Goal: Task Accomplishment & Management: Complete application form

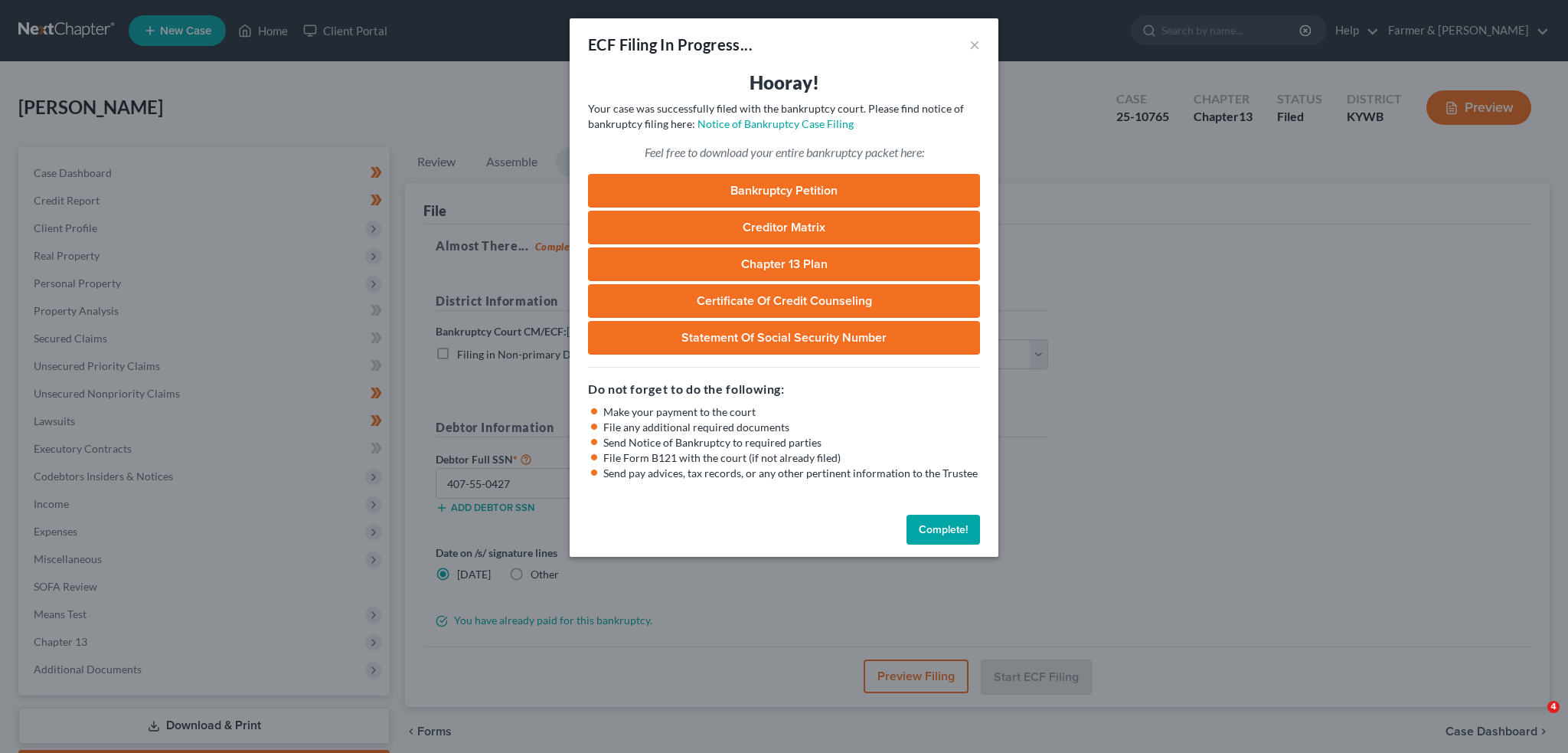
select select "0"
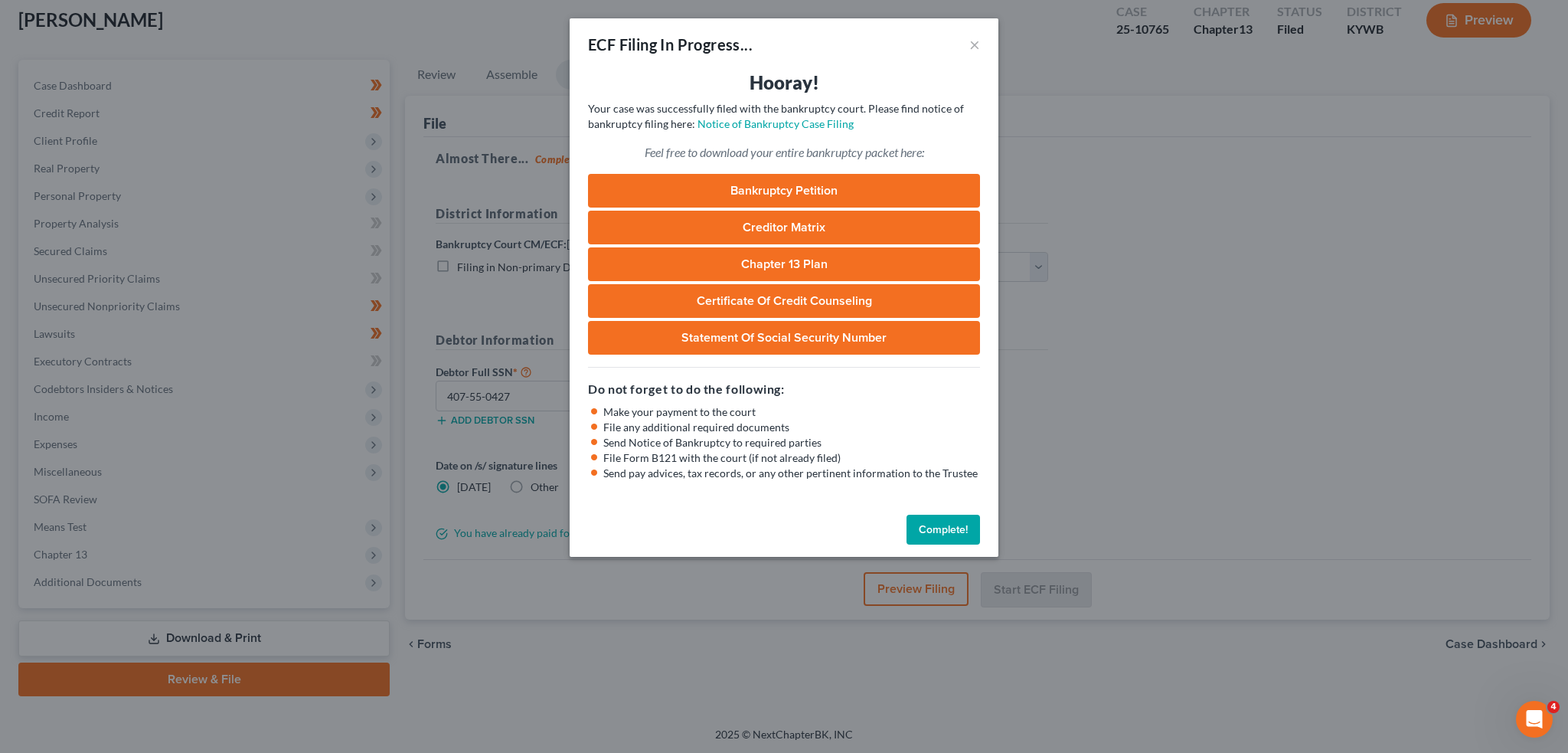
drag, startPoint x: 947, startPoint y: 534, endPoint x: 751, endPoint y: 598, distance: 206.2
click at [947, 534] on button "Complete!" at bounding box center [944, 531] width 74 height 31
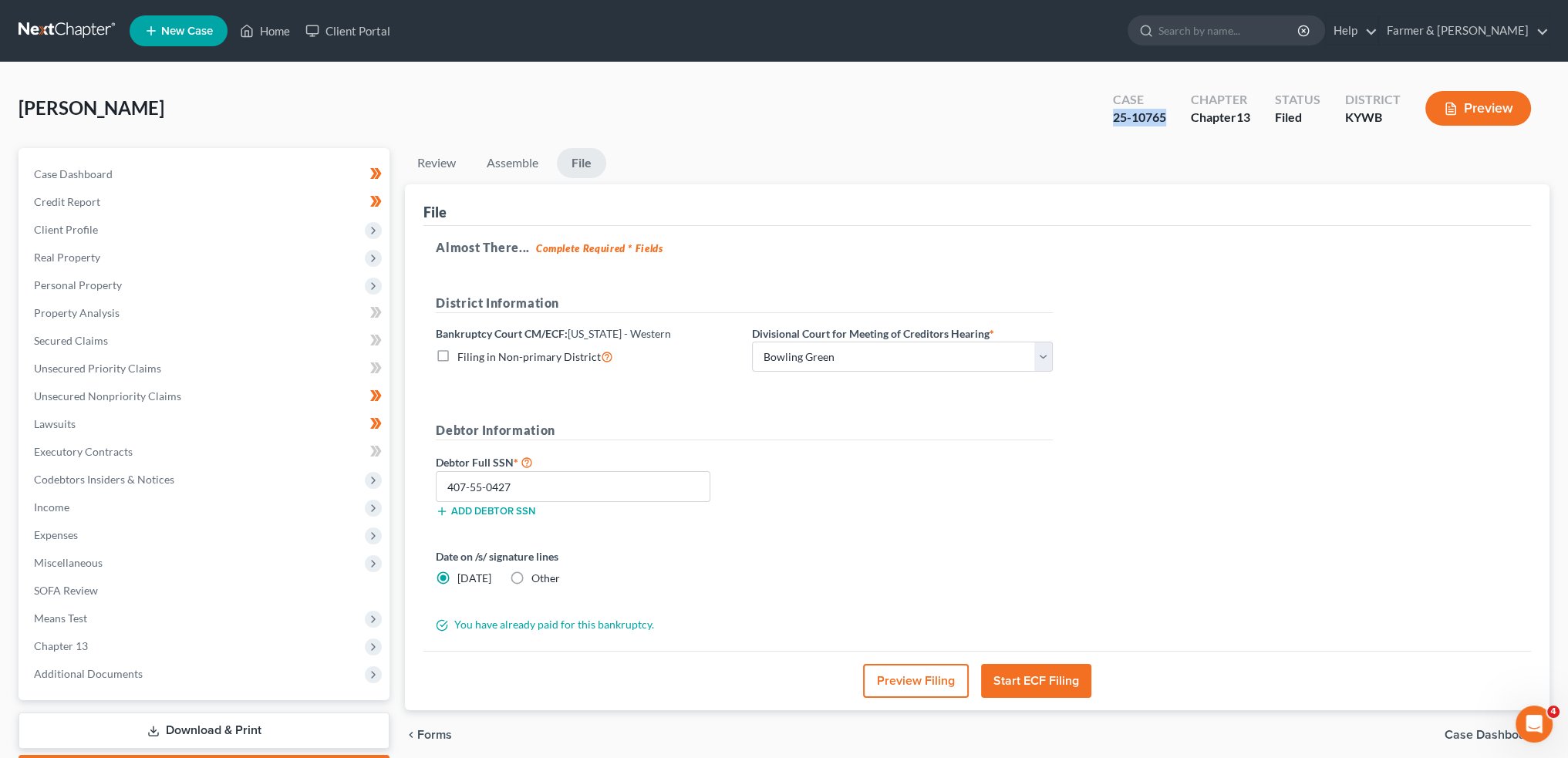
drag, startPoint x: 1169, startPoint y: 123, endPoint x: 1104, endPoint y: 120, distance: 65.1
click at [1104, 120] on div "Case 25-10765" at bounding box center [1139, 109] width 78 height 45
copy div "25-10765"
select select "3"
click at [264, 32] on link "Home" at bounding box center [265, 31] width 66 height 27
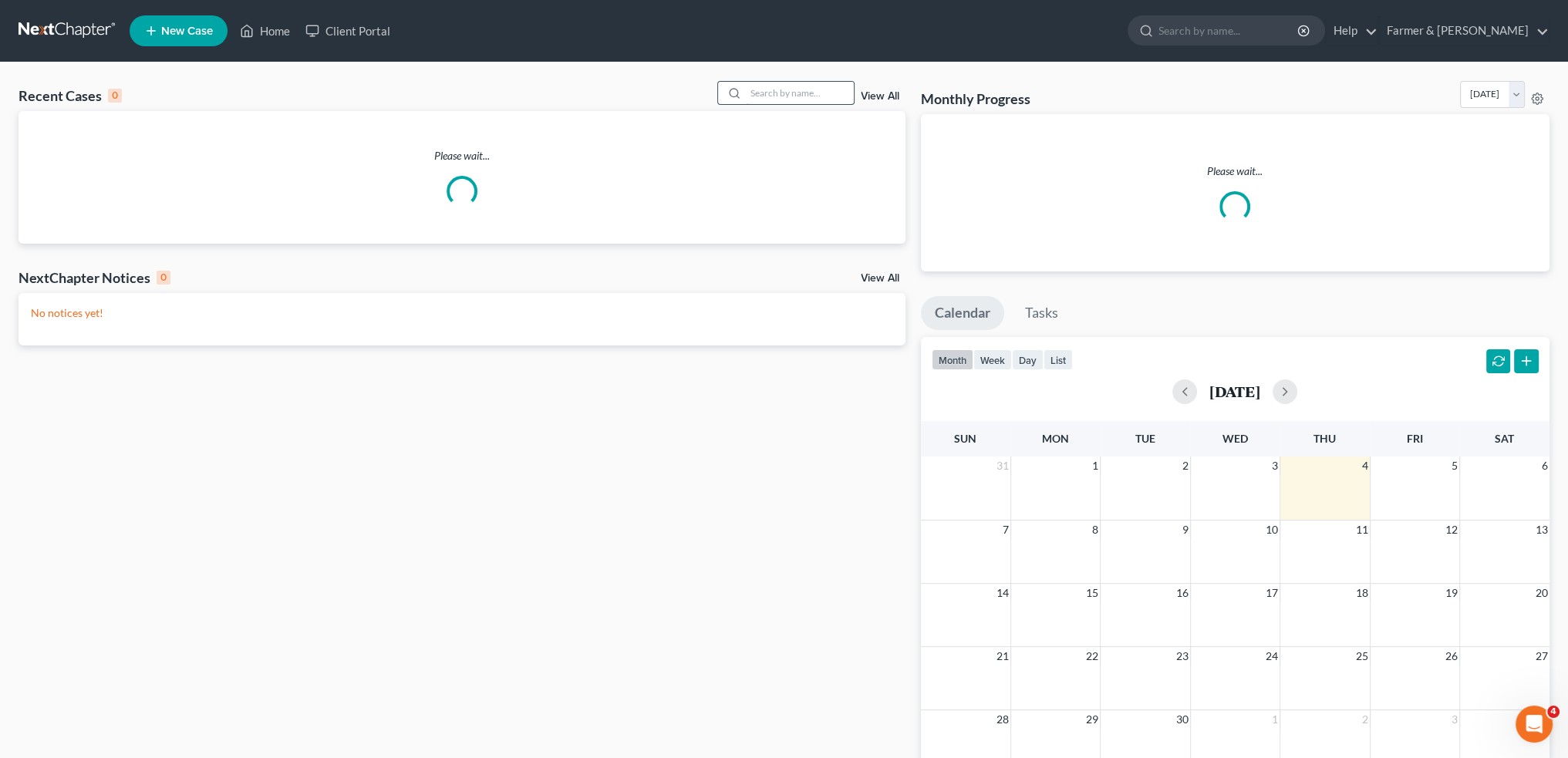
click at [823, 87] on input "search" at bounding box center [800, 93] width 108 height 22
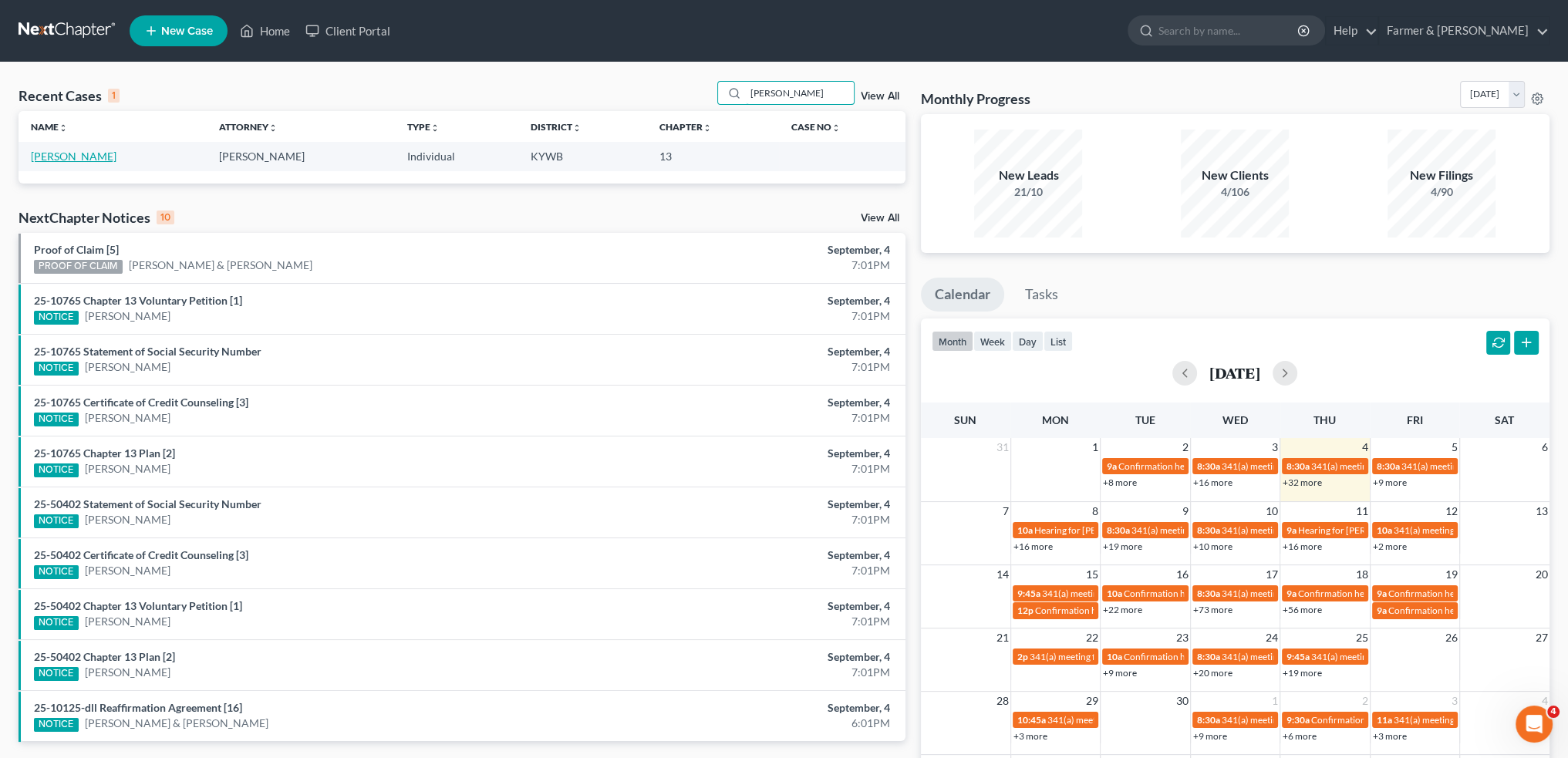
type input "[PERSON_NAME]"
click at [79, 159] on link "[PERSON_NAME]" at bounding box center [73, 156] width 85 height 13
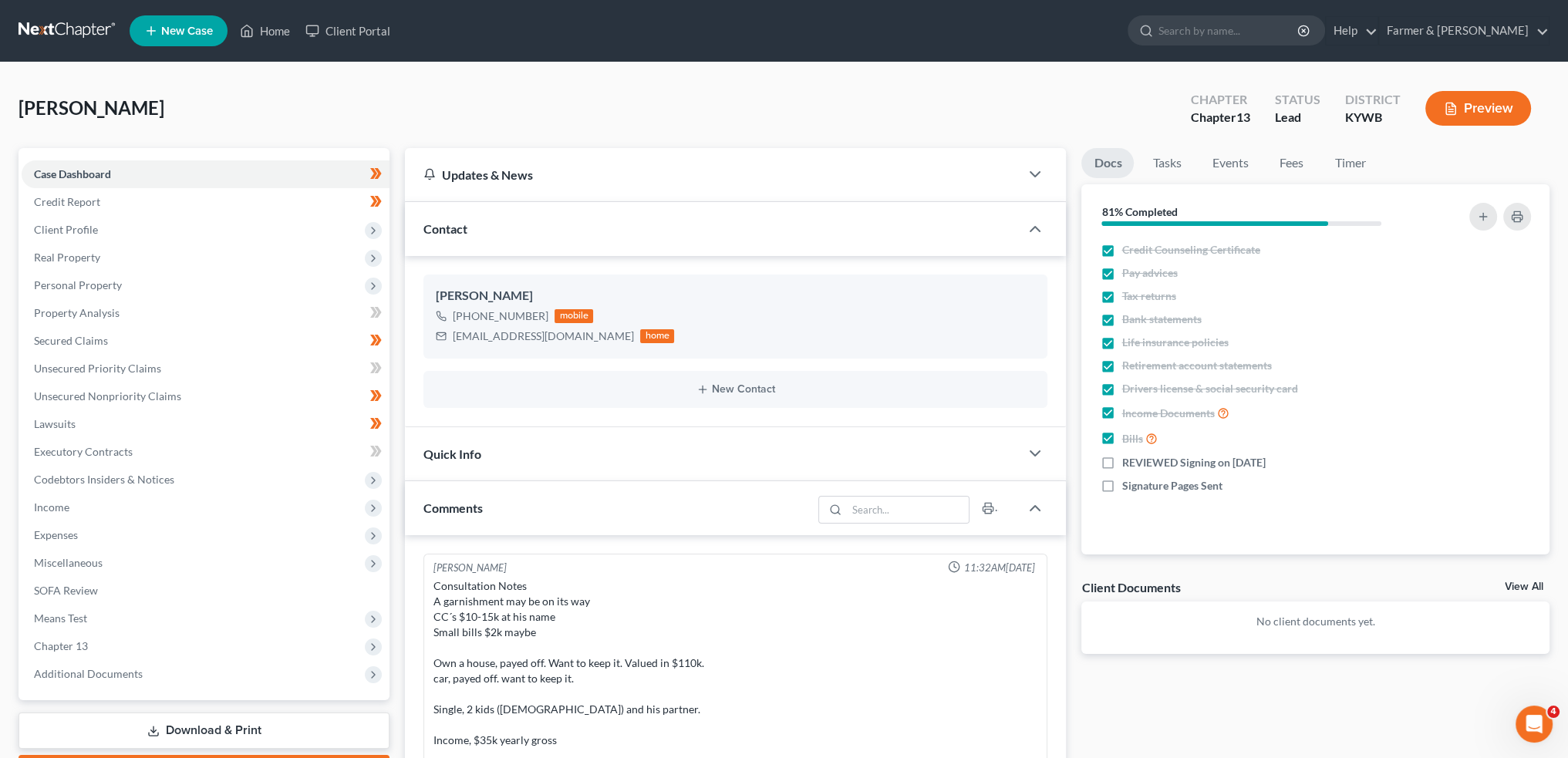
scroll to position [376, 0]
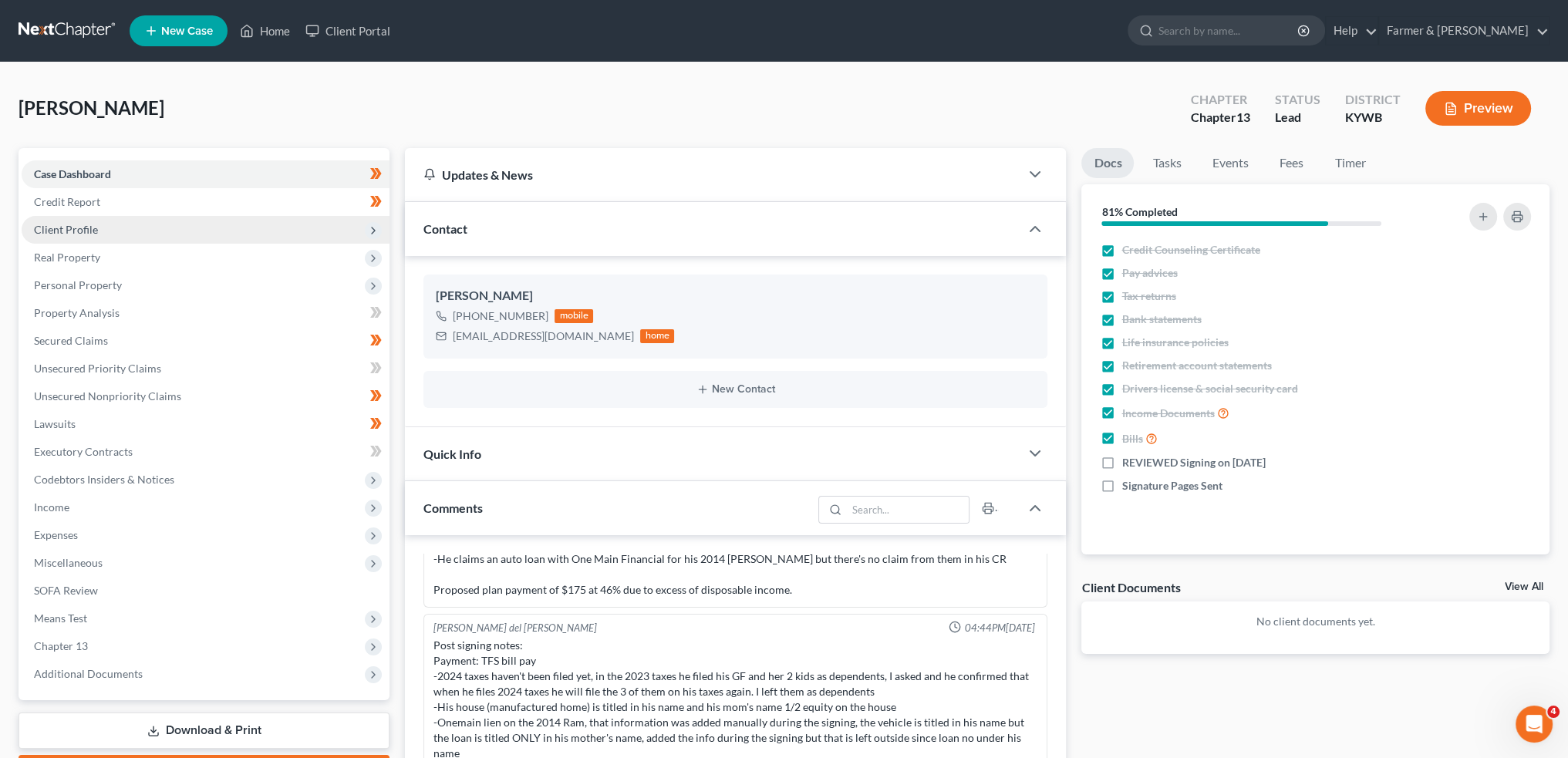
click at [101, 226] on span "Client Profile" at bounding box center [205, 230] width 368 height 27
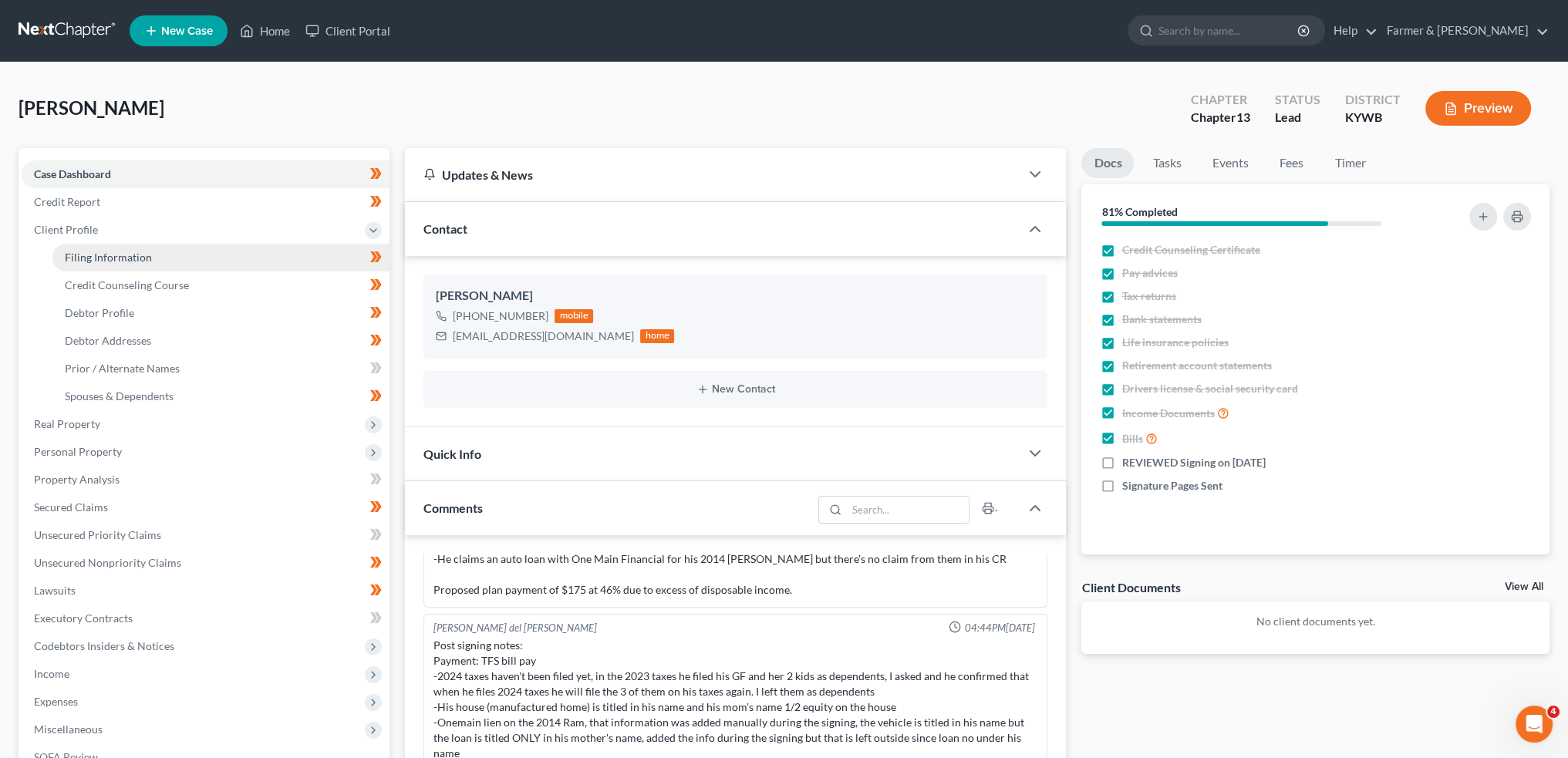
click at [99, 249] on link "Filing Information" at bounding box center [220, 257] width 337 height 27
select select "1"
select select "0"
select select "3"
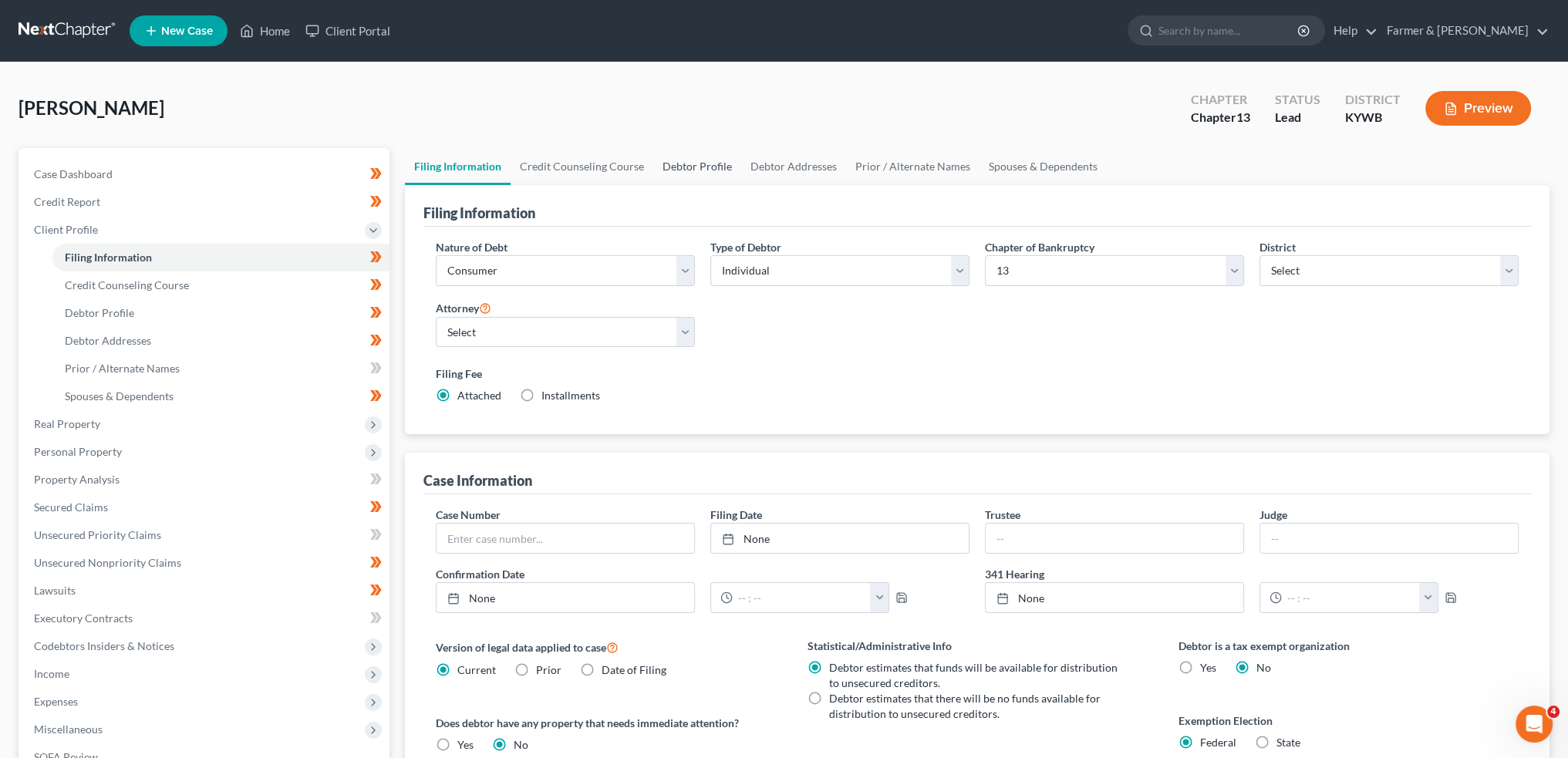
click at [667, 170] on link "Debtor Profile" at bounding box center [696, 166] width 88 height 37
select select "0"
select select "3"
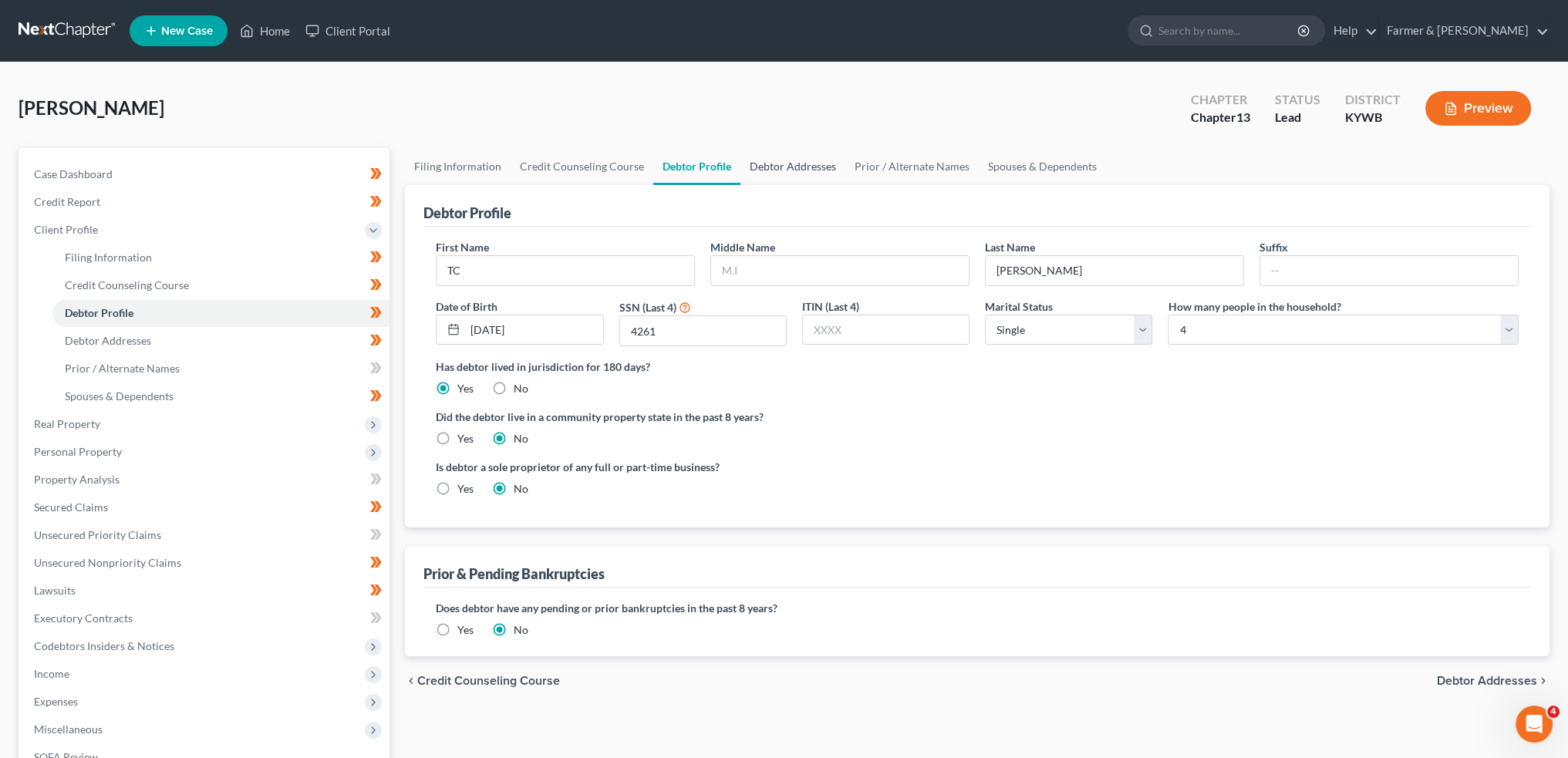
click at [759, 170] on link "Debtor Addresses" at bounding box center [792, 166] width 105 height 37
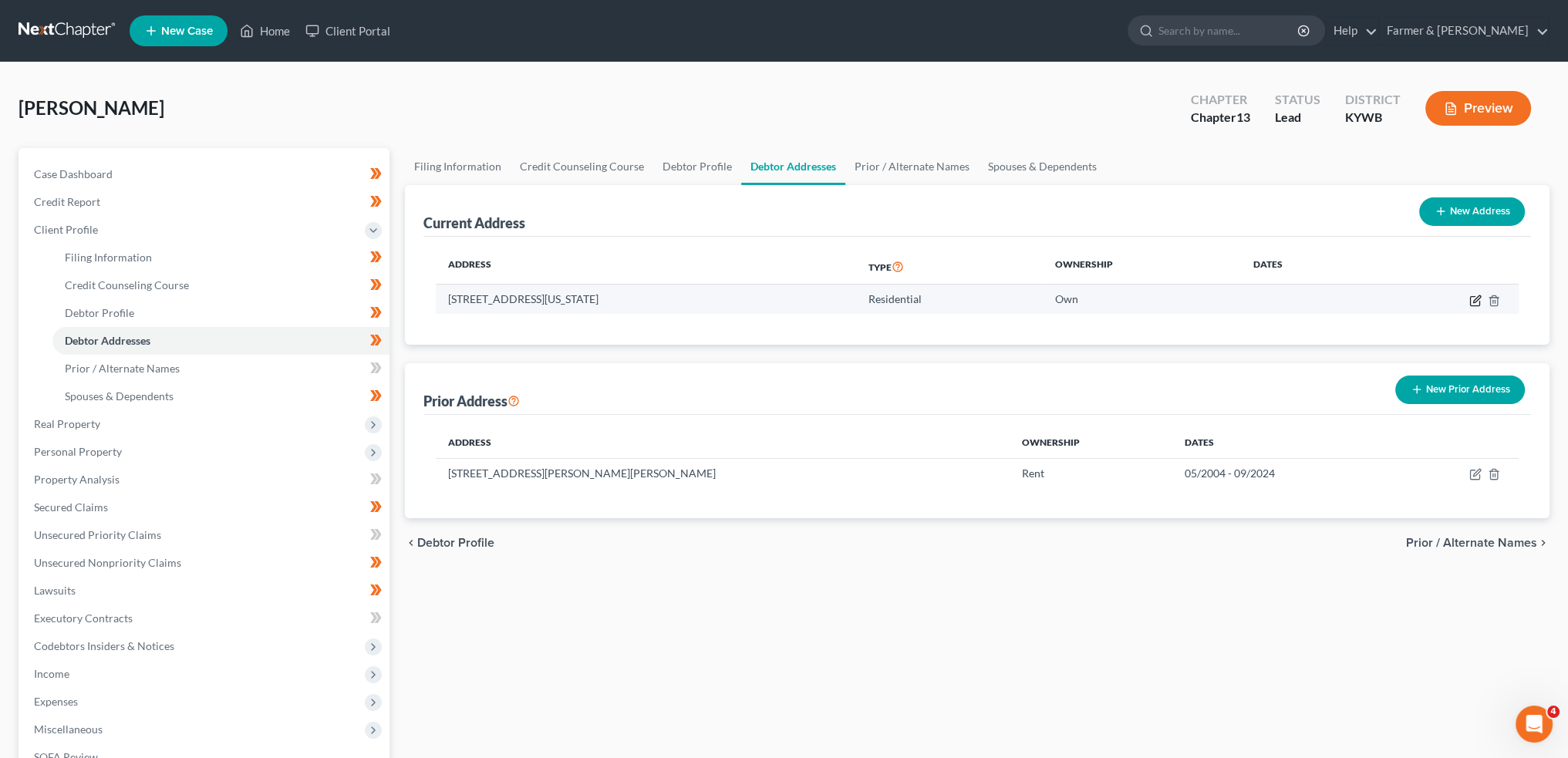
click at [1471, 297] on icon "button" at bounding box center [1475, 301] width 12 height 12
select select "18"
select select "23"
select select "0"
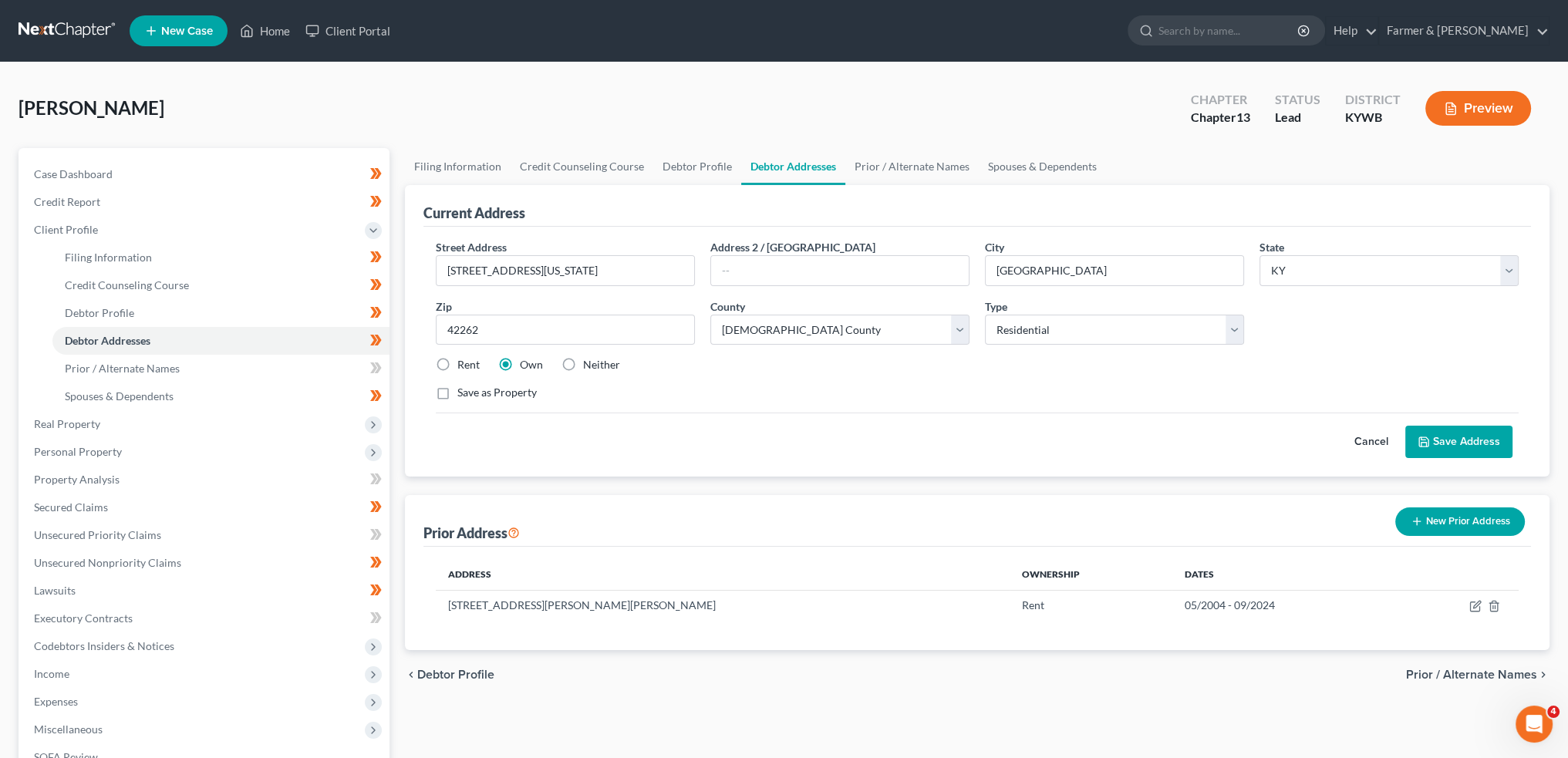
click at [1444, 443] on button "Save Address" at bounding box center [1459, 442] width 107 height 32
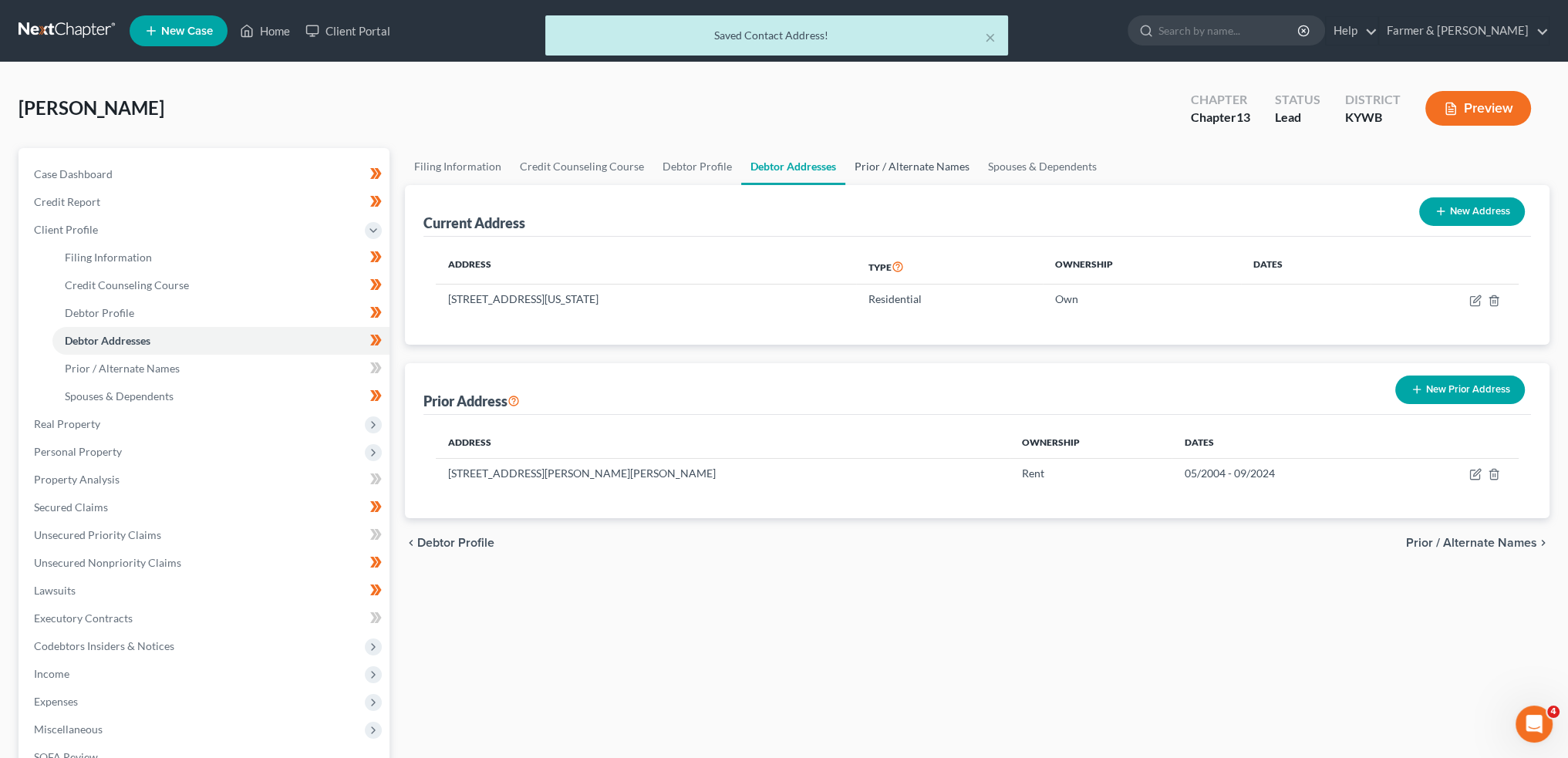
click at [900, 166] on link "Prior / Alternate Names" at bounding box center [912, 166] width 133 height 37
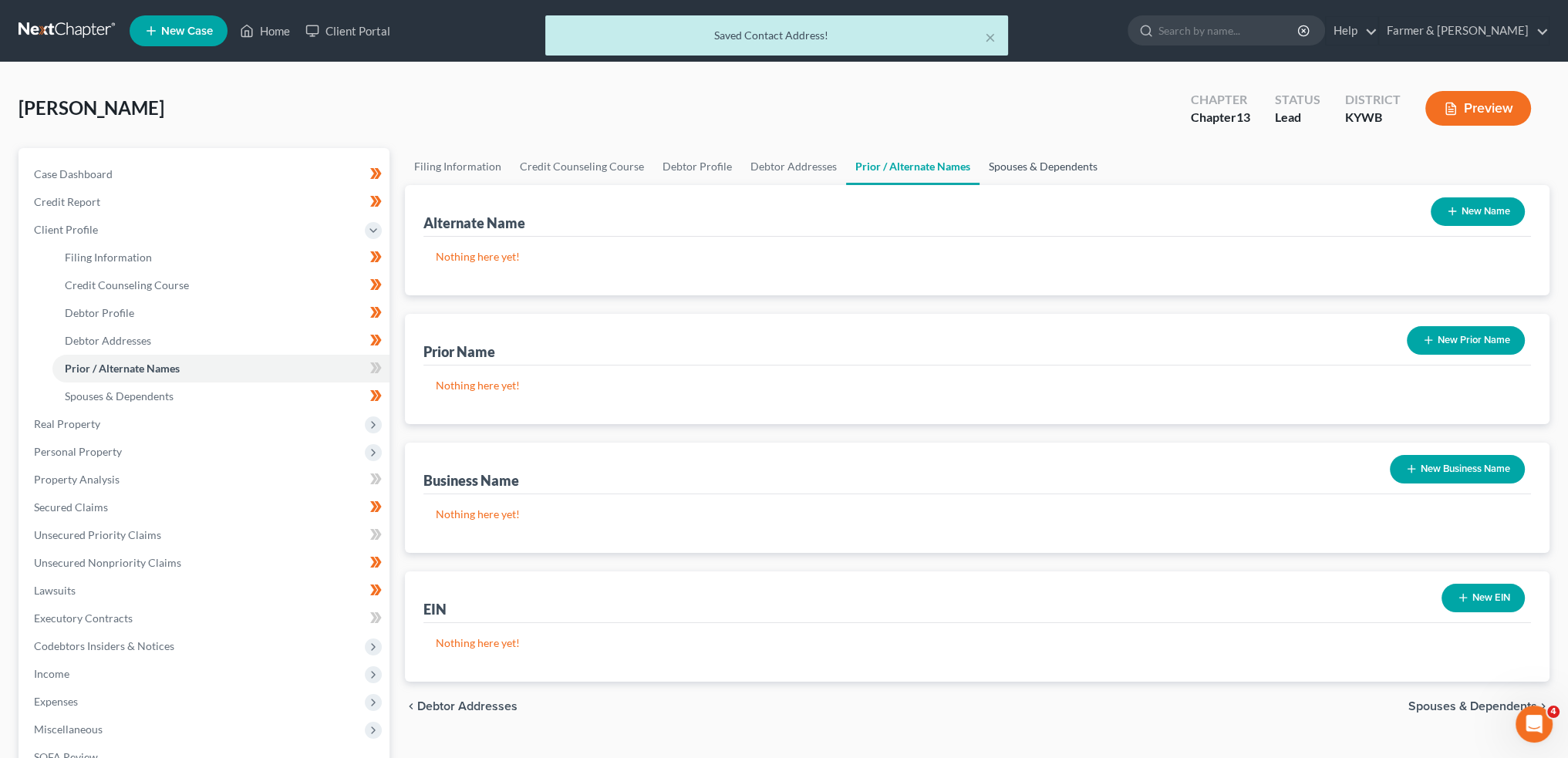
click at [1009, 169] on link "Spouses & Dependents" at bounding box center [1042, 166] width 127 height 37
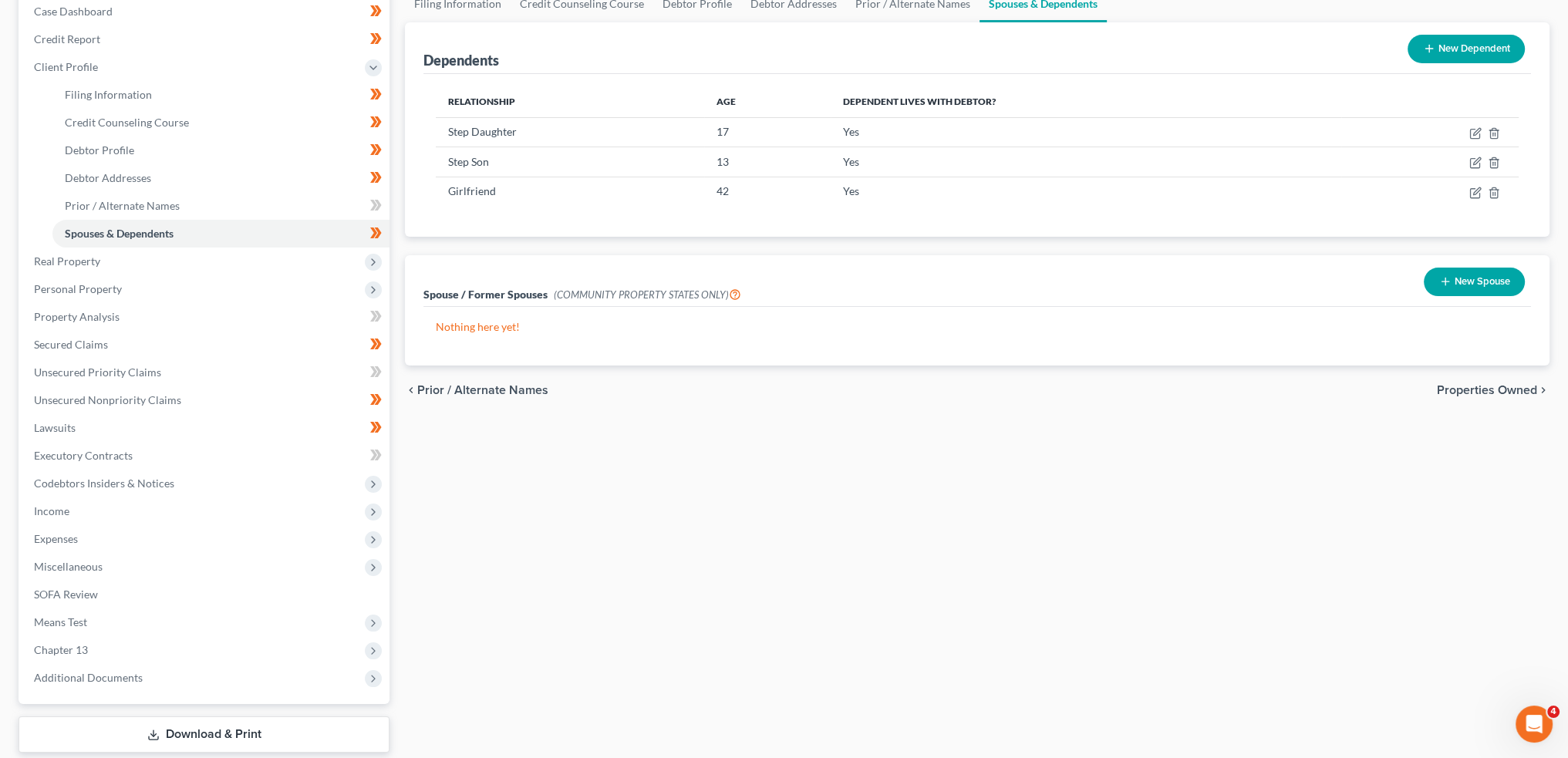
scroll to position [255, 0]
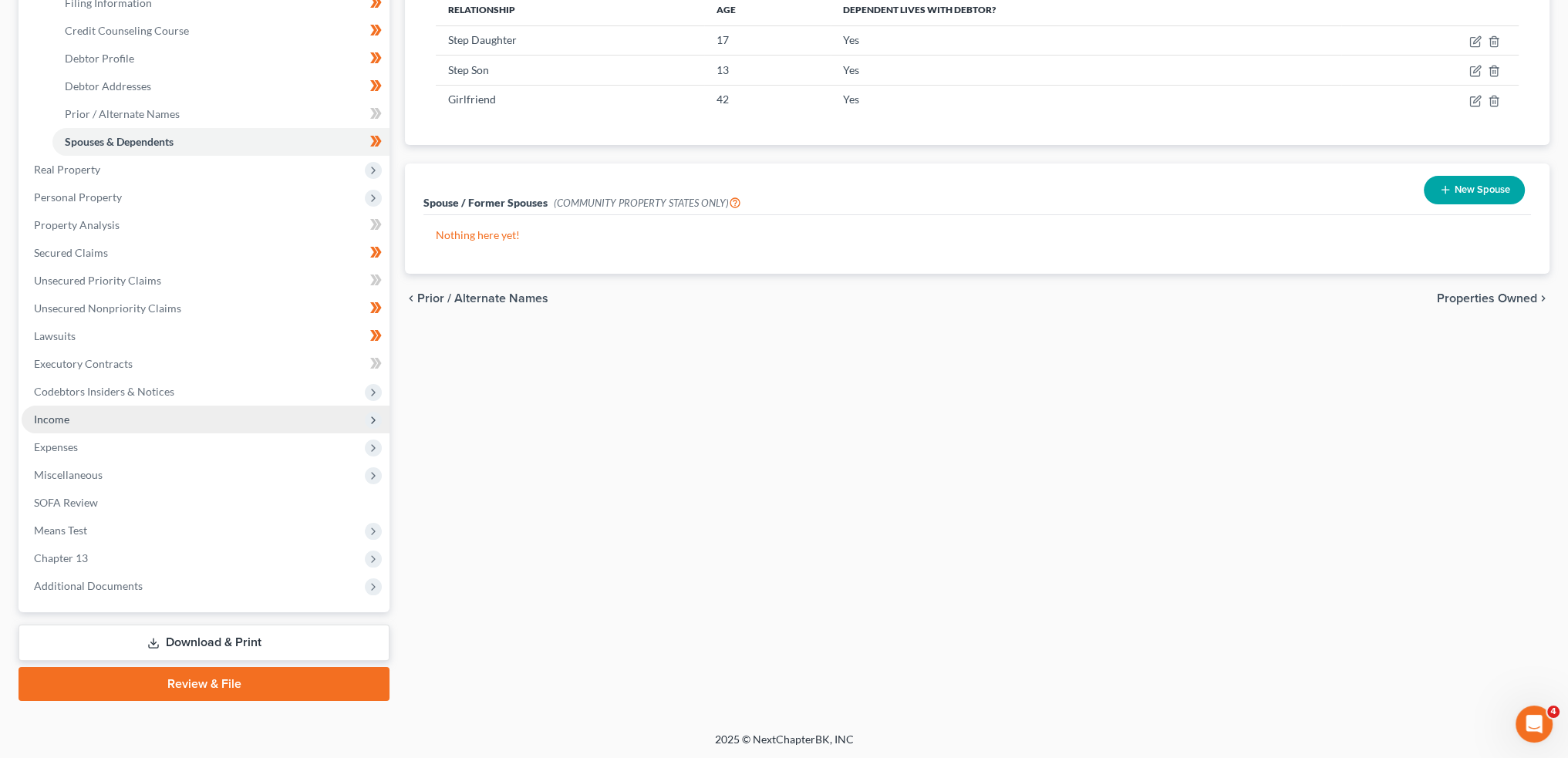
click at [183, 420] on span "Income" at bounding box center [205, 420] width 368 height 27
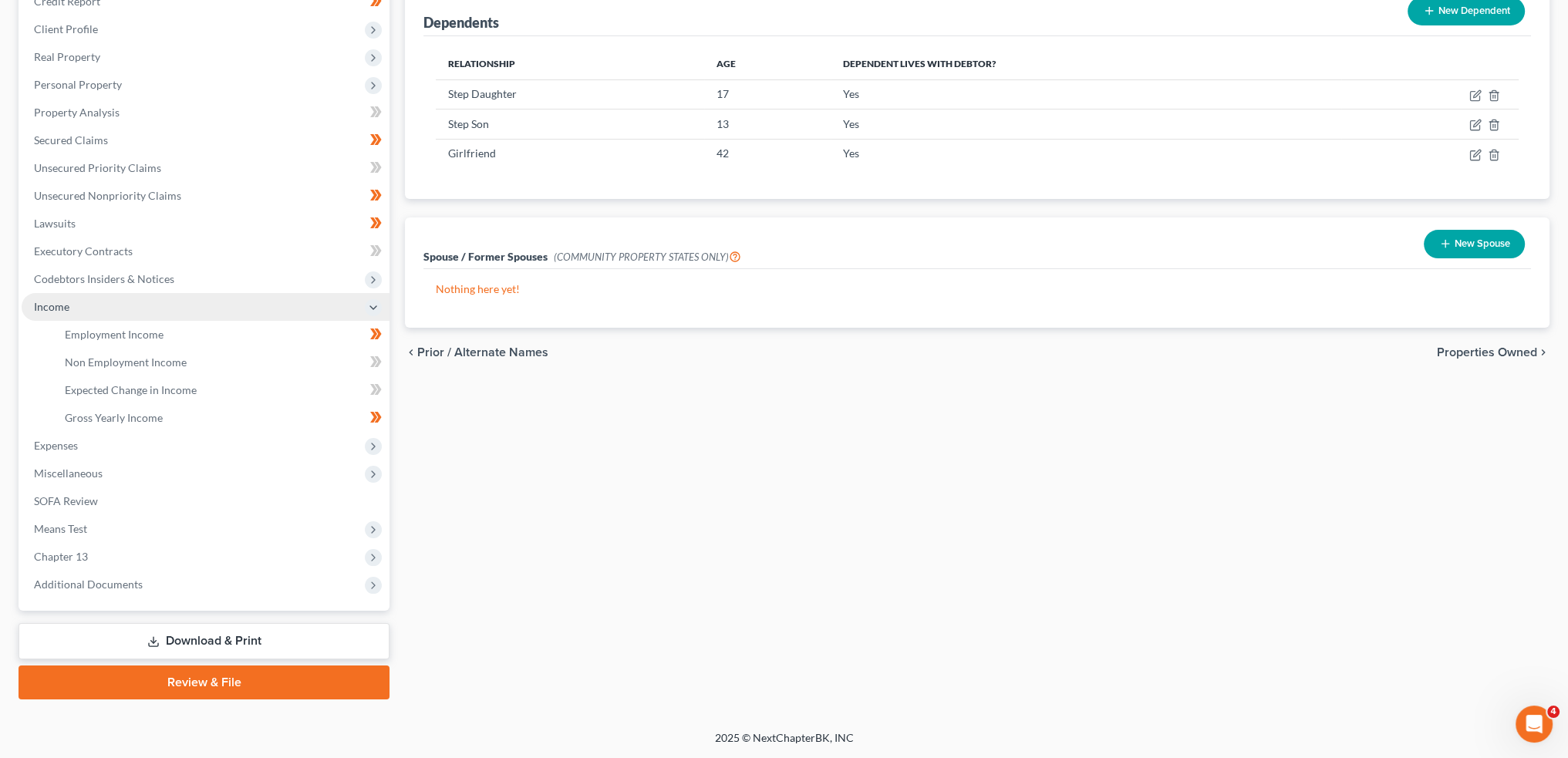
scroll to position [199, 0]
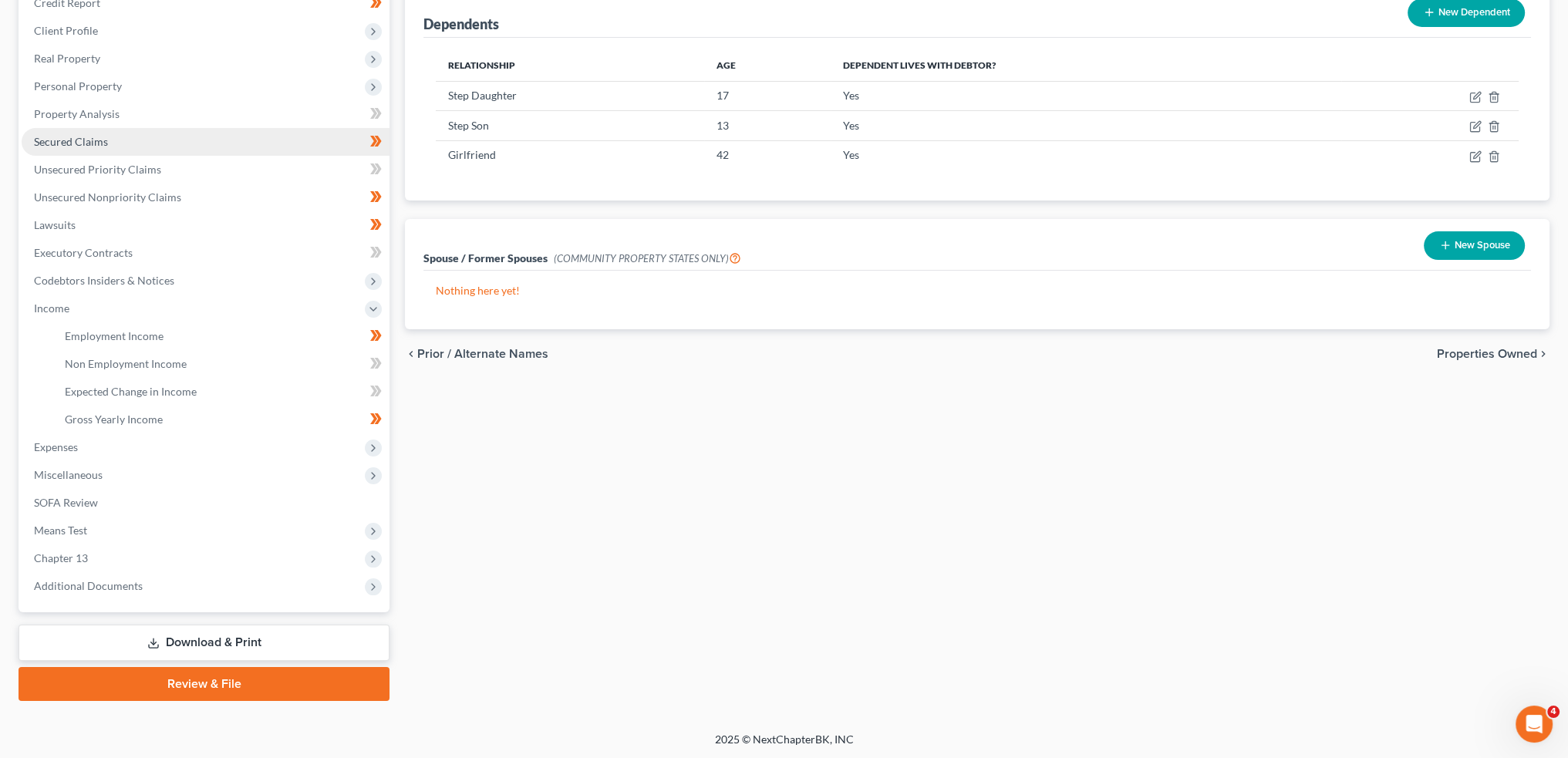
click at [185, 144] on link "Secured Claims" at bounding box center [205, 142] width 368 height 27
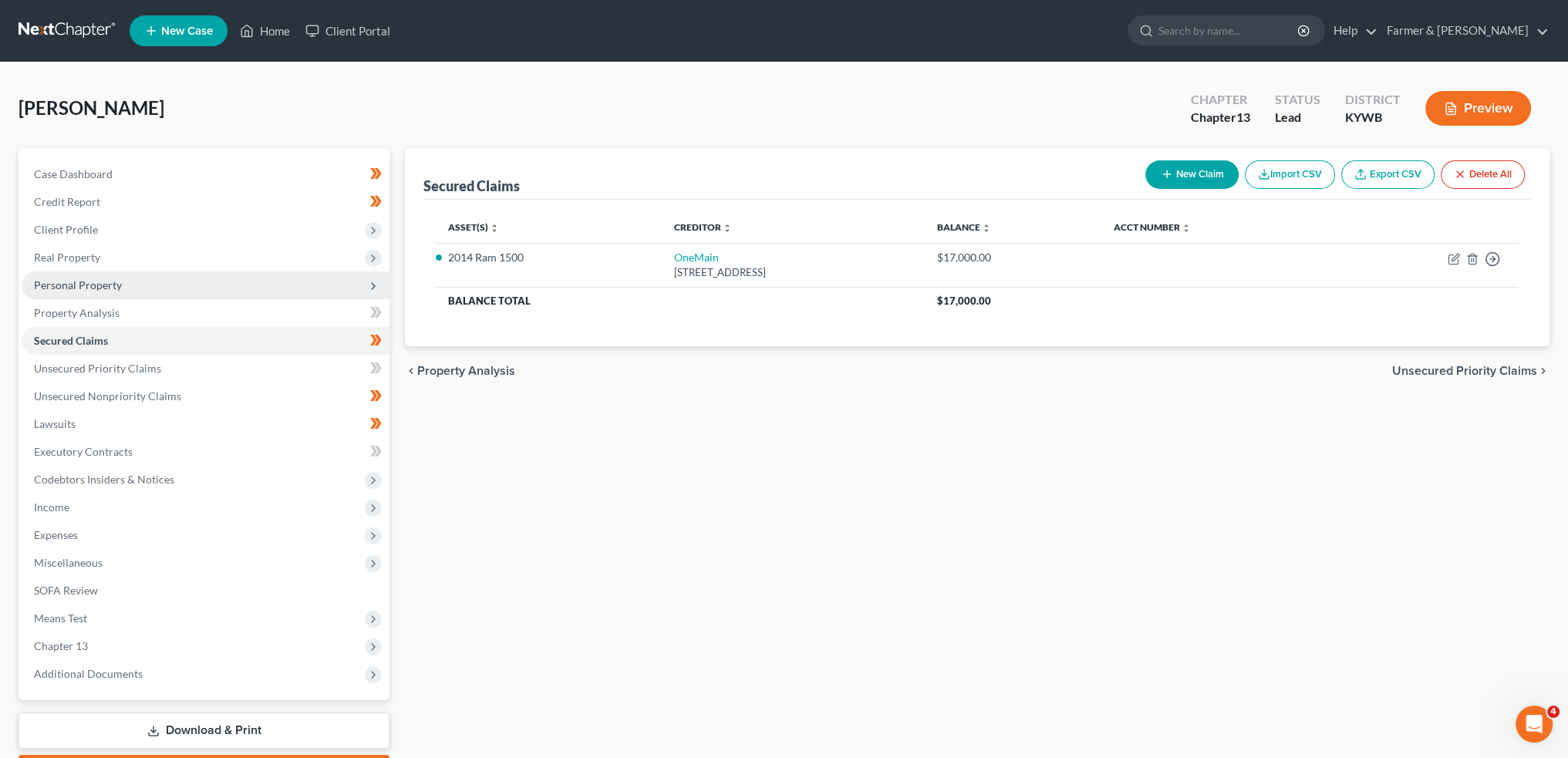
click at [137, 279] on span "Personal Property" at bounding box center [205, 285] width 368 height 27
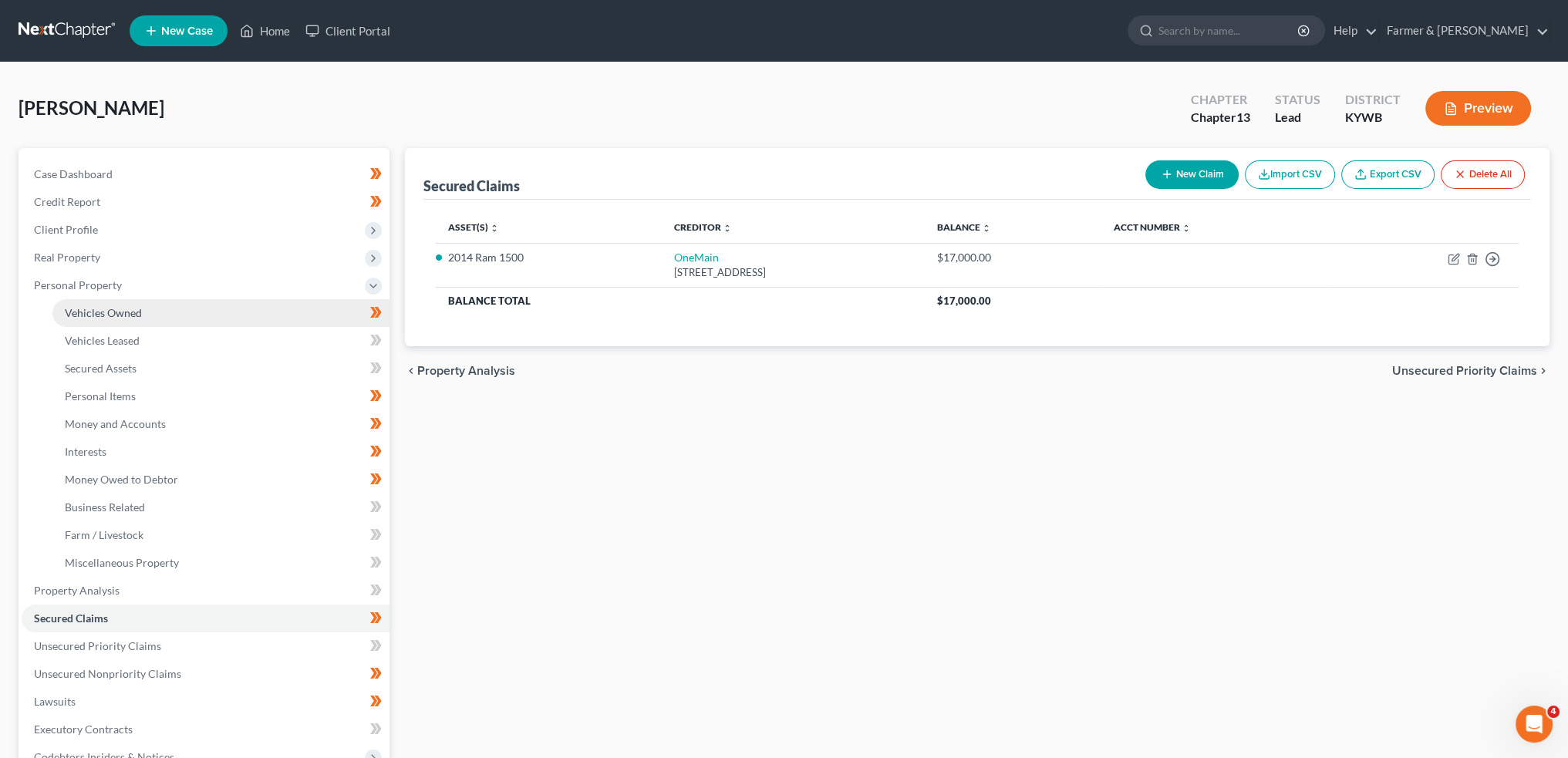
click at [139, 309] on span "Vehicles Owned" at bounding box center [103, 312] width 77 height 13
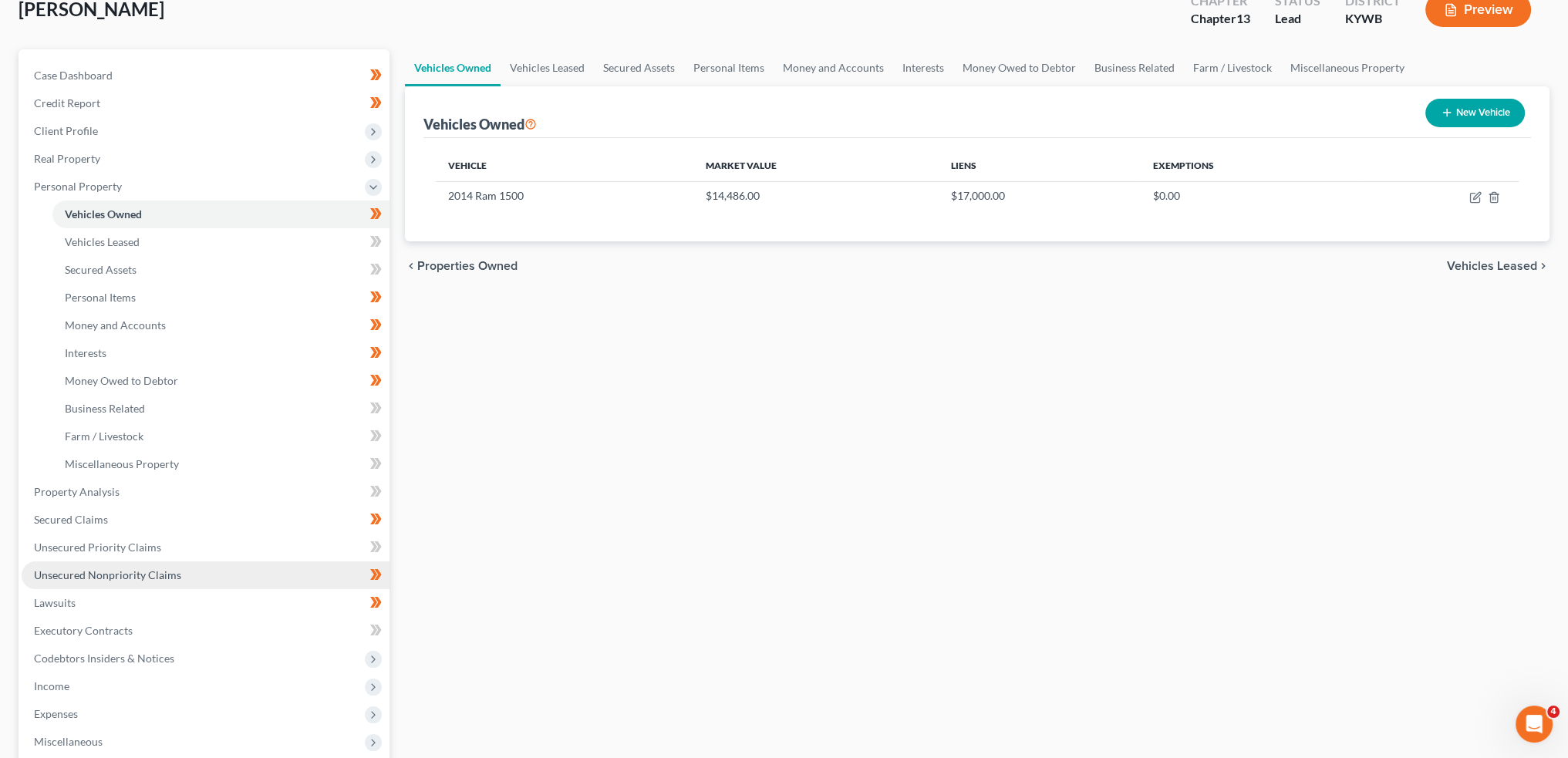
scroll to position [128, 0]
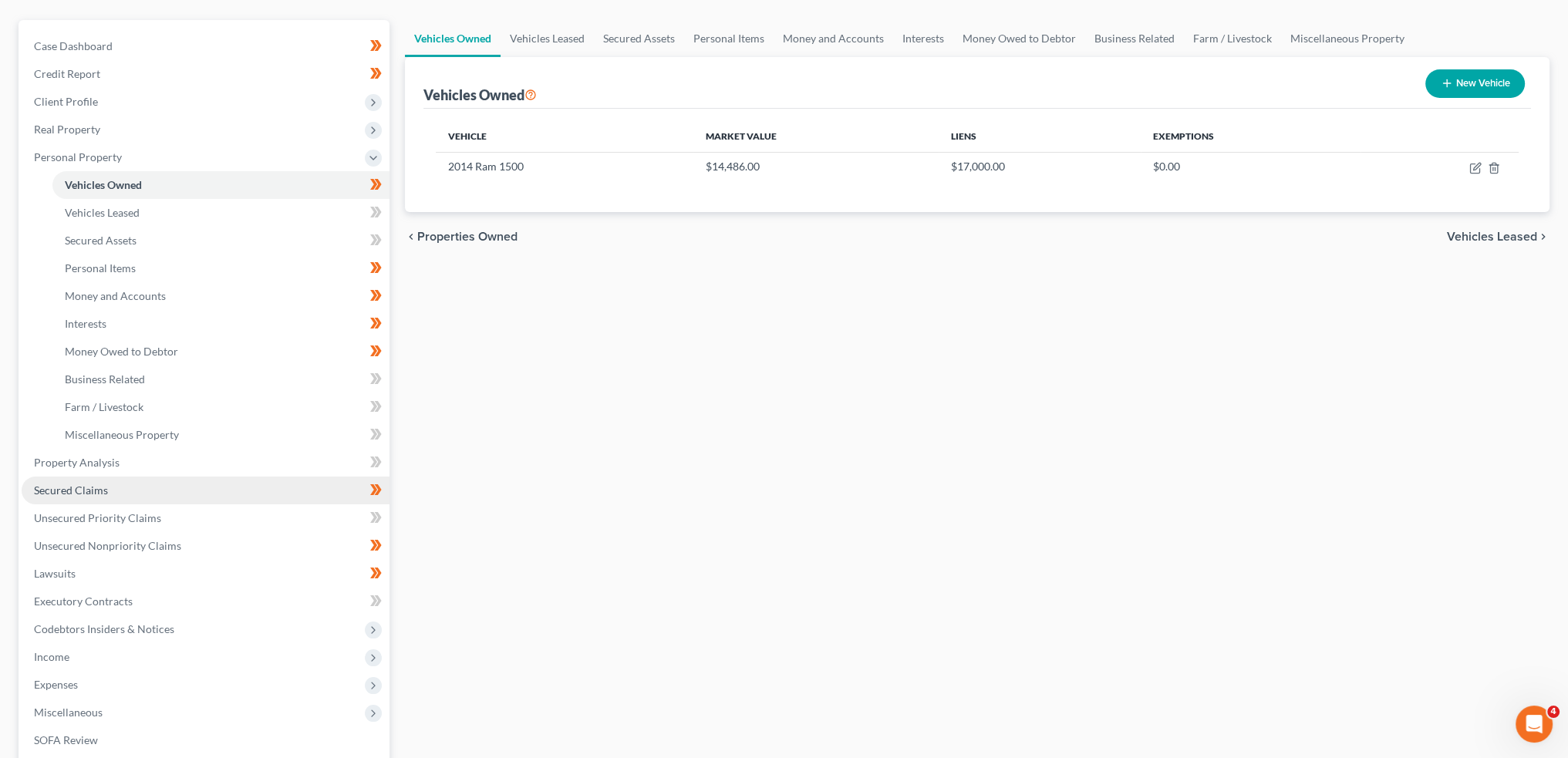
click at [164, 499] on link "Secured Claims" at bounding box center [205, 491] width 368 height 27
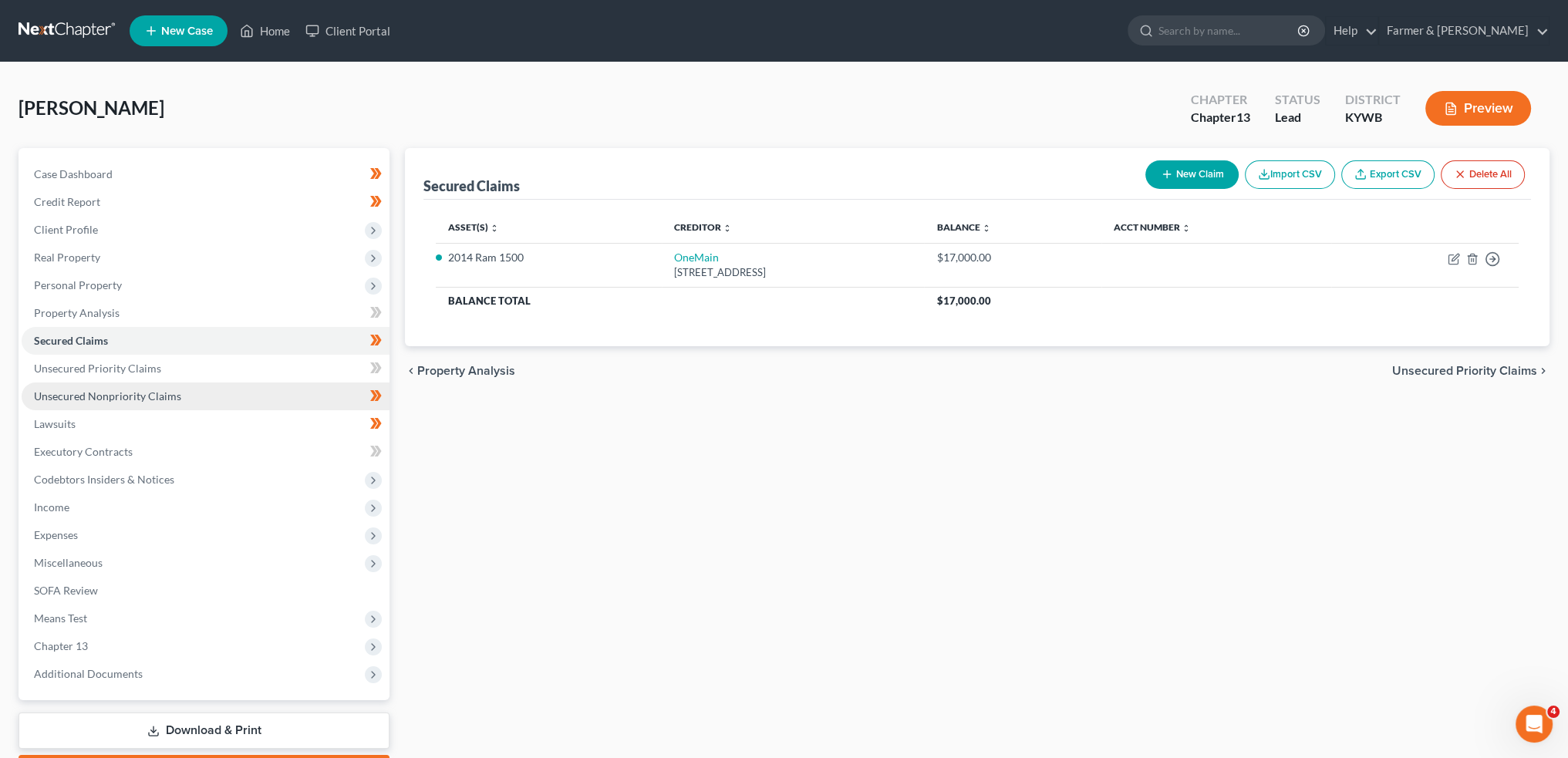
click at [156, 398] on span "Unsecured Nonpriority Claims" at bounding box center [108, 396] width 147 height 13
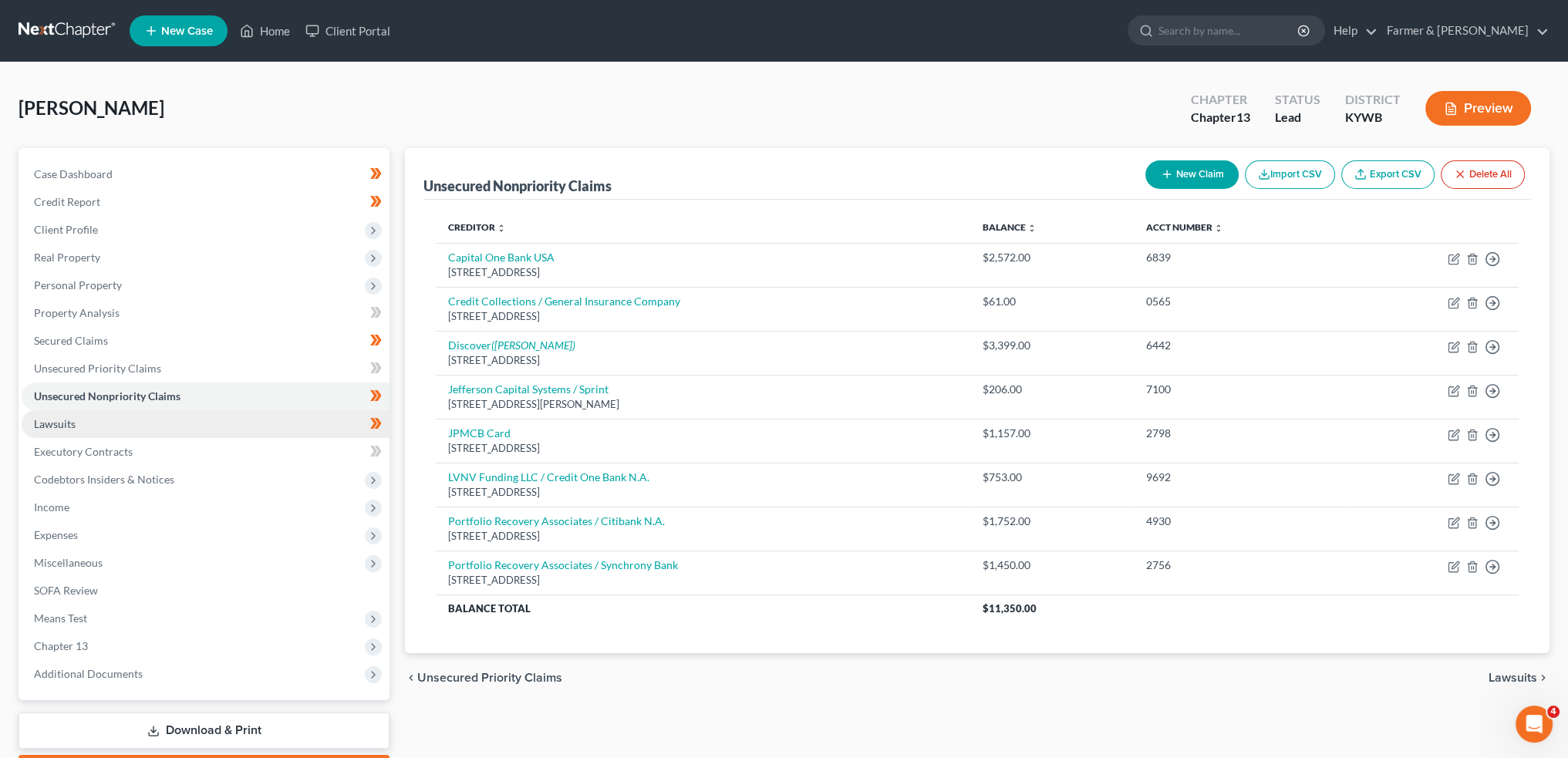
click at [181, 432] on link "Lawsuits" at bounding box center [205, 424] width 368 height 27
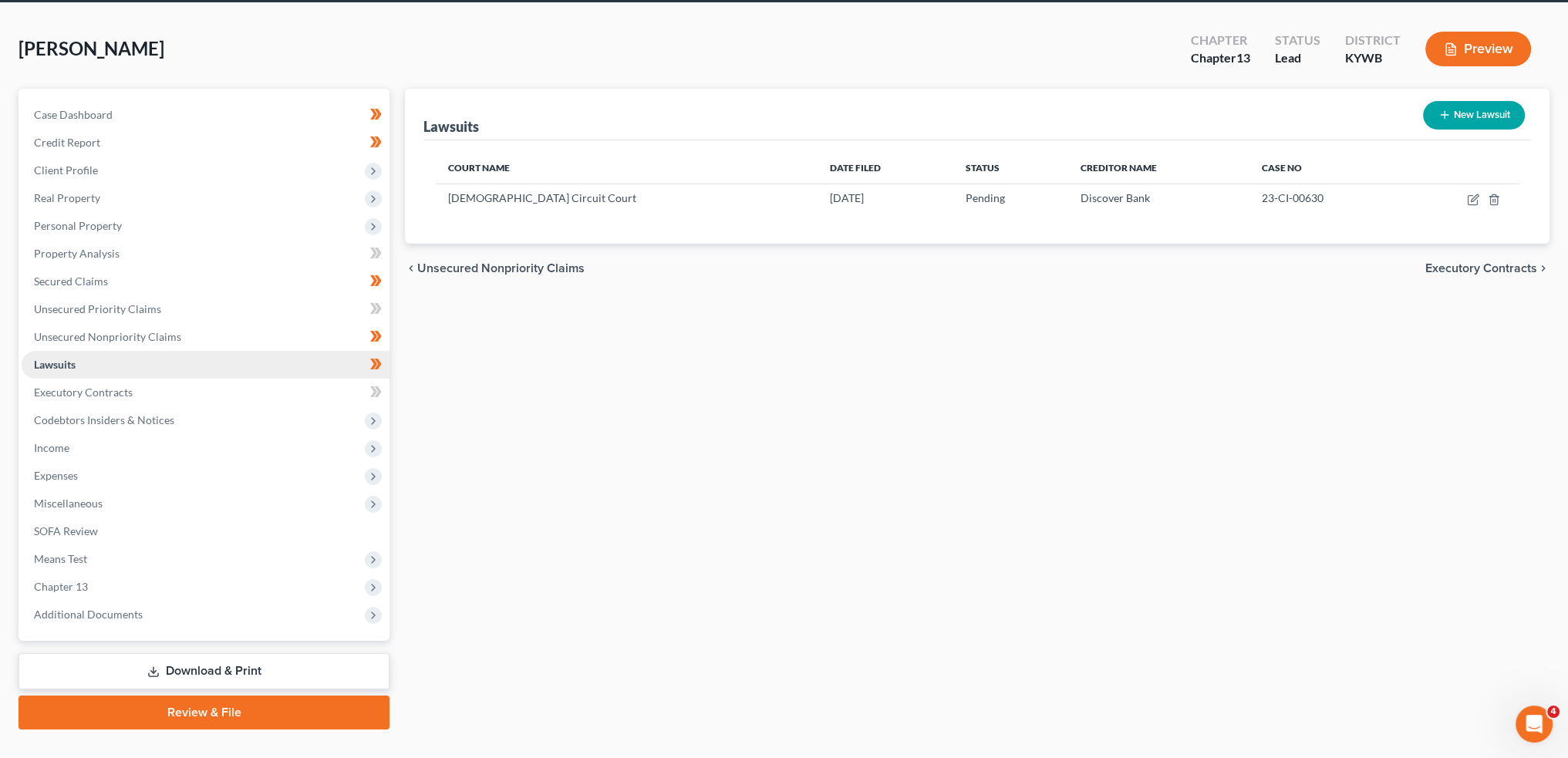
scroll to position [88, 0]
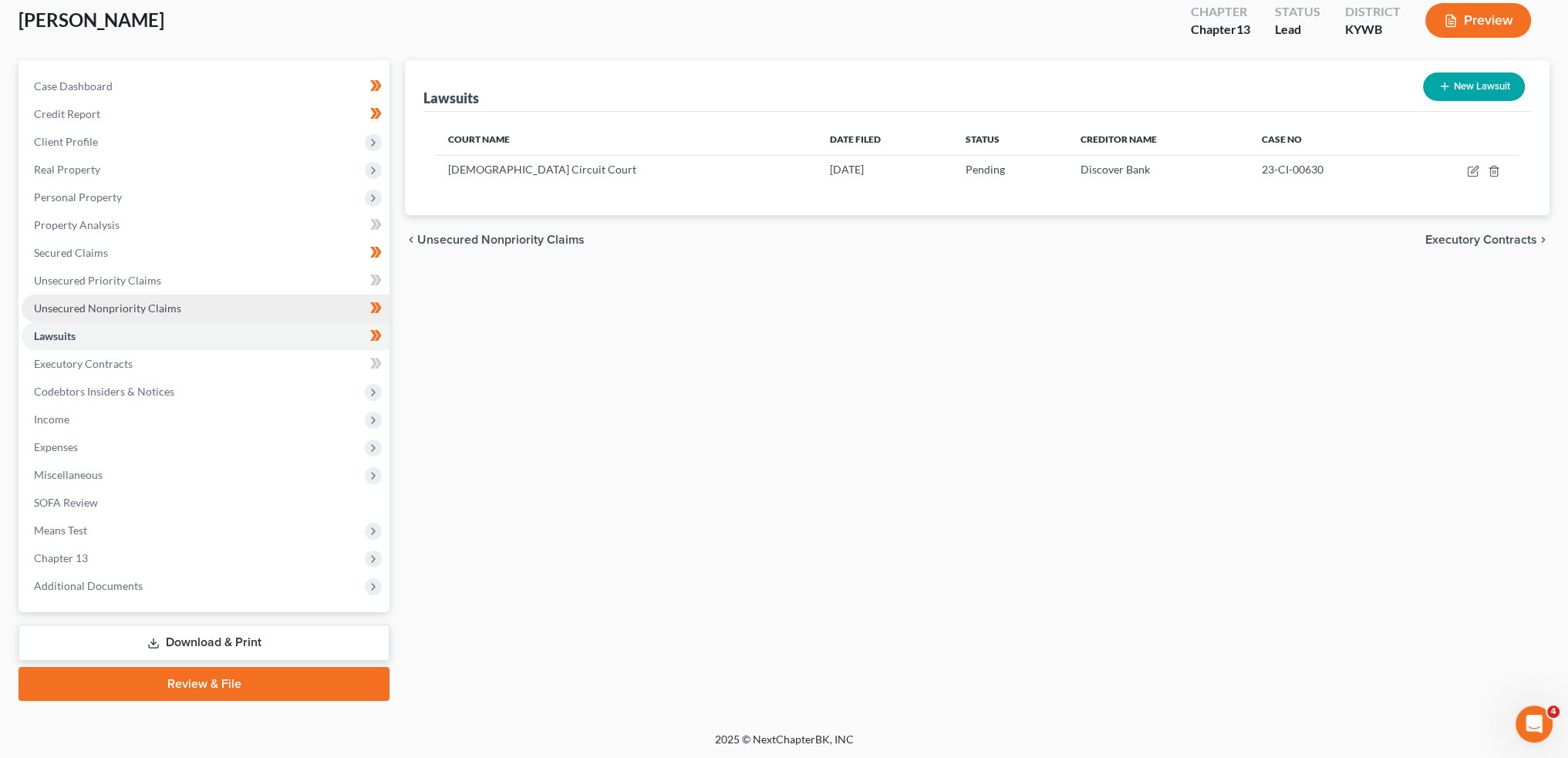
click at [159, 314] on span "Unsecured Nonpriority Claims" at bounding box center [108, 308] width 147 height 13
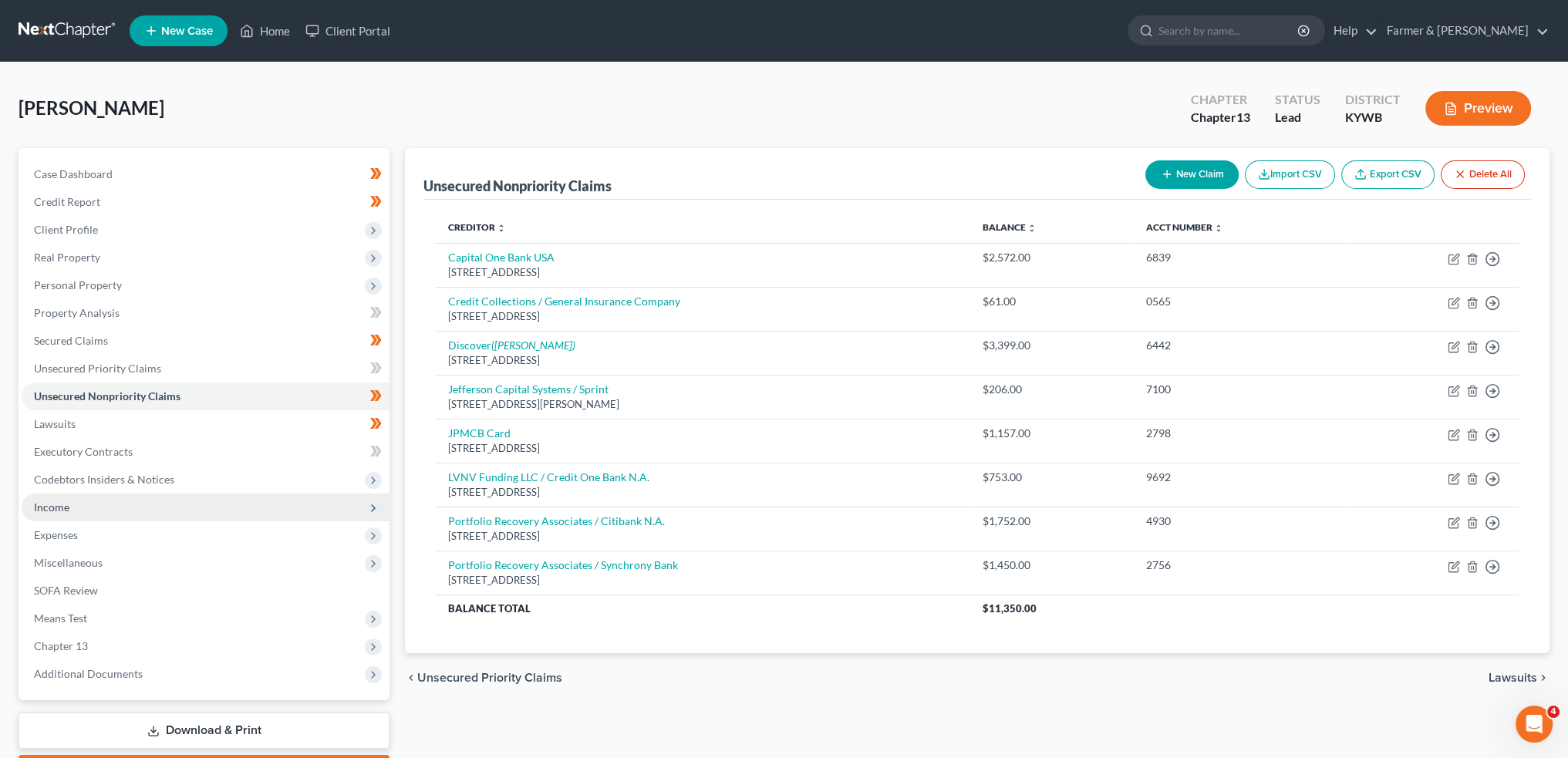
click at [121, 509] on span "Income" at bounding box center [205, 508] width 368 height 27
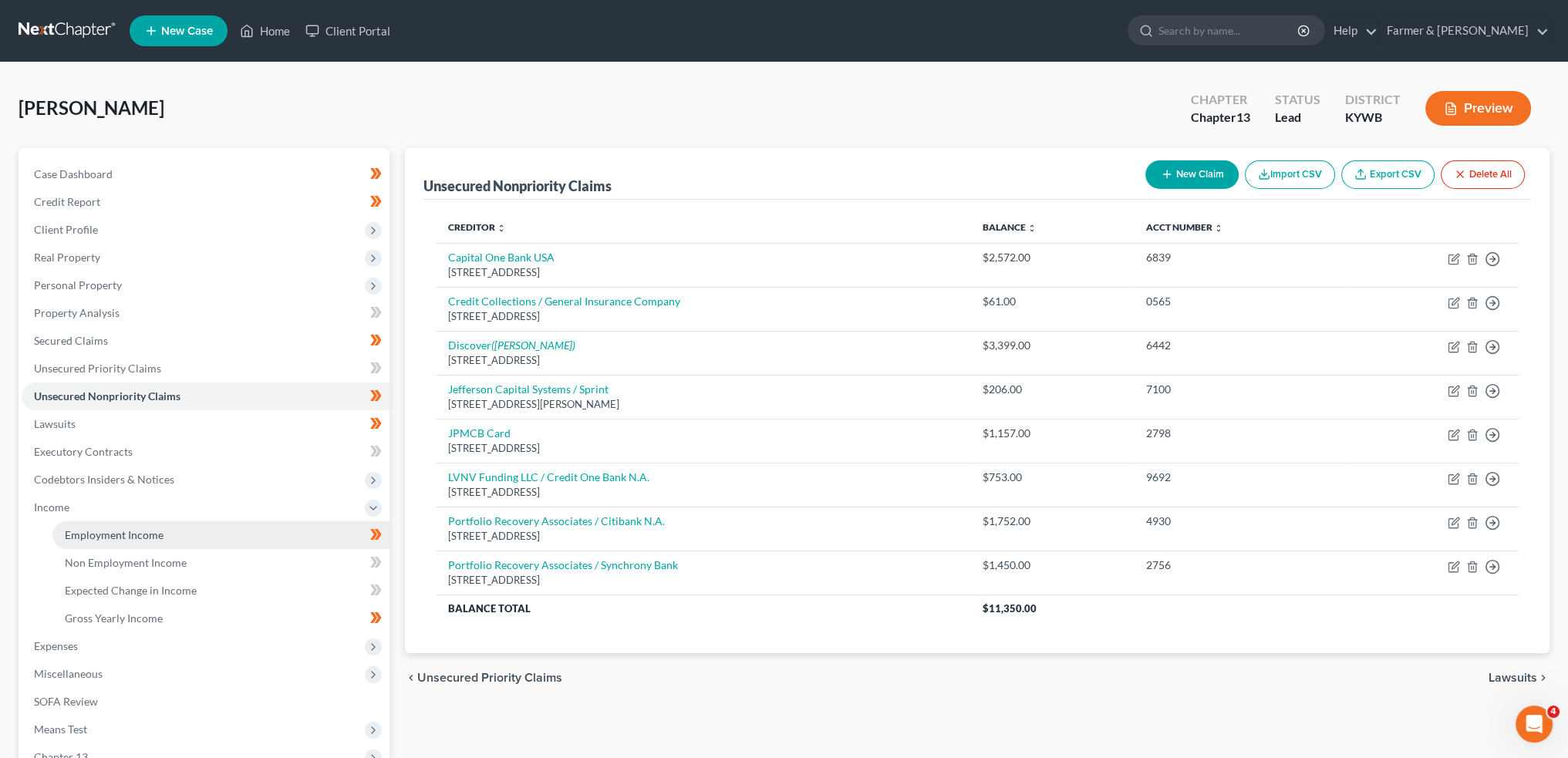
click at [126, 532] on span "Employment Income" at bounding box center [115, 534] width 99 height 13
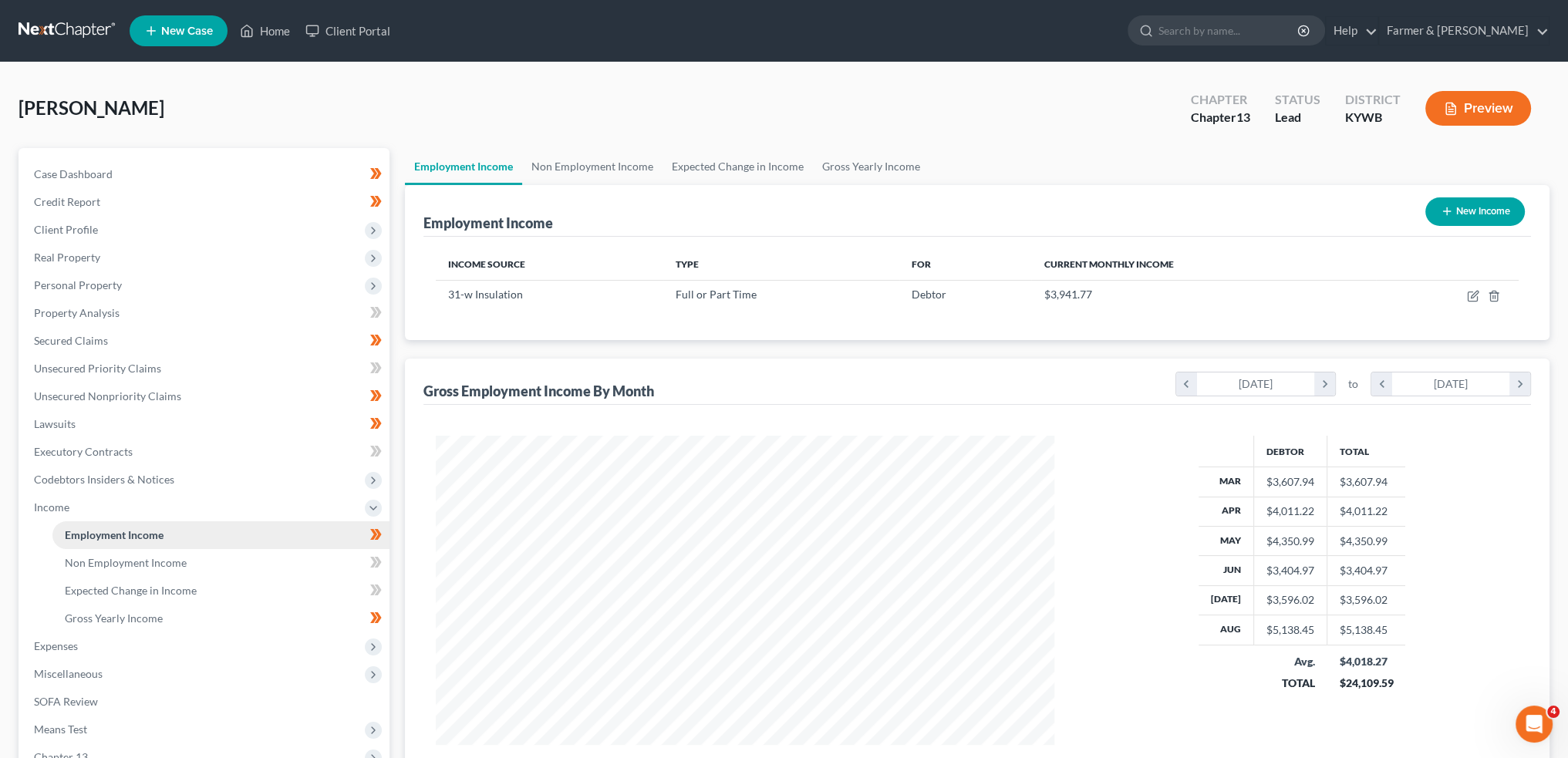
scroll to position [309, 649]
click at [625, 162] on link "Non Employment Income" at bounding box center [592, 166] width 140 height 37
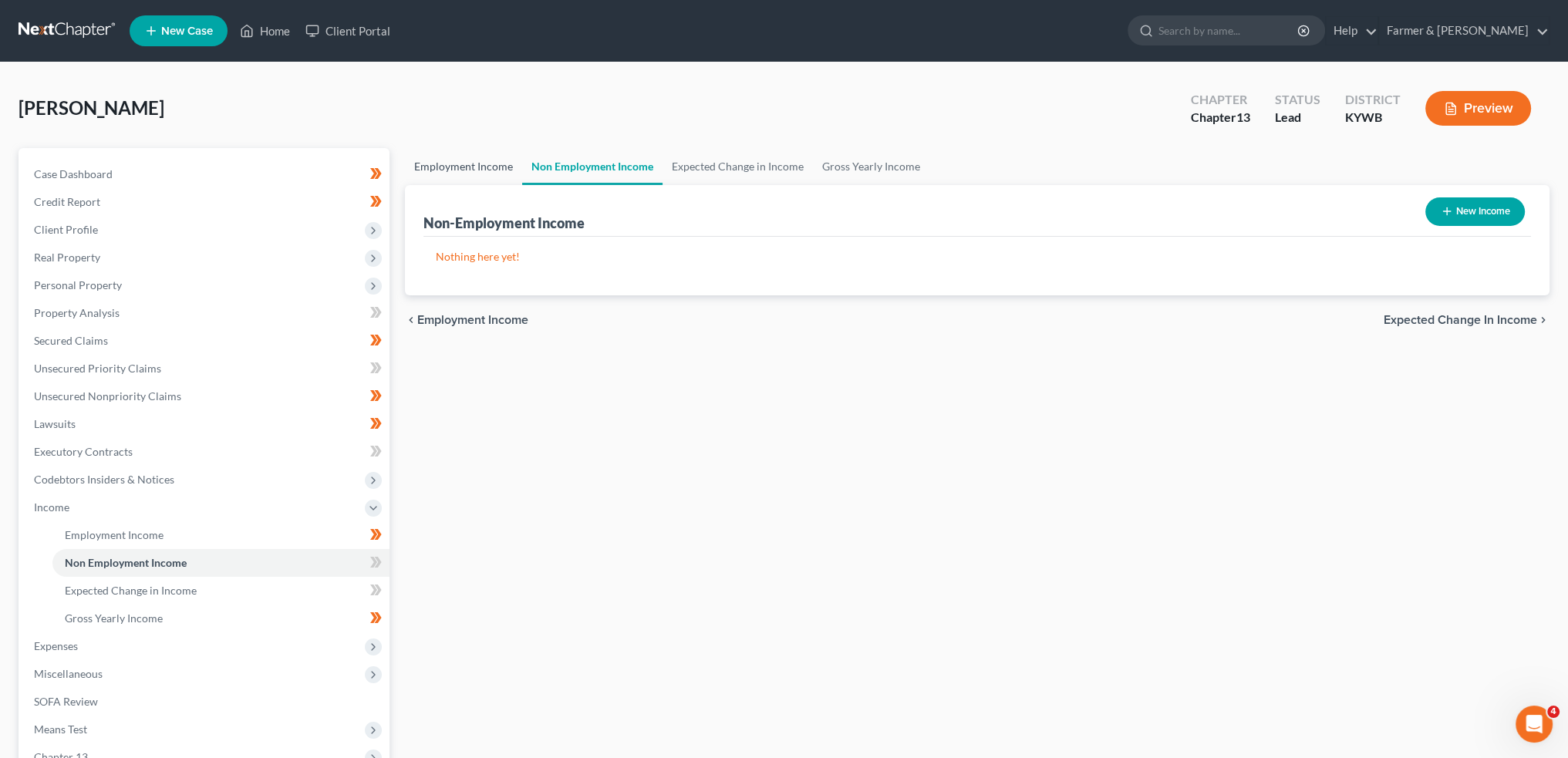
click at [444, 172] on link "Employment Income" at bounding box center [463, 166] width 117 height 37
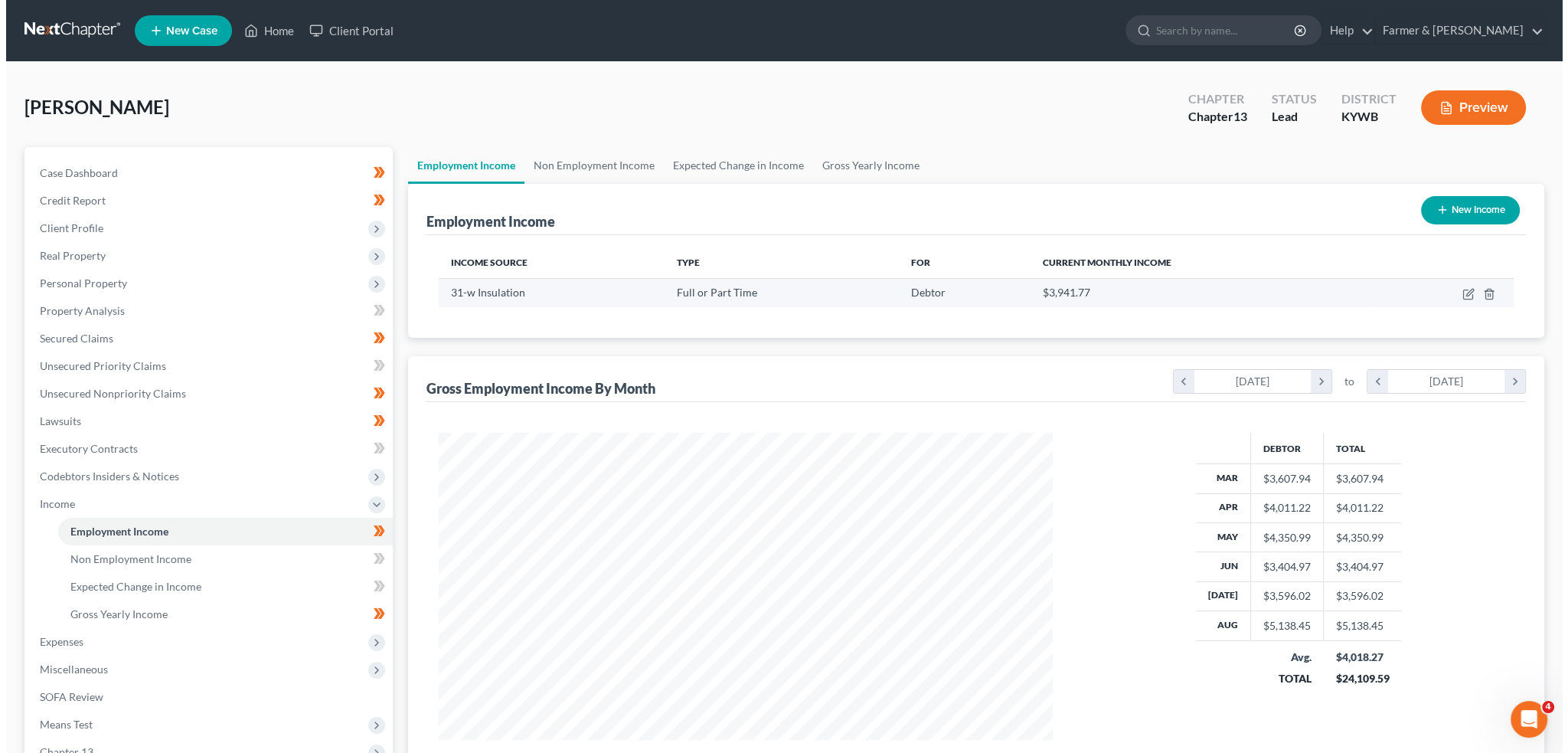
scroll to position [307, 644]
click at [1463, 291] on icon "button" at bounding box center [1464, 292] width 7 height 7
select select "0"
select select "44"
select select "3"
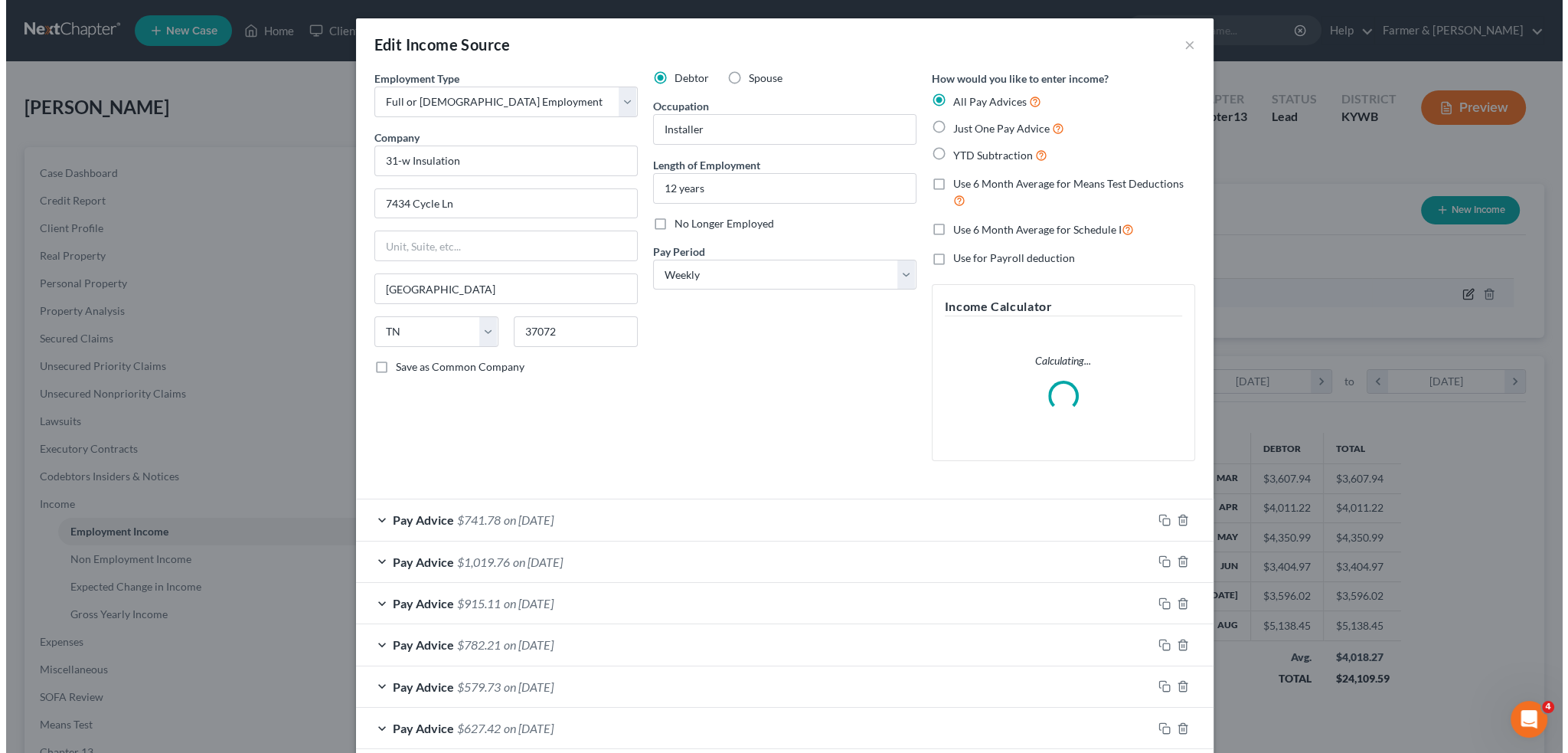
scroll to position [310, 649]
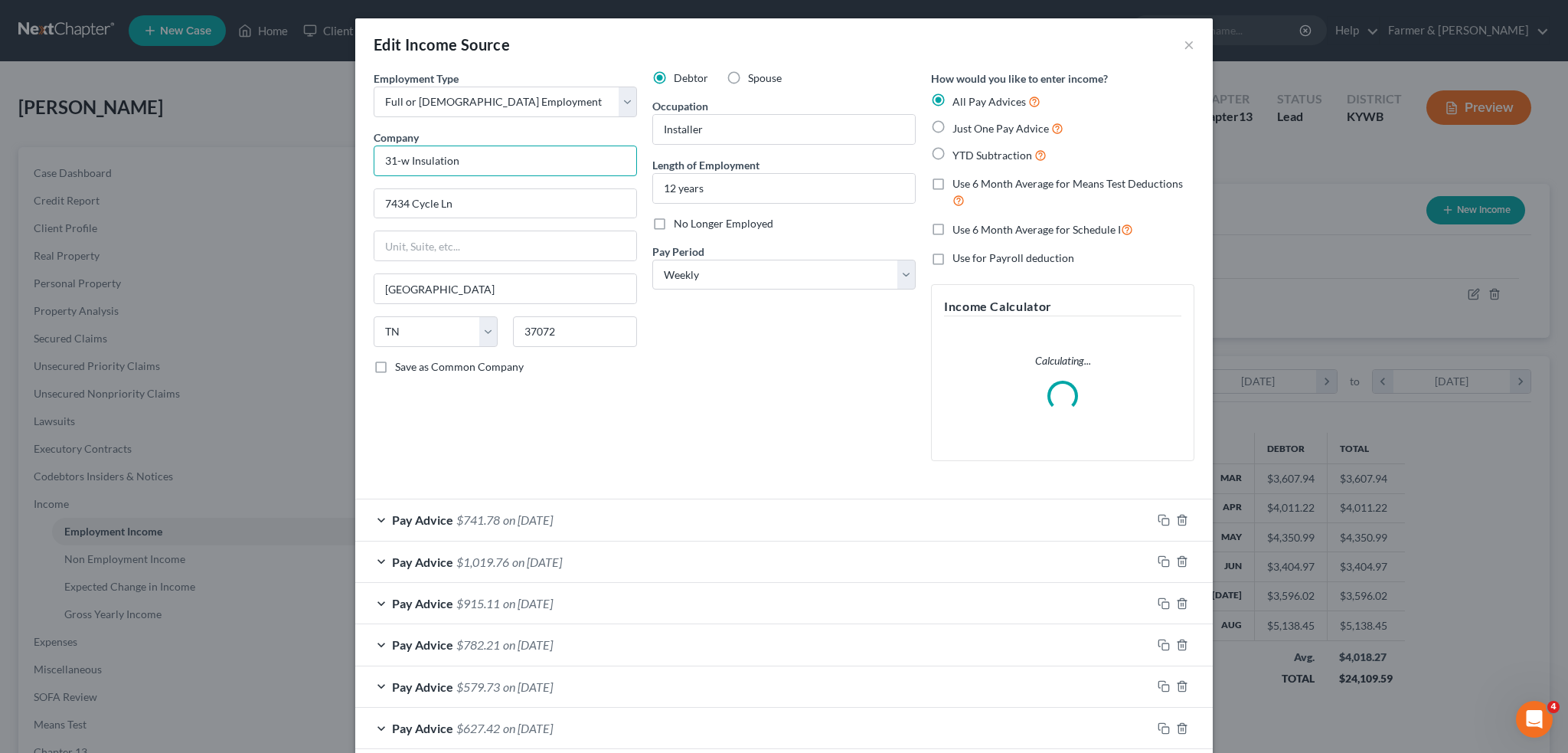
click at [392, 159] on input "31-w Insulation" at bounding box center [505, 160] width 263 height 31
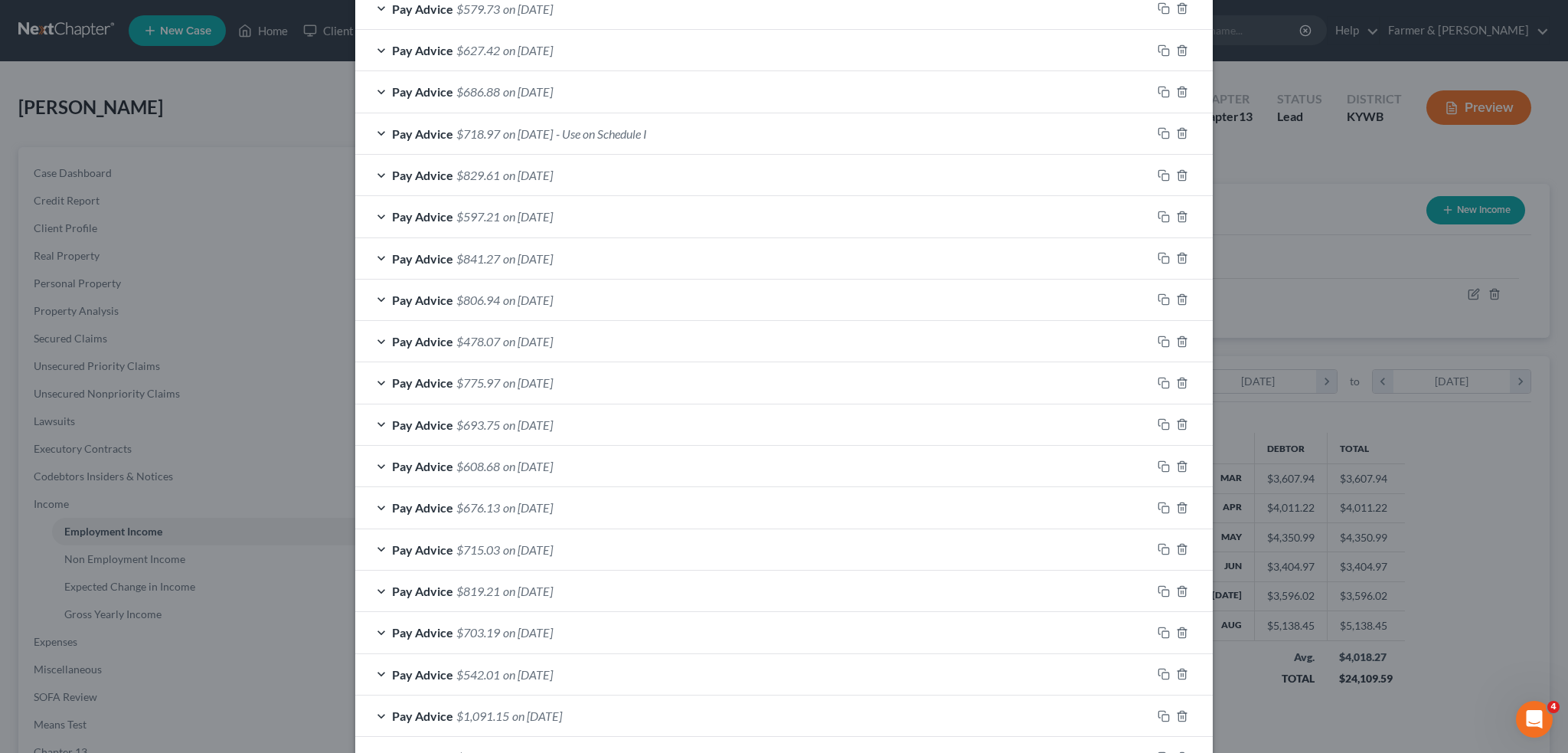
scroll to position [638, 0]
type input "31-W Insulation"
click at [799, 216] on div "Pay Advice $718.97 on [DATE] - Use on Schedule I" at bounding box center [753, 220] width 797 height 41
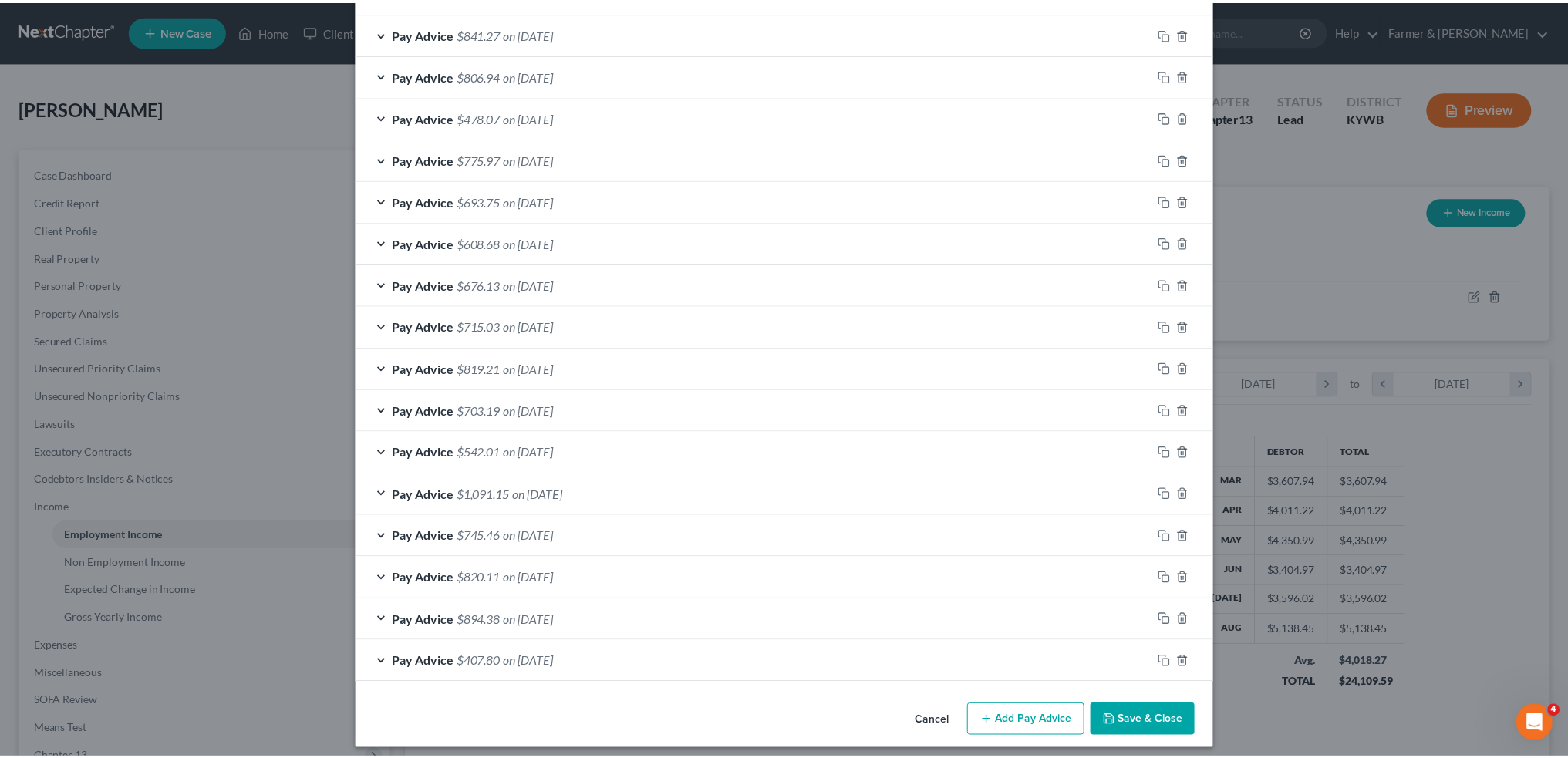
scroll to position [1422, 0]
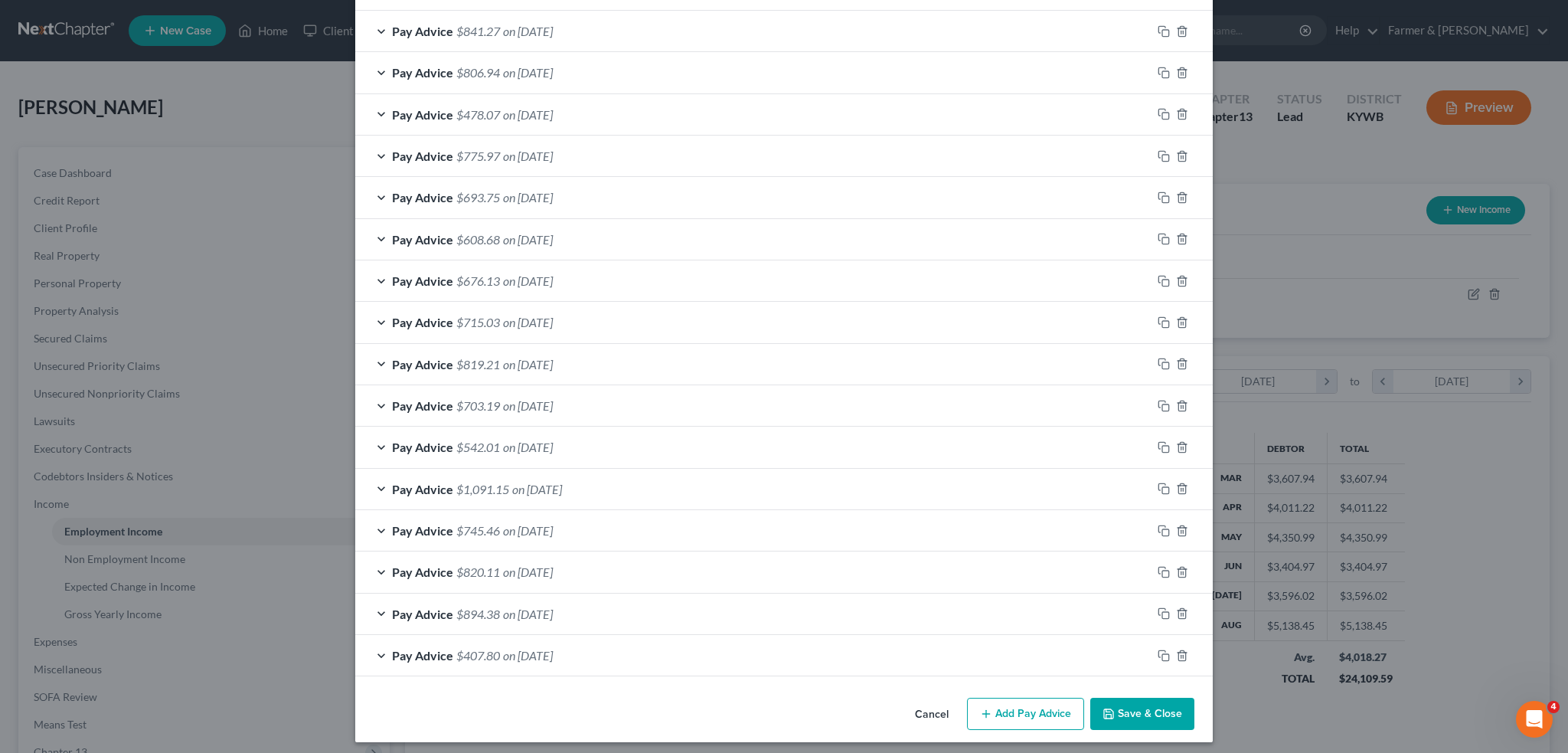
click at [1123, 698] on button "Save & Close" at bounding box center [1142, 714] width 104 height 32
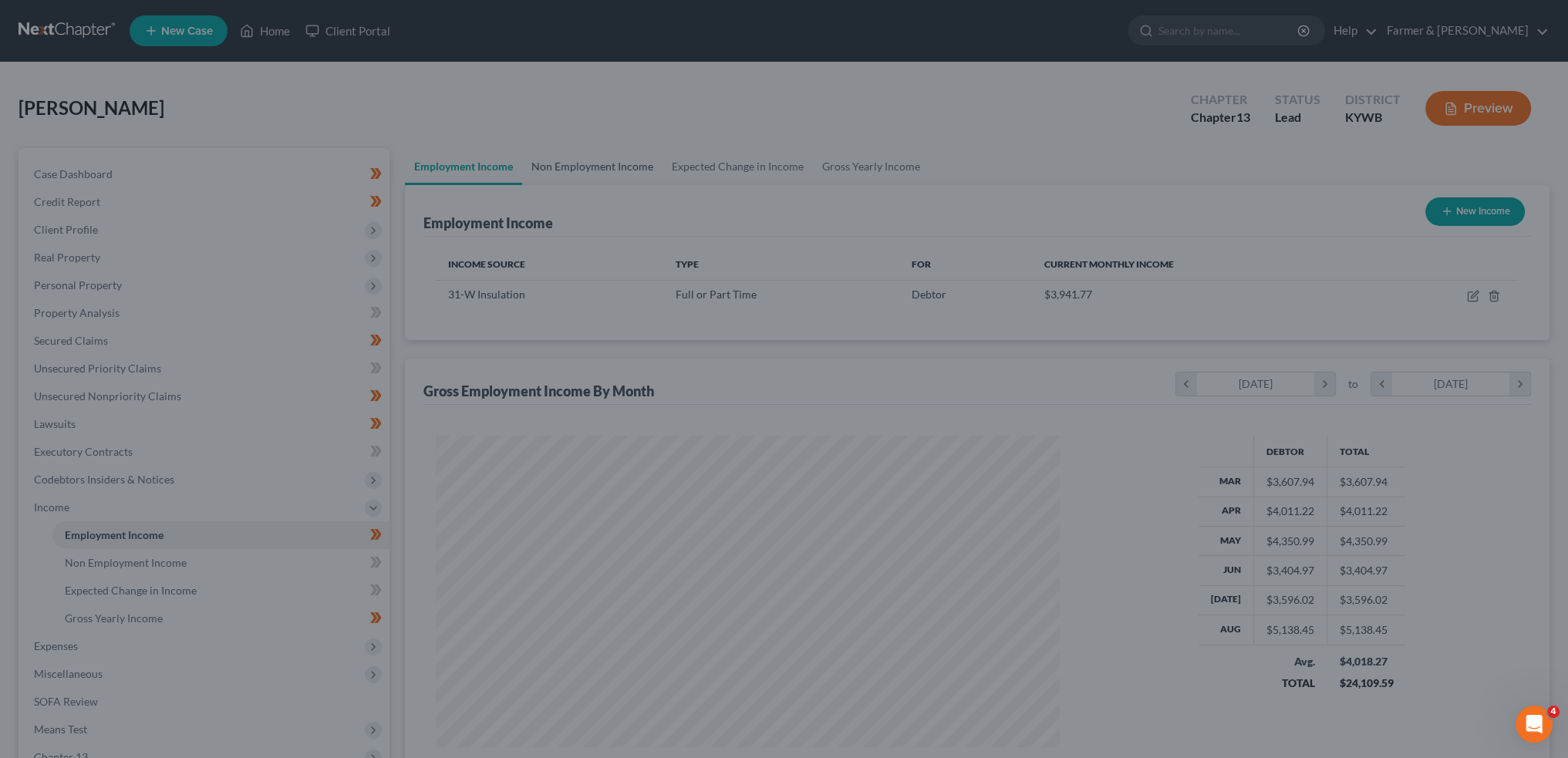
scroll to position [771005, 770601]
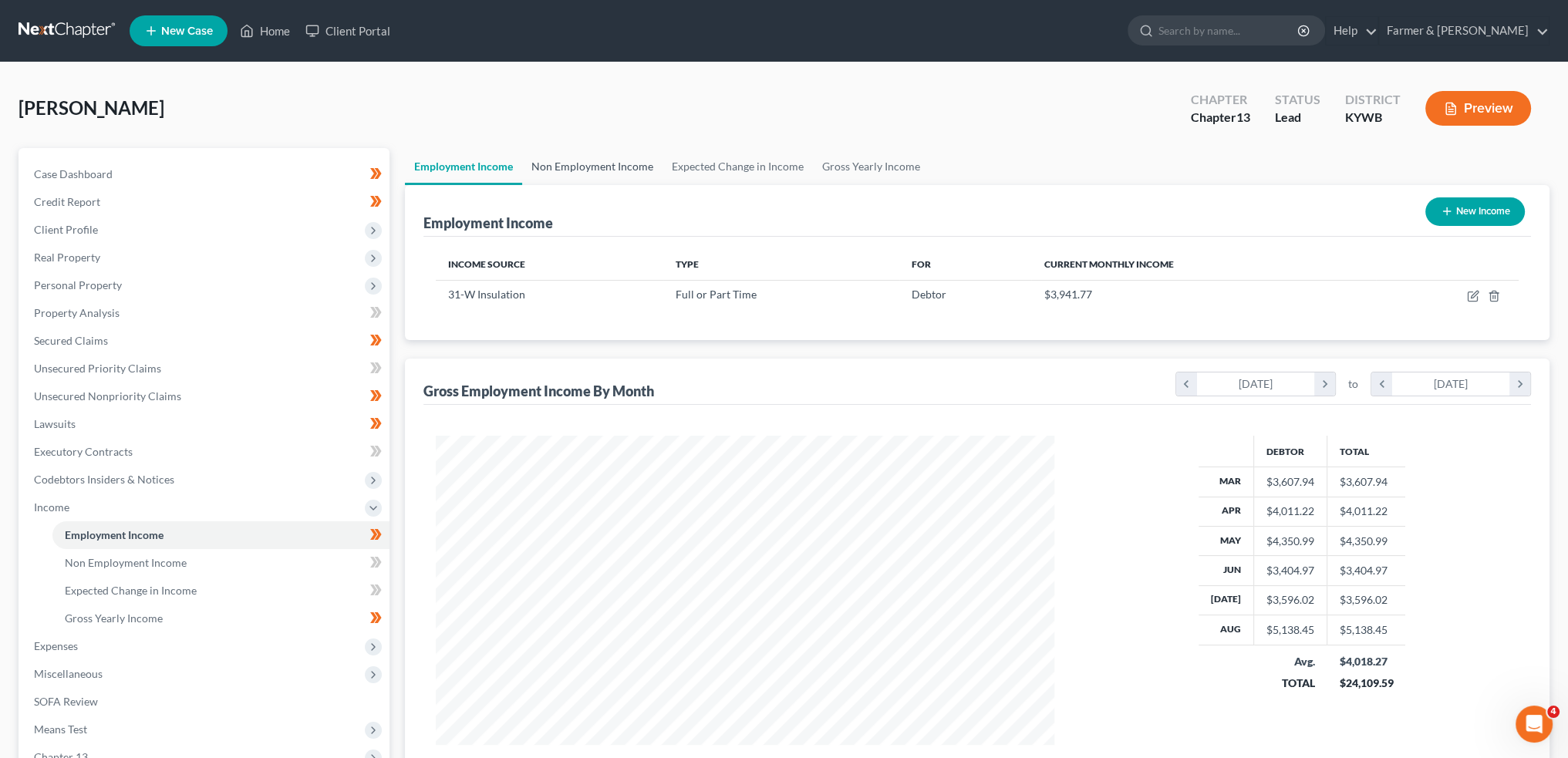
click at [558, 162] on link "Non Employment Income" at bounding box center [592, 166] width 140 height 37
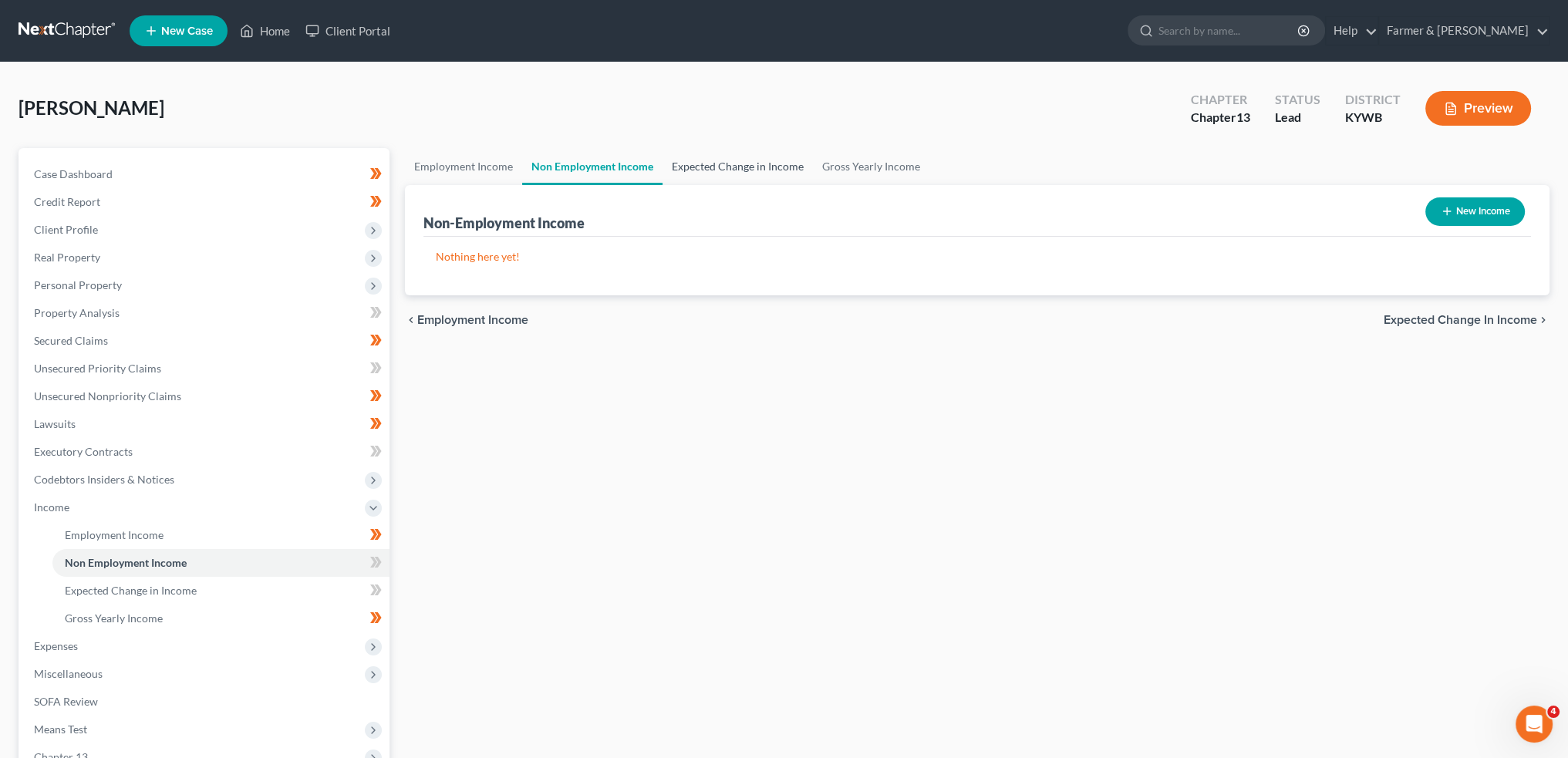
click at [707, 162] on link "Expected Change in Income" at bounding box center [737, 166] width 150 height 37
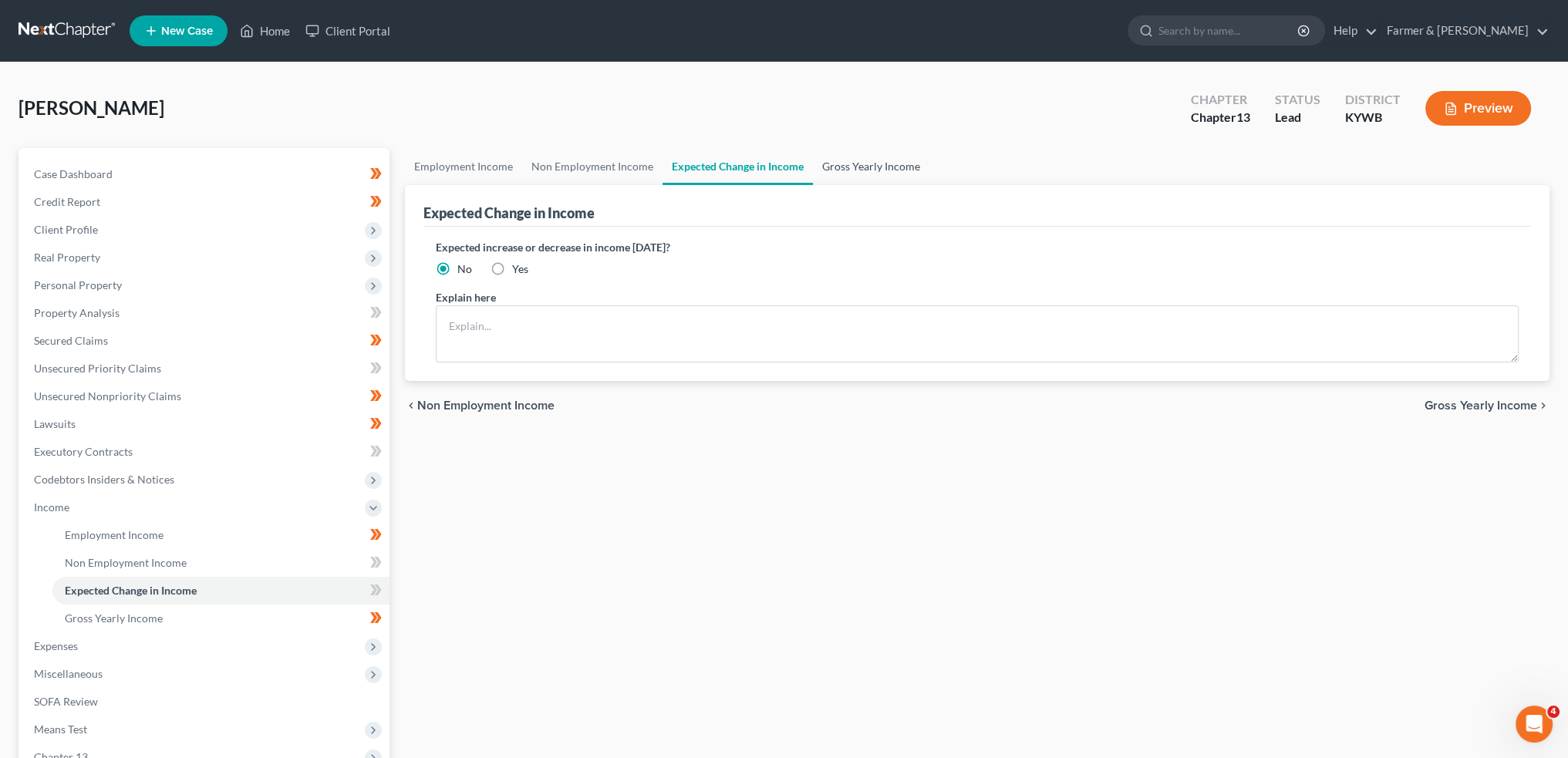
click at [843, 158] on link "Gross Yearly Income" at bounding box center [871, 166] width 116 height 37
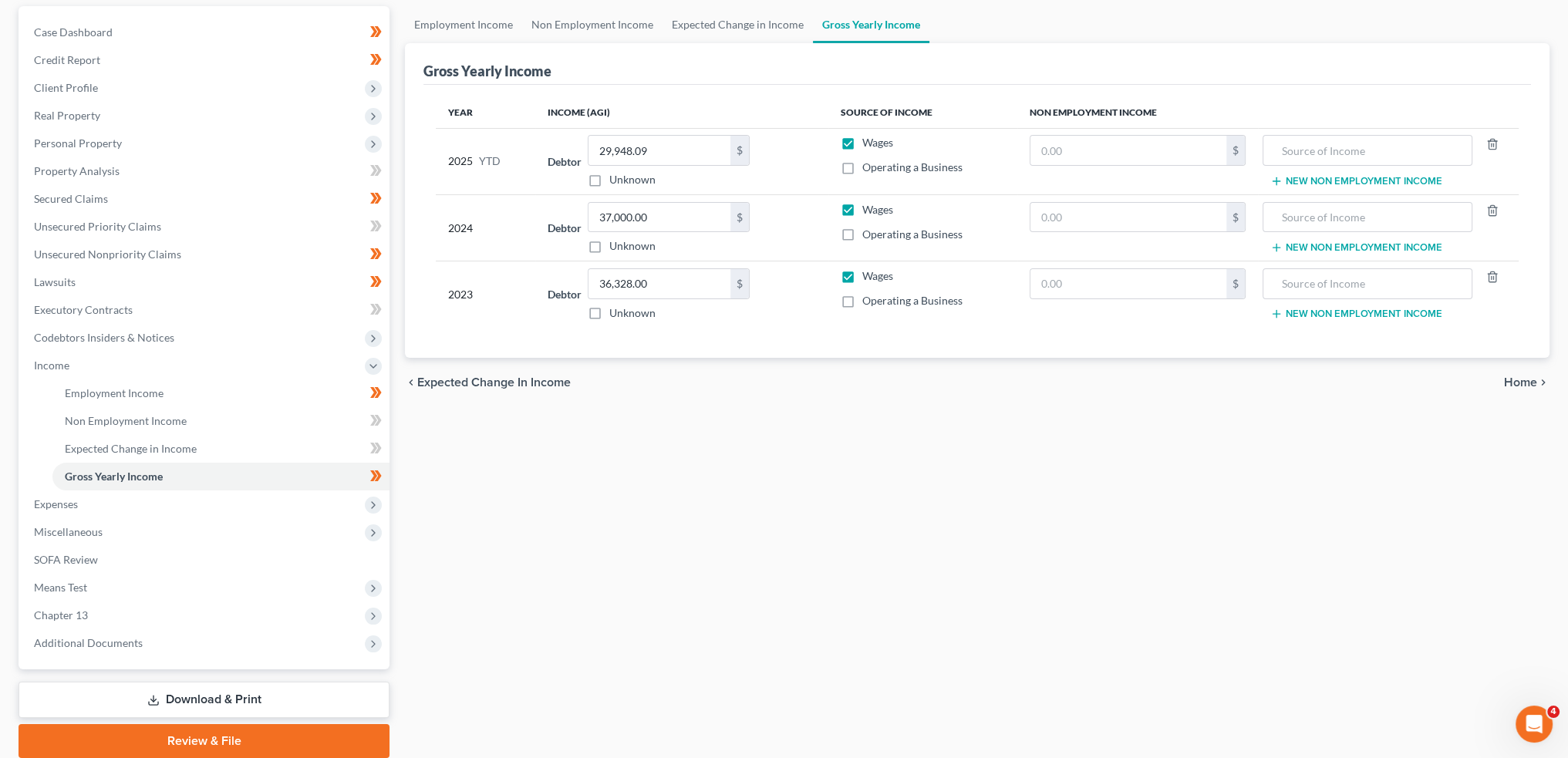
scroll to position [199, 0]
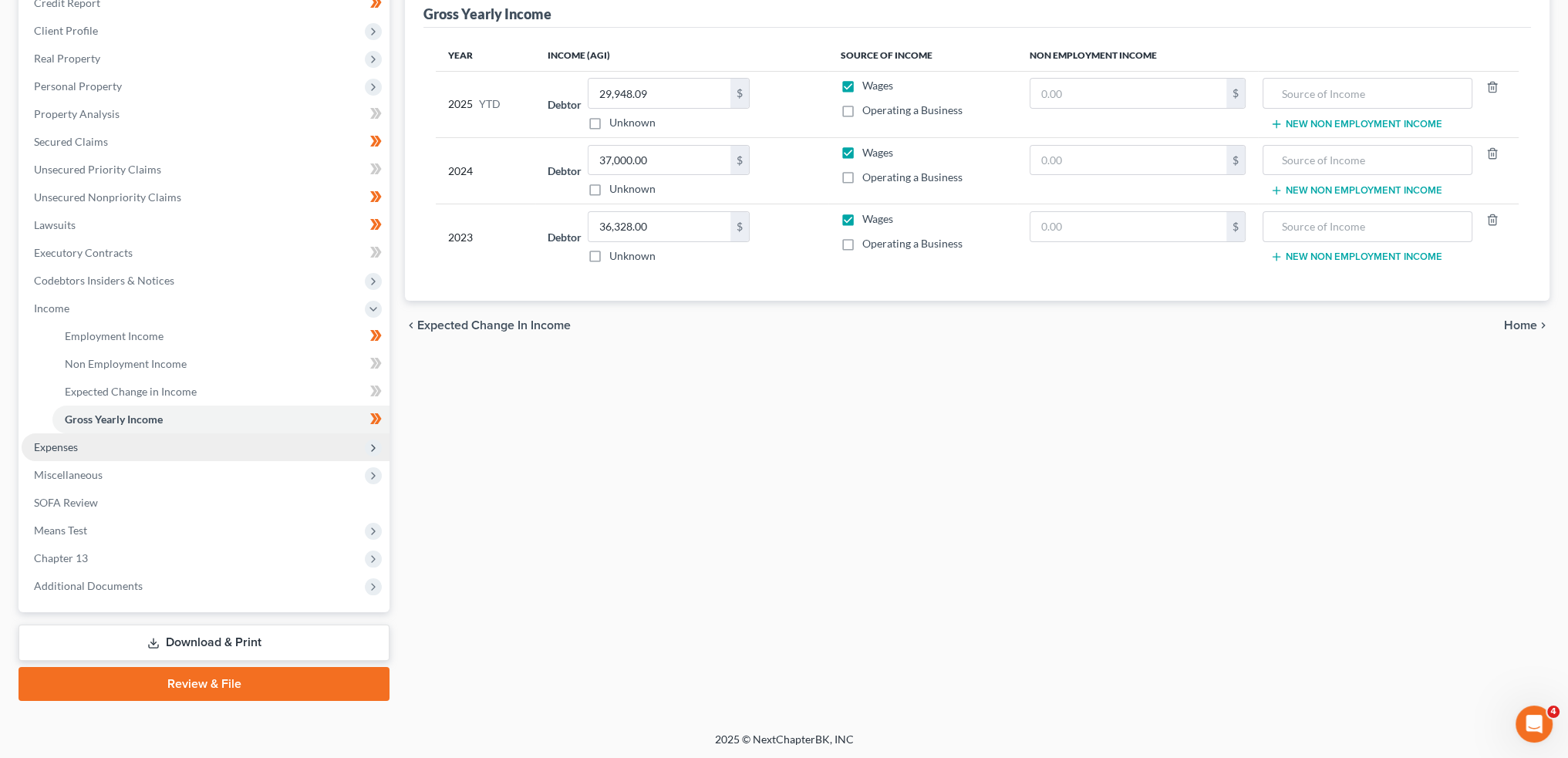
click at [85, 453] on span "Expenses" at bounding box center [205, 447] width 368 height 27
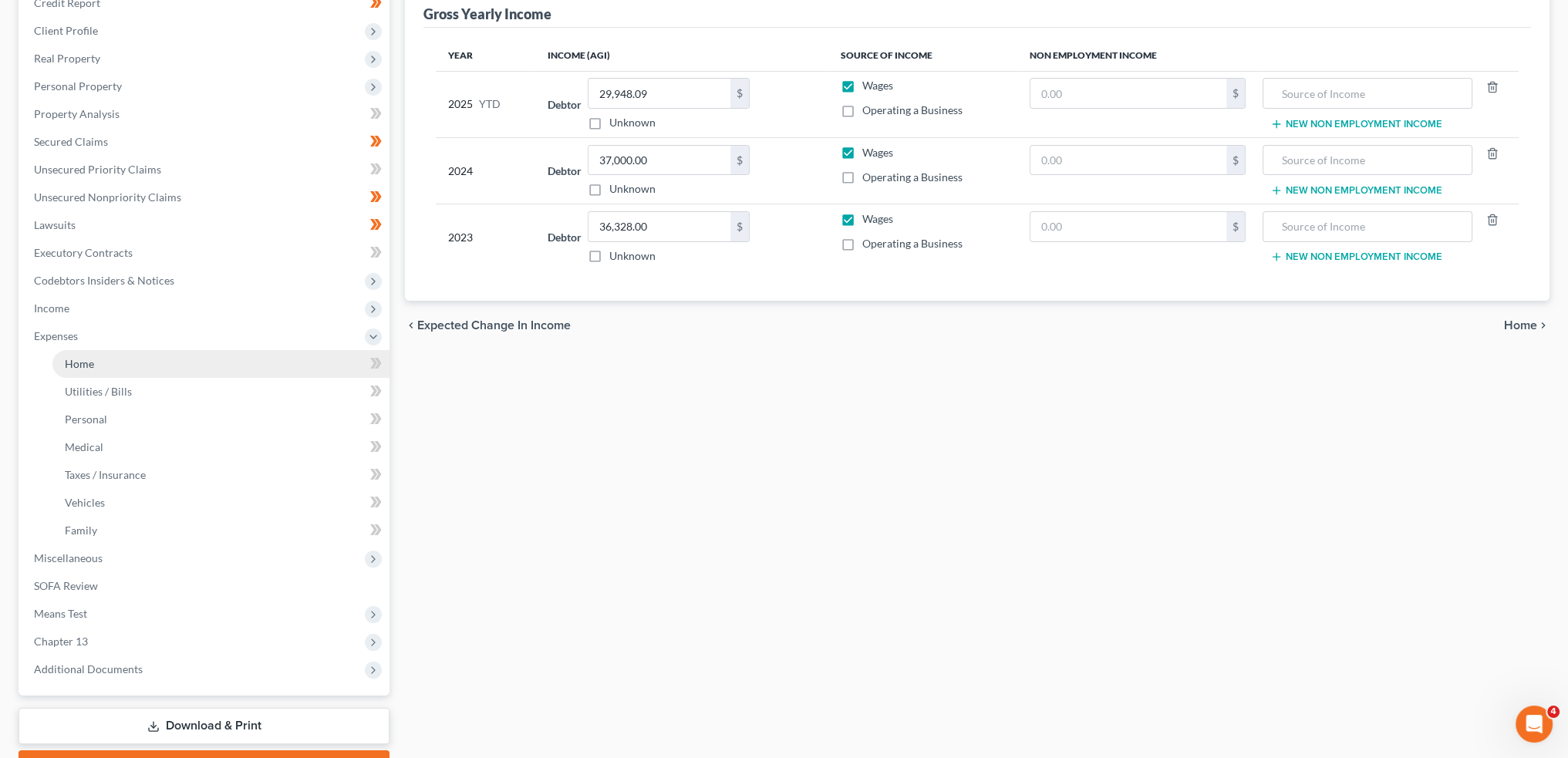
click at [104, 360] on link "Home" at bounding box center [220, 364] width 337 height 27
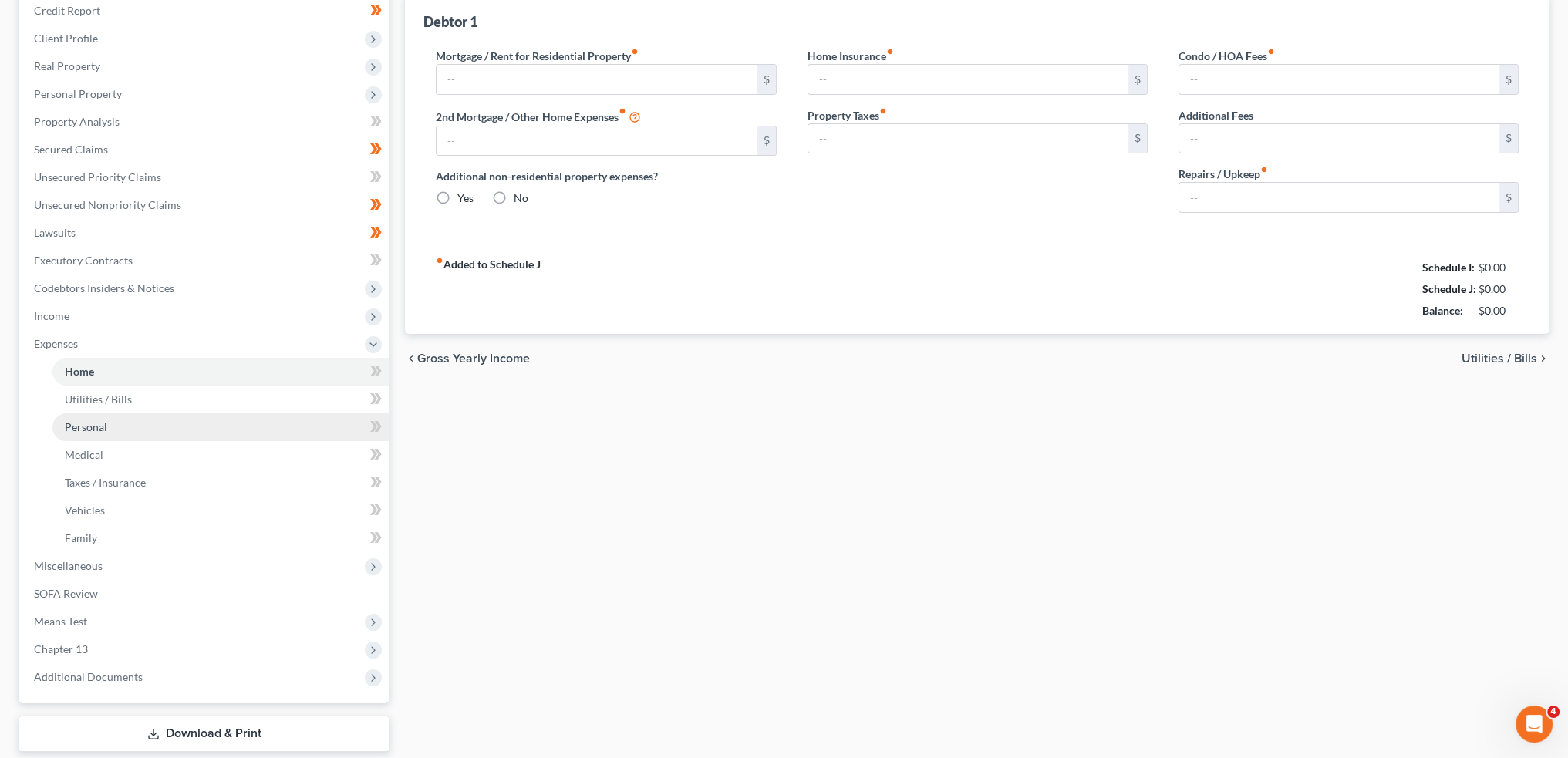
type input "0.00"
radio input "true"
type input "0.00"
type input "58.34"
type input "0.00"
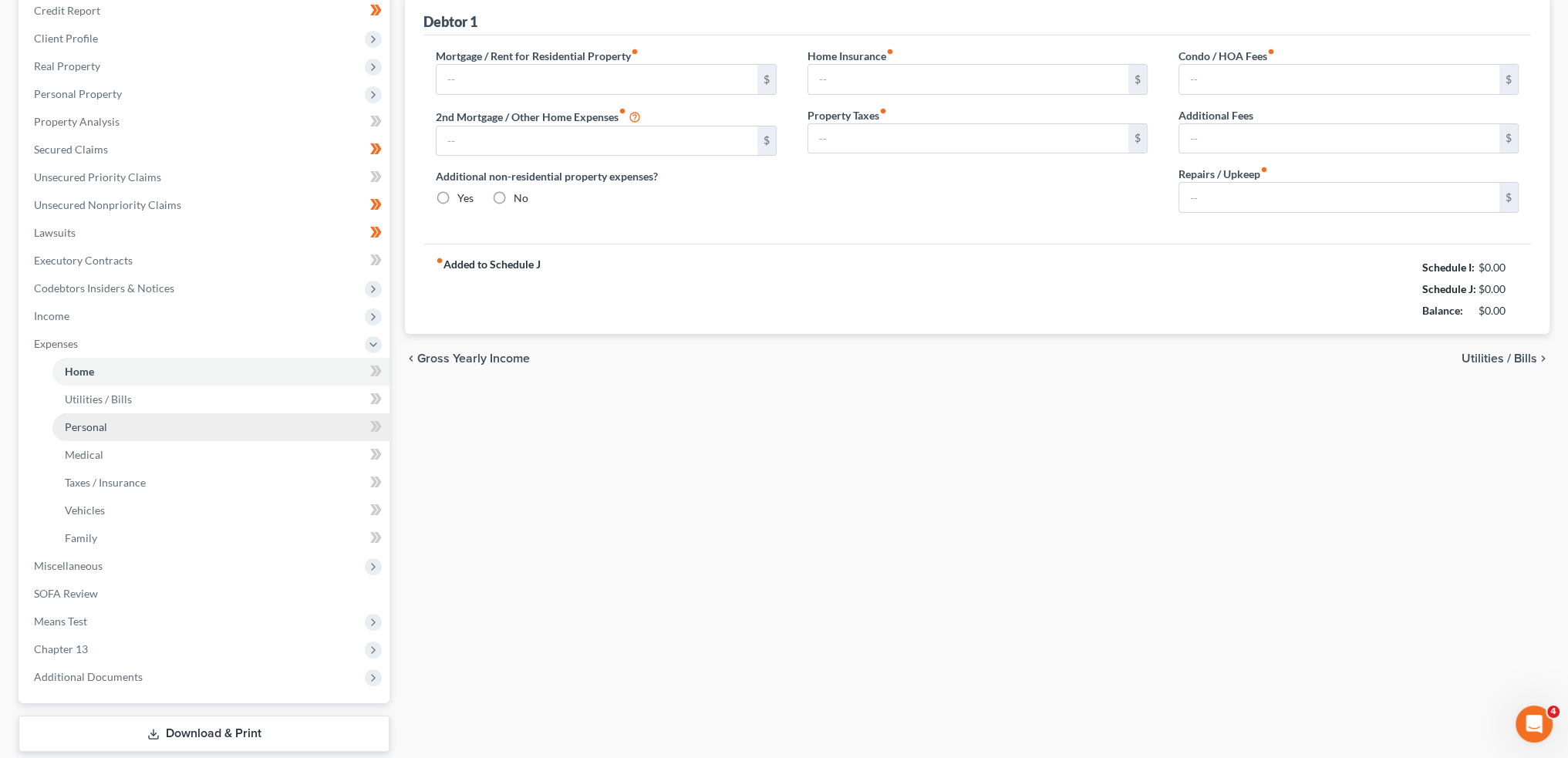
type input "0.00"
type input "150.00"
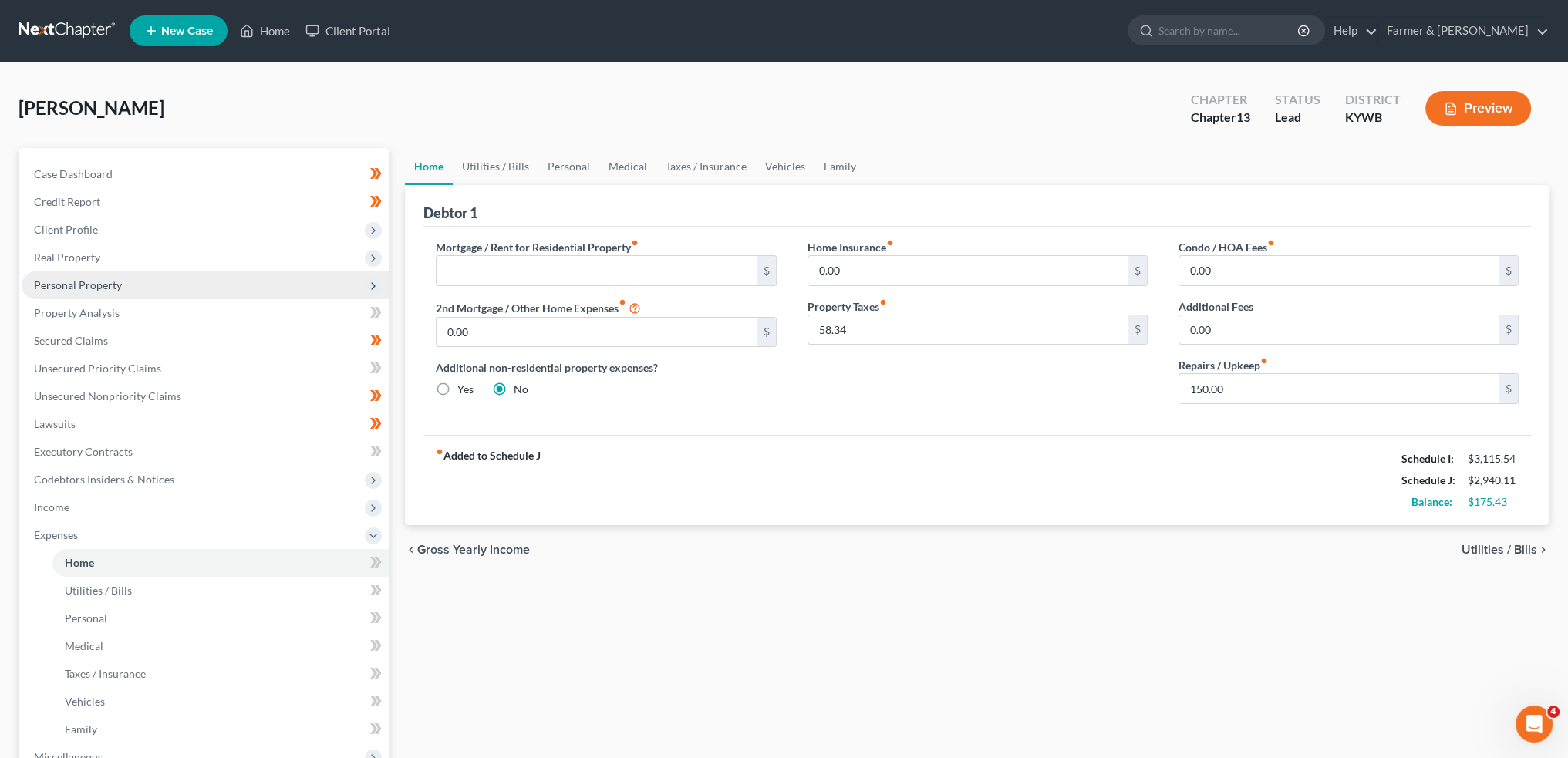
click at [134, 290] on span "Personal Property" at bounding box center [205, 285] width 368 height 27
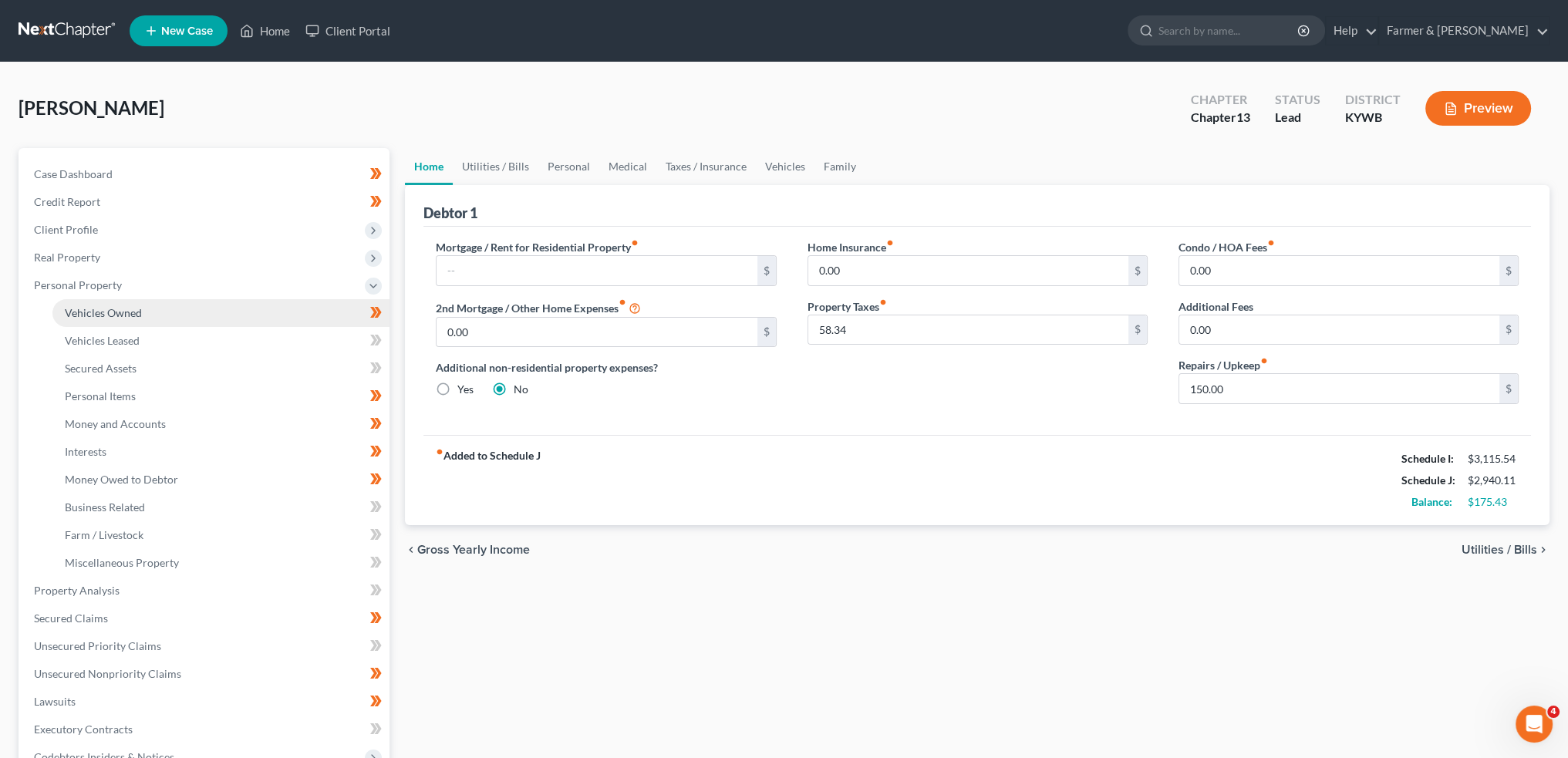
click at [136, 309] on span "Vehicles Owned" at bounding box center [103, 312] width 77 height 13
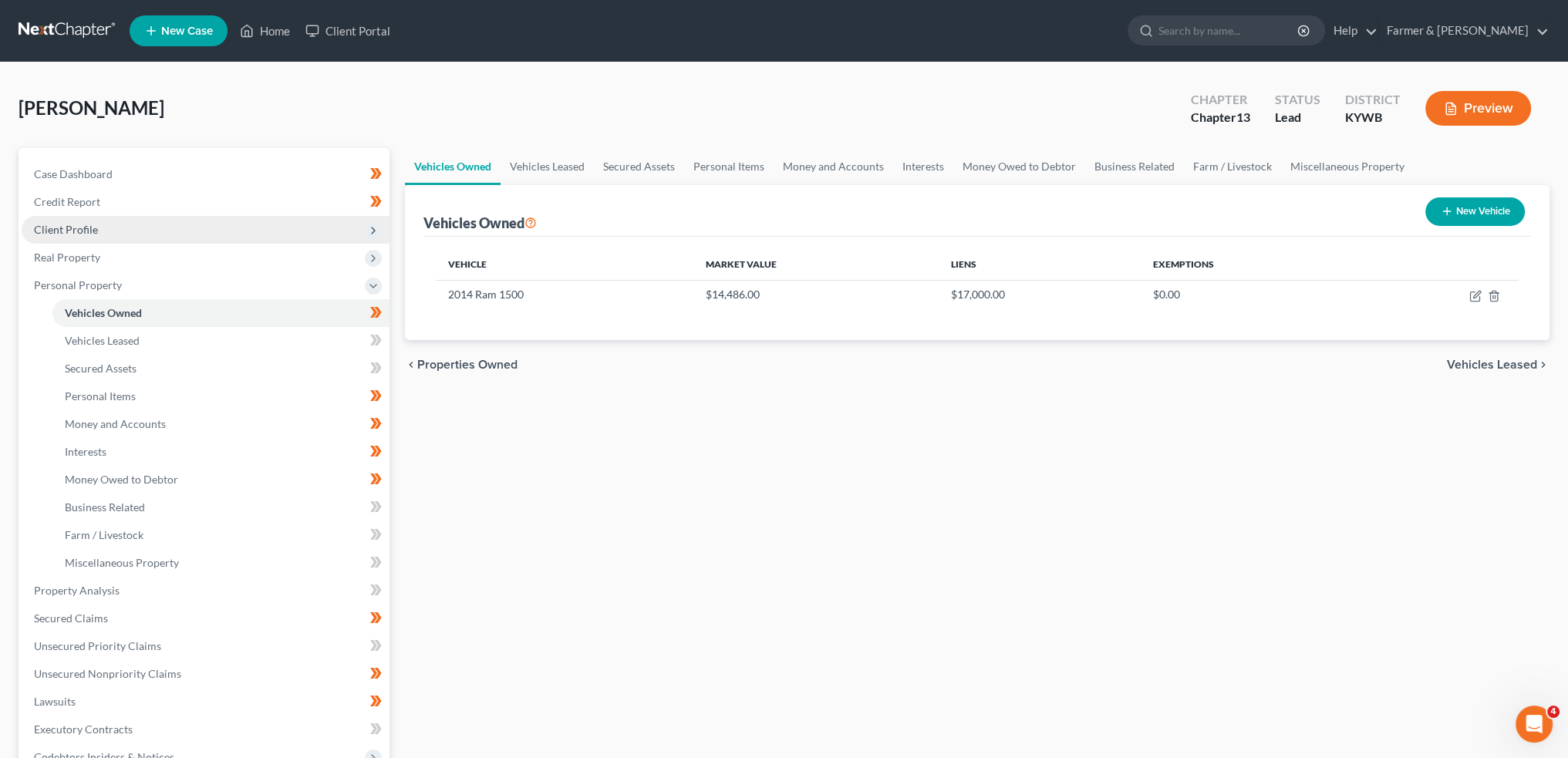
click at [126, 240] on span "Client Profile" at bounding box center [205, 230] width 368 height 27
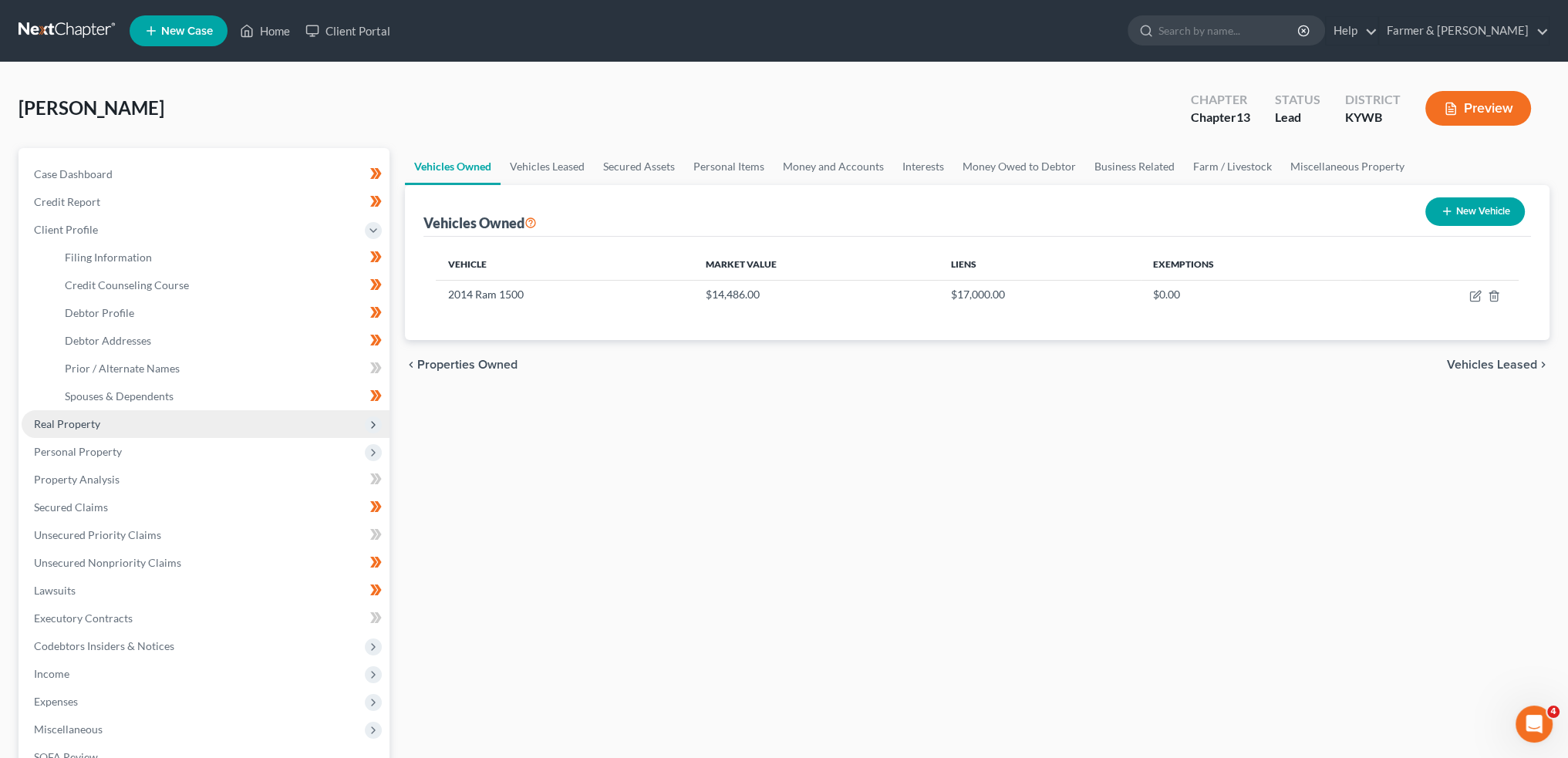
click at [114, 428] on span "Real Property" at bounding box center [205, 424] width 368 height 27
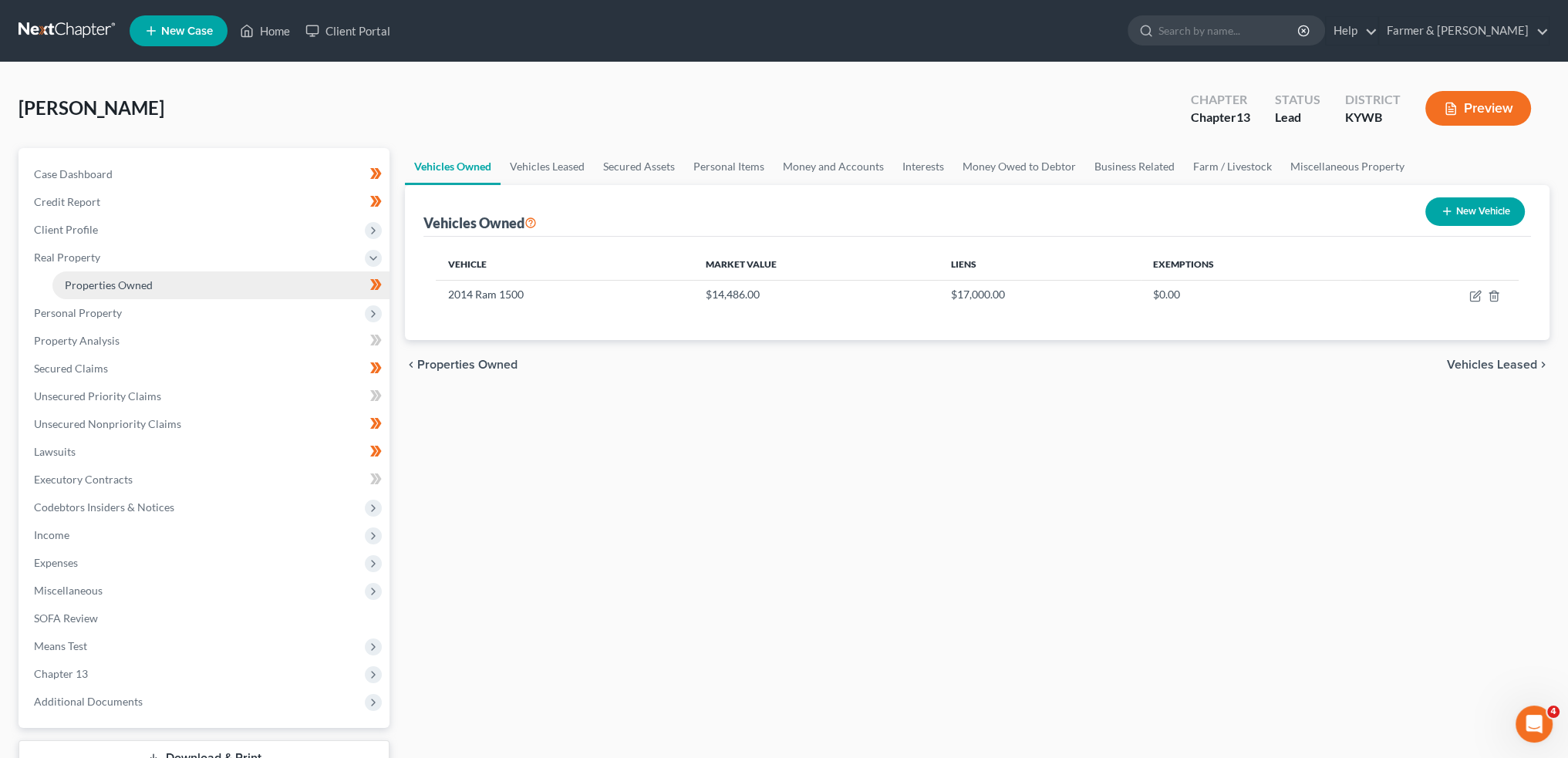
click at [141, 285] on span "Properties Owned" at bounding box center [109, 285] width 88 height 13
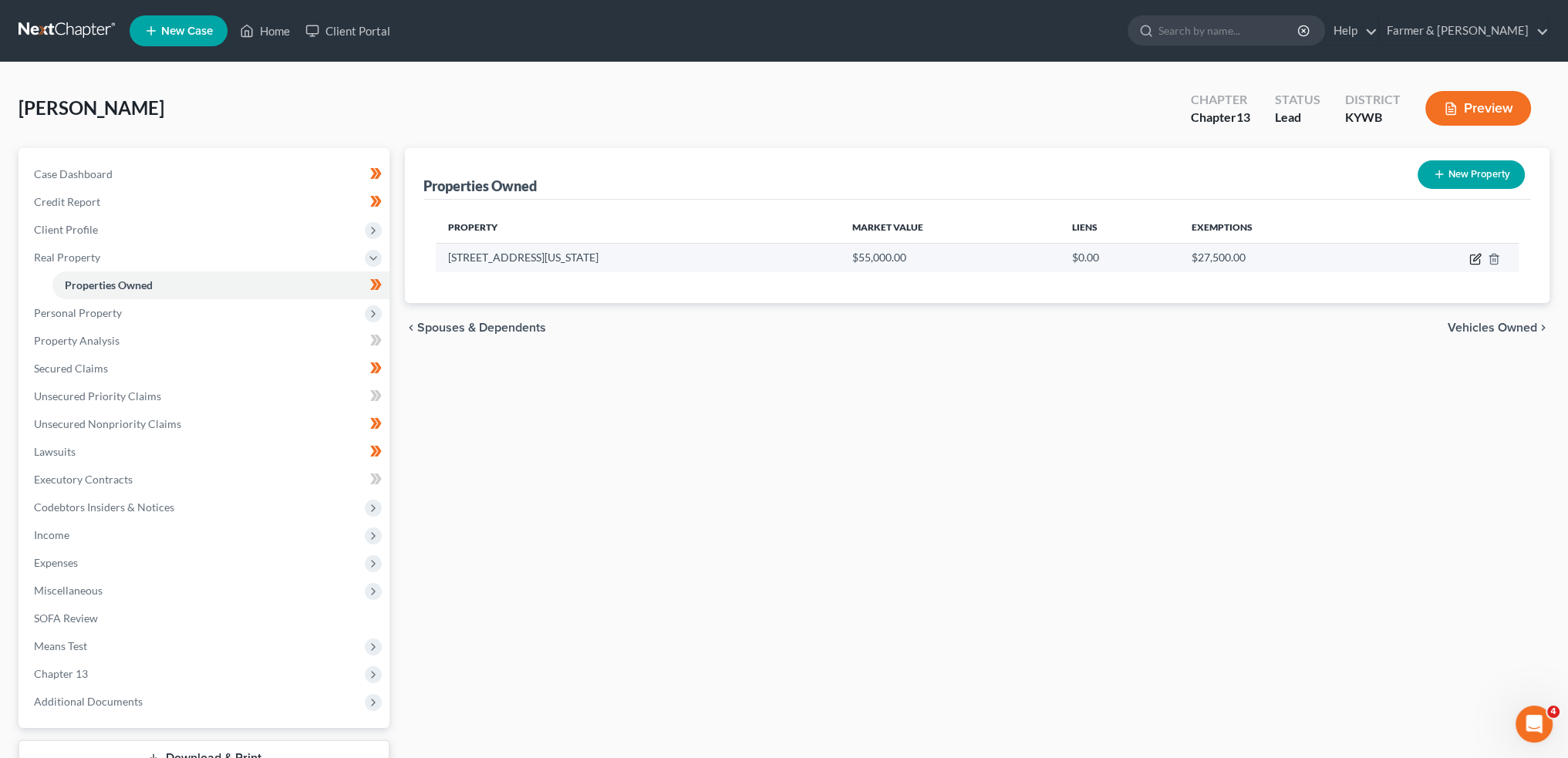
click at [1474, 262] on icon "button" at bounding box center [1475, 259] width 12 height 12
select select "18"
select select "23"
select select "3"
select select "0"
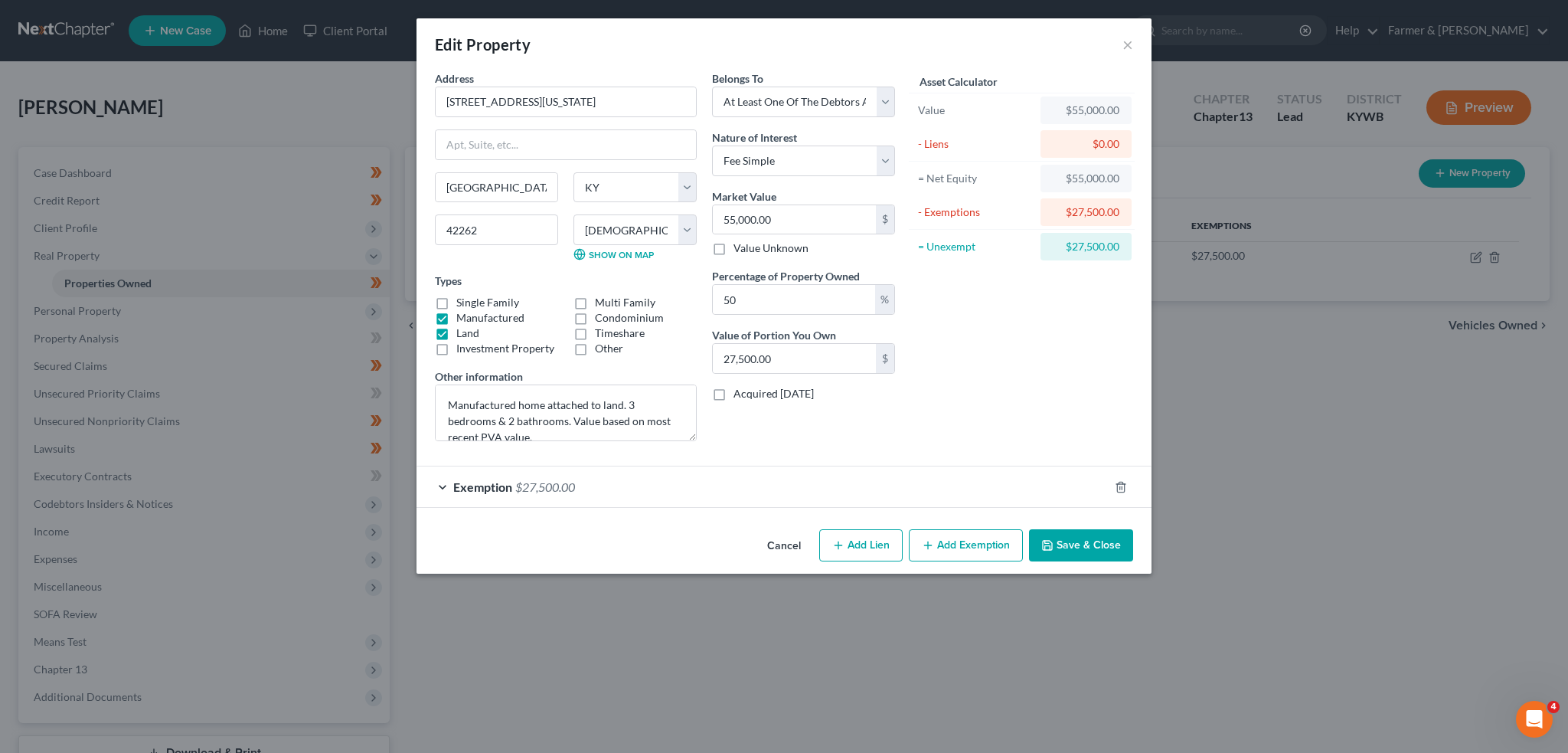
click at [1071, 538] on button "Save & Close" at bounding box center [1081, 546] width 104 height 32
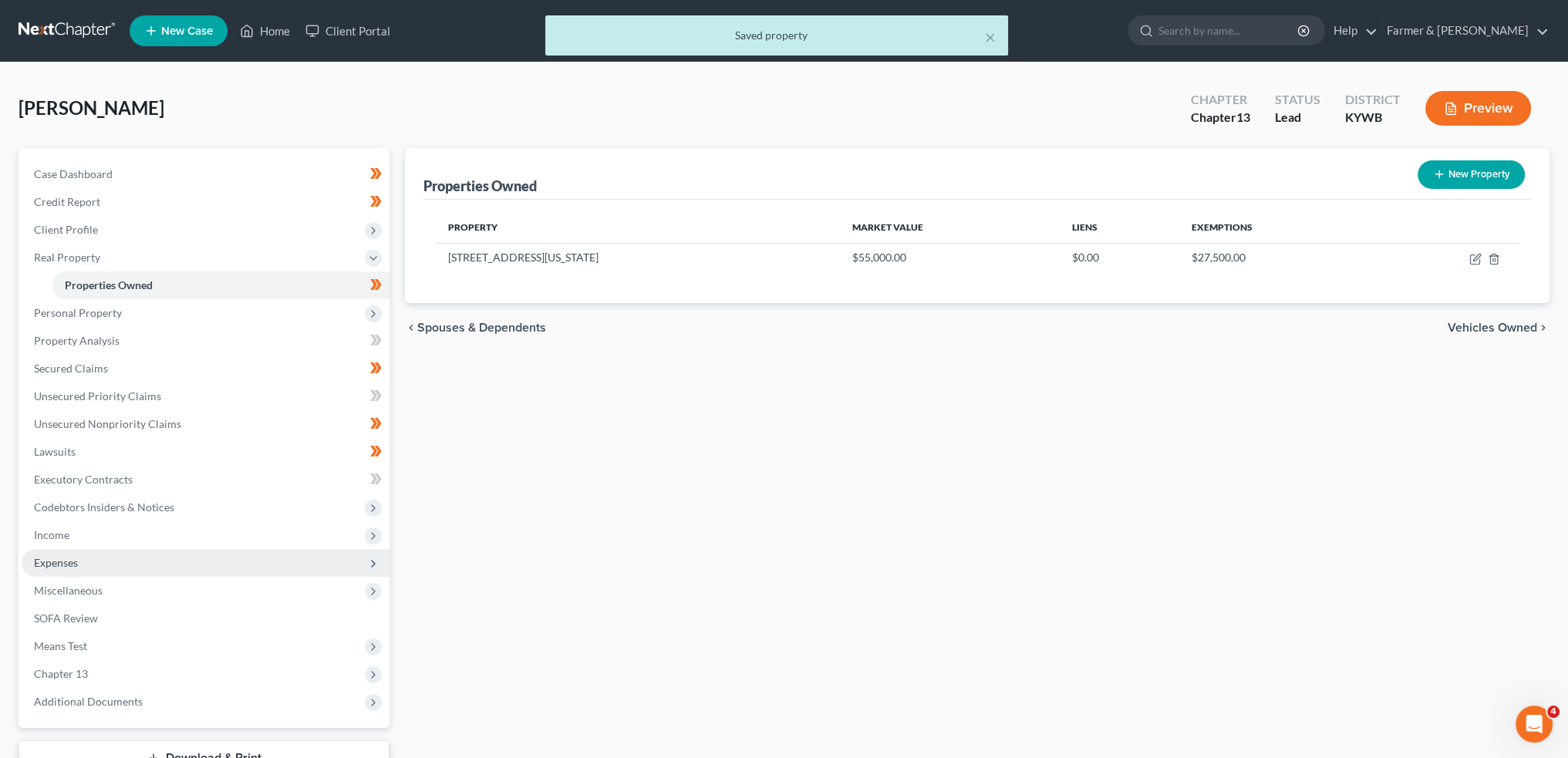
click at [162, 555] on span "Expenses" at bounding box center [205, 563] width 368 height 27
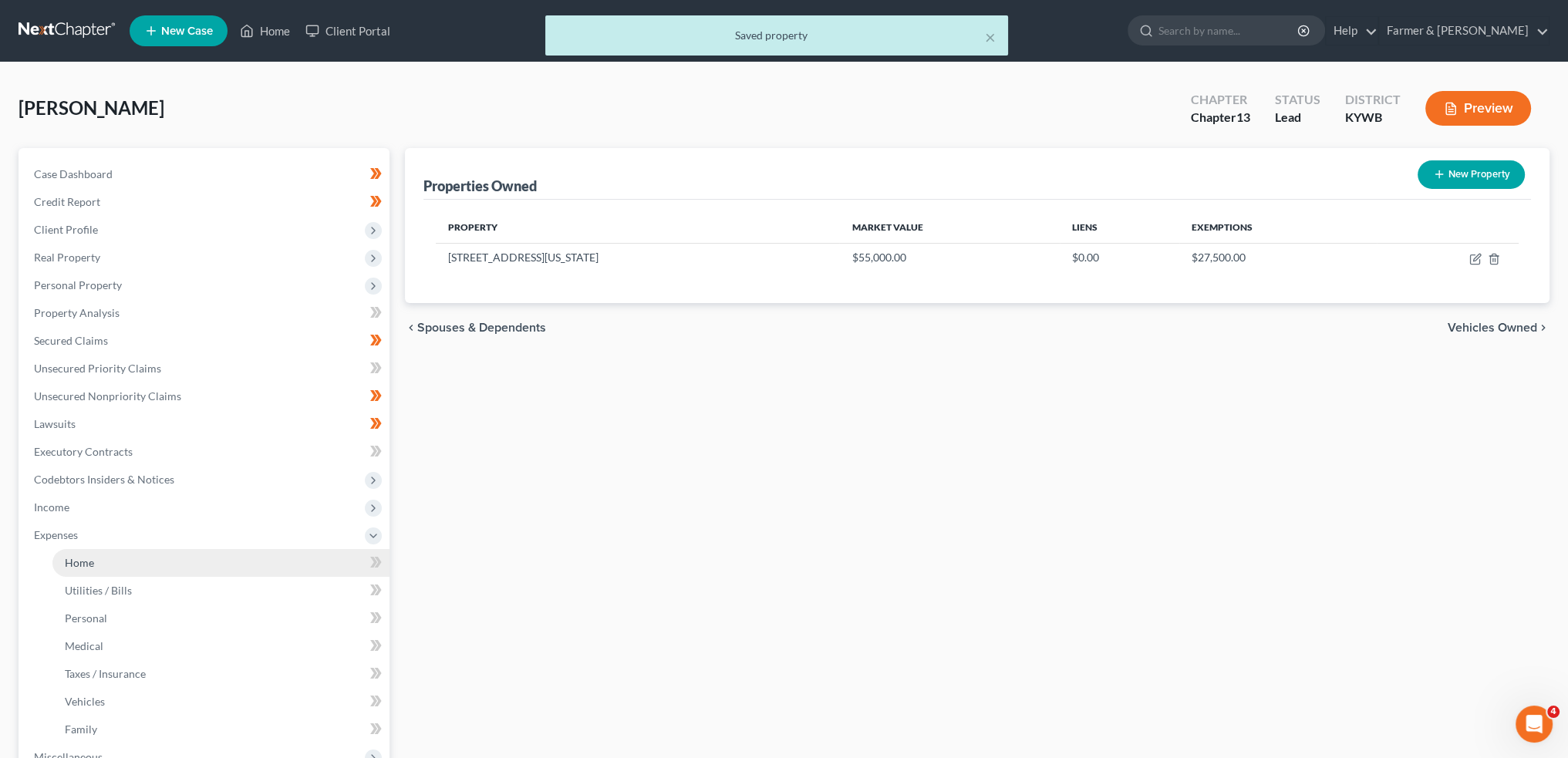
click at [163, 558] on link "Home" at bounding box center [220, 563] width 337 height 27
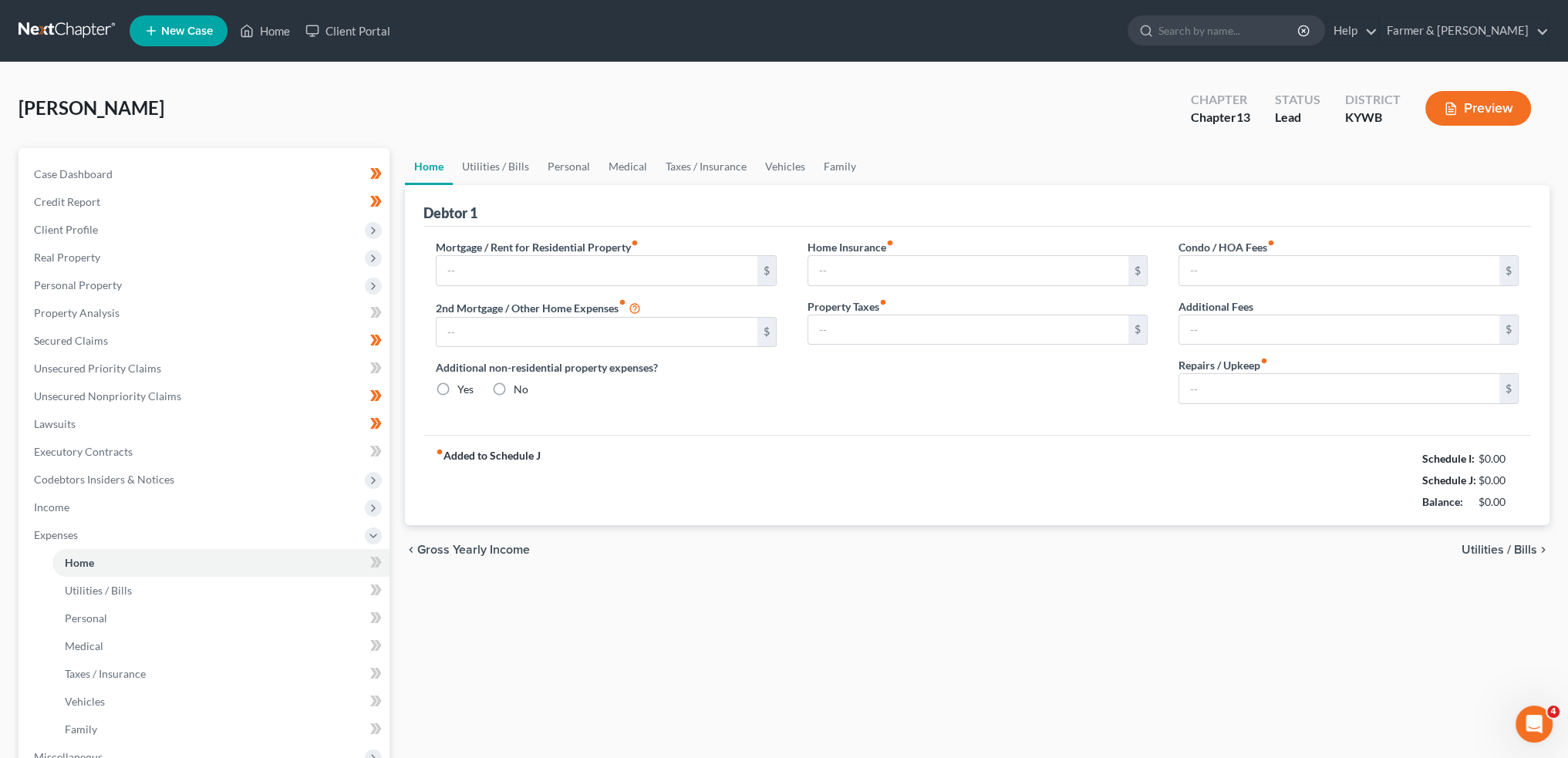
type input "0.00"
radio input "true"
type input "0.00"
type input "58.34"
type input "0.00"
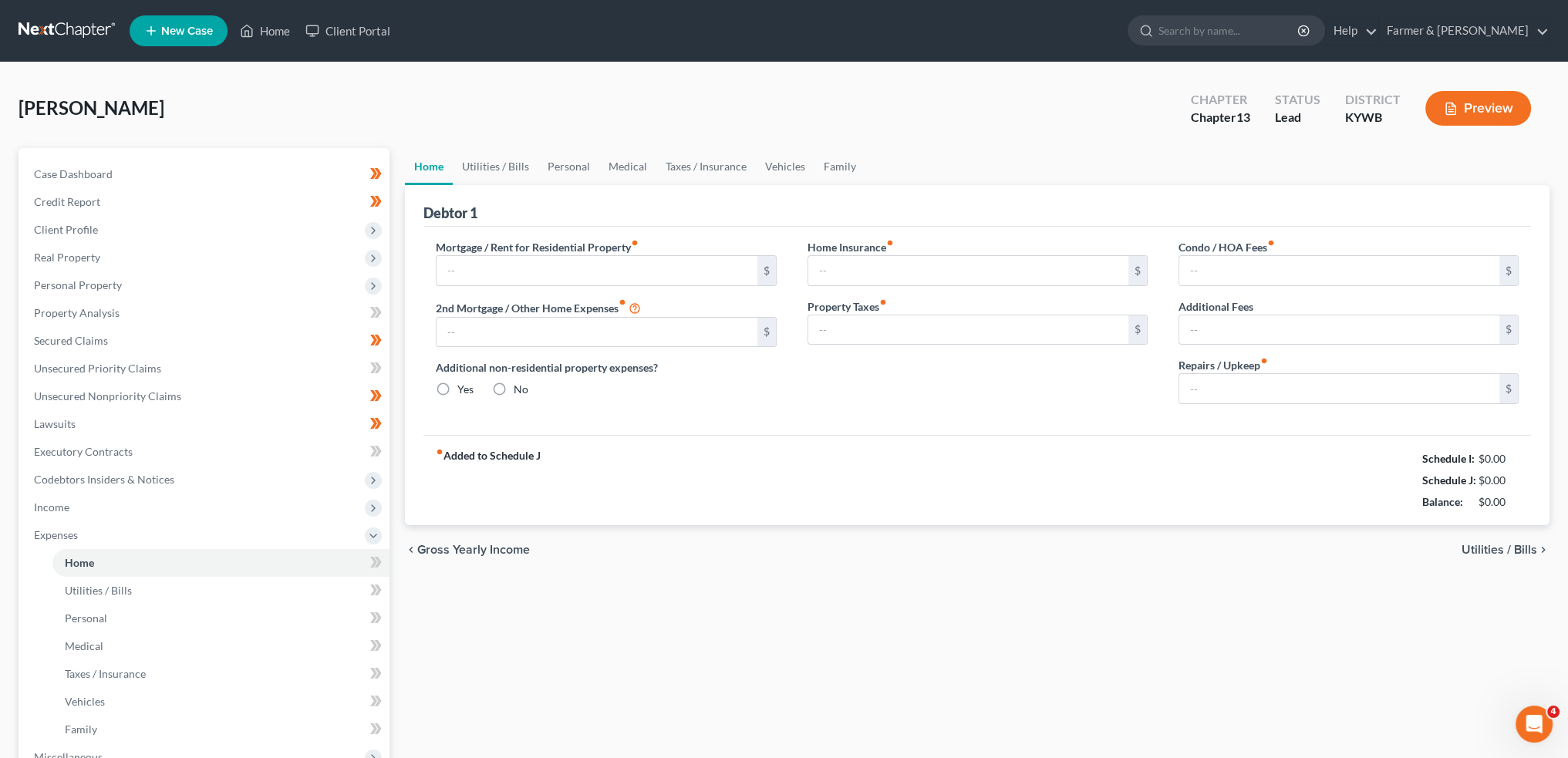
type input "0.00"
type input "150.00"
click at [514, 163] on link "Utilities / Bills" at bounding box center [496, 166] width 85 height 37
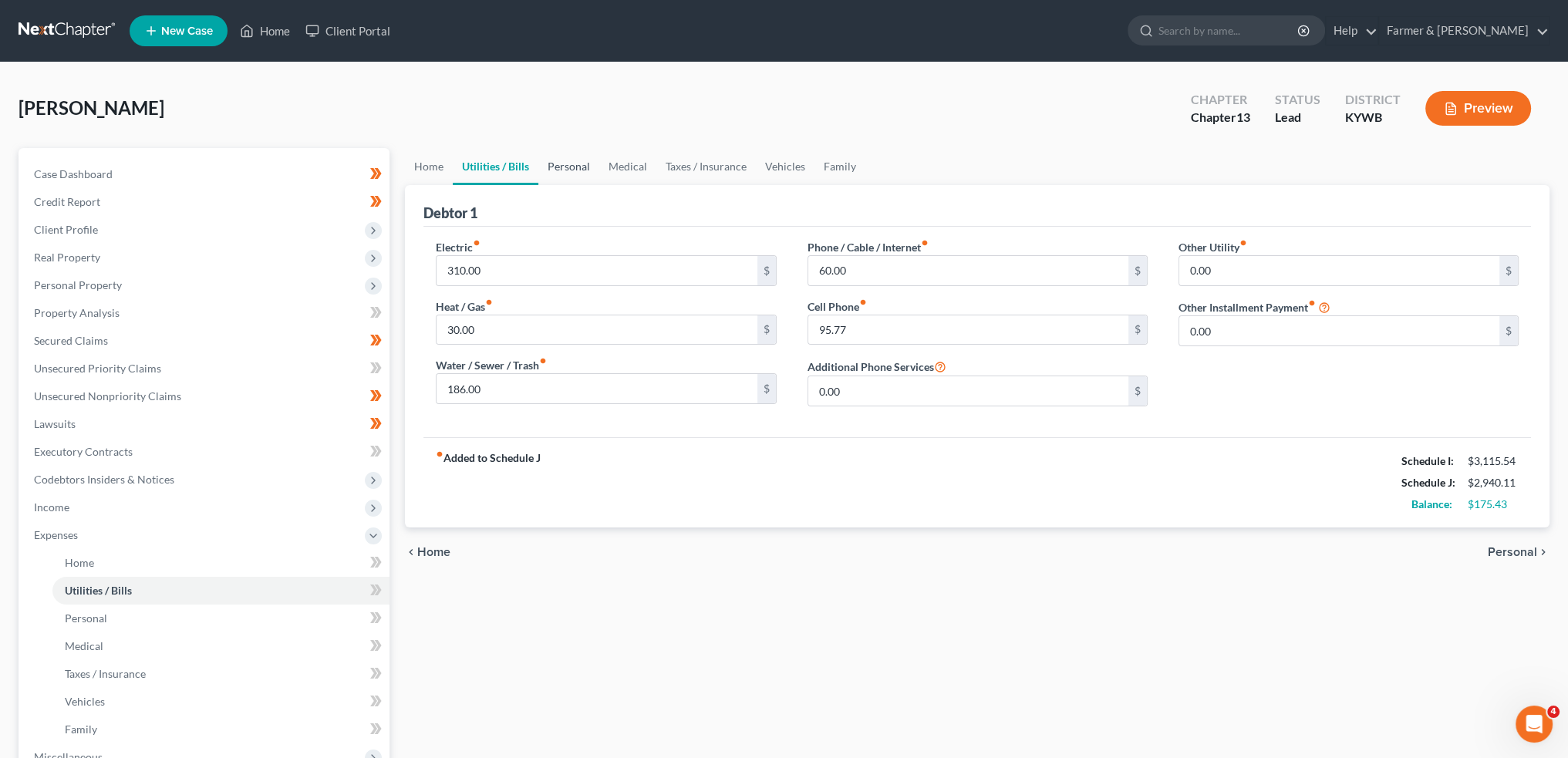
click at [555, 160] on link "Personal" at bounding box center [568, 166] width 61 height 37
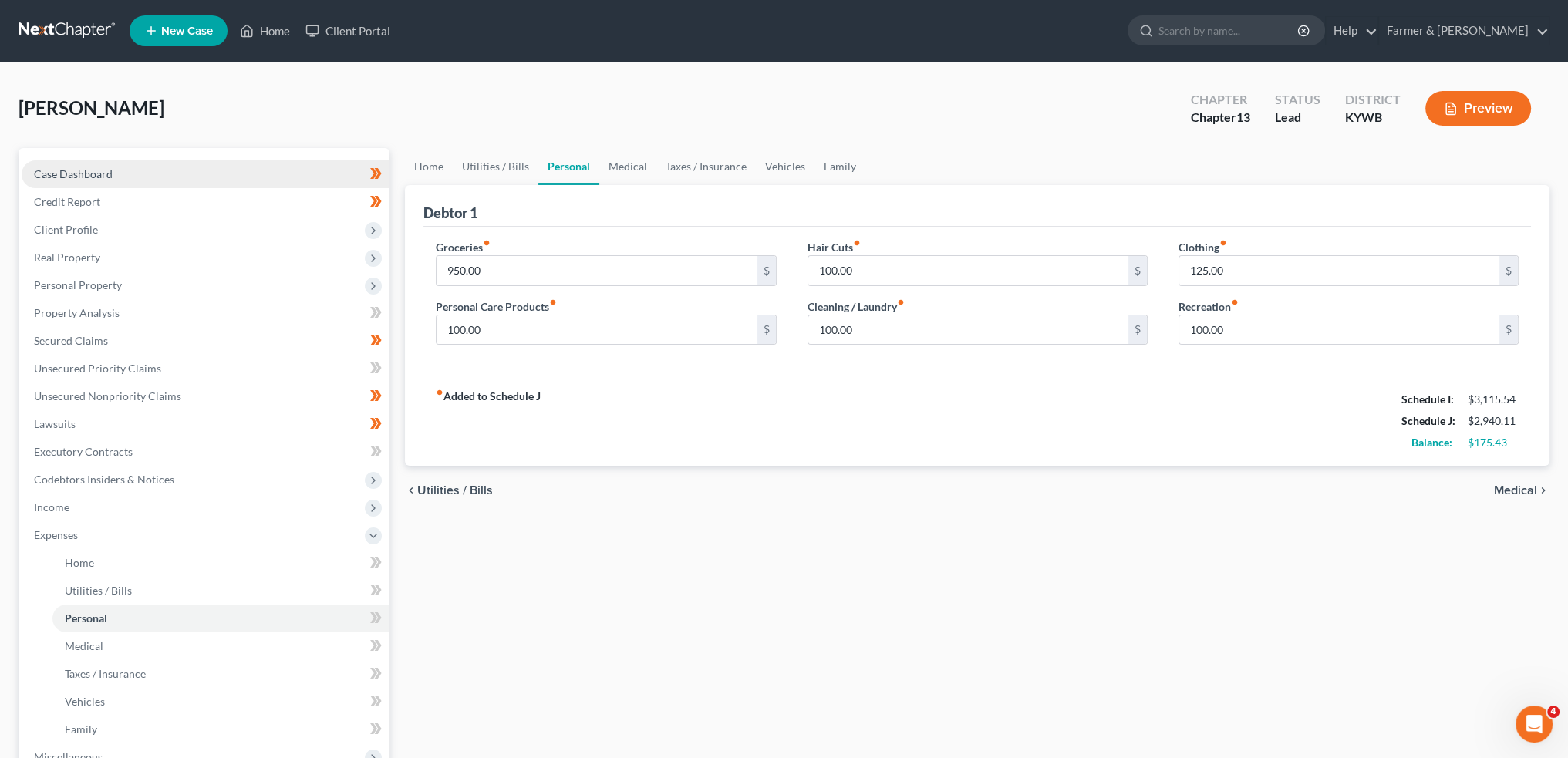
click at [138, 181] on link "Case Dashboard" at bounding box center [205, 174] width 368 height 27
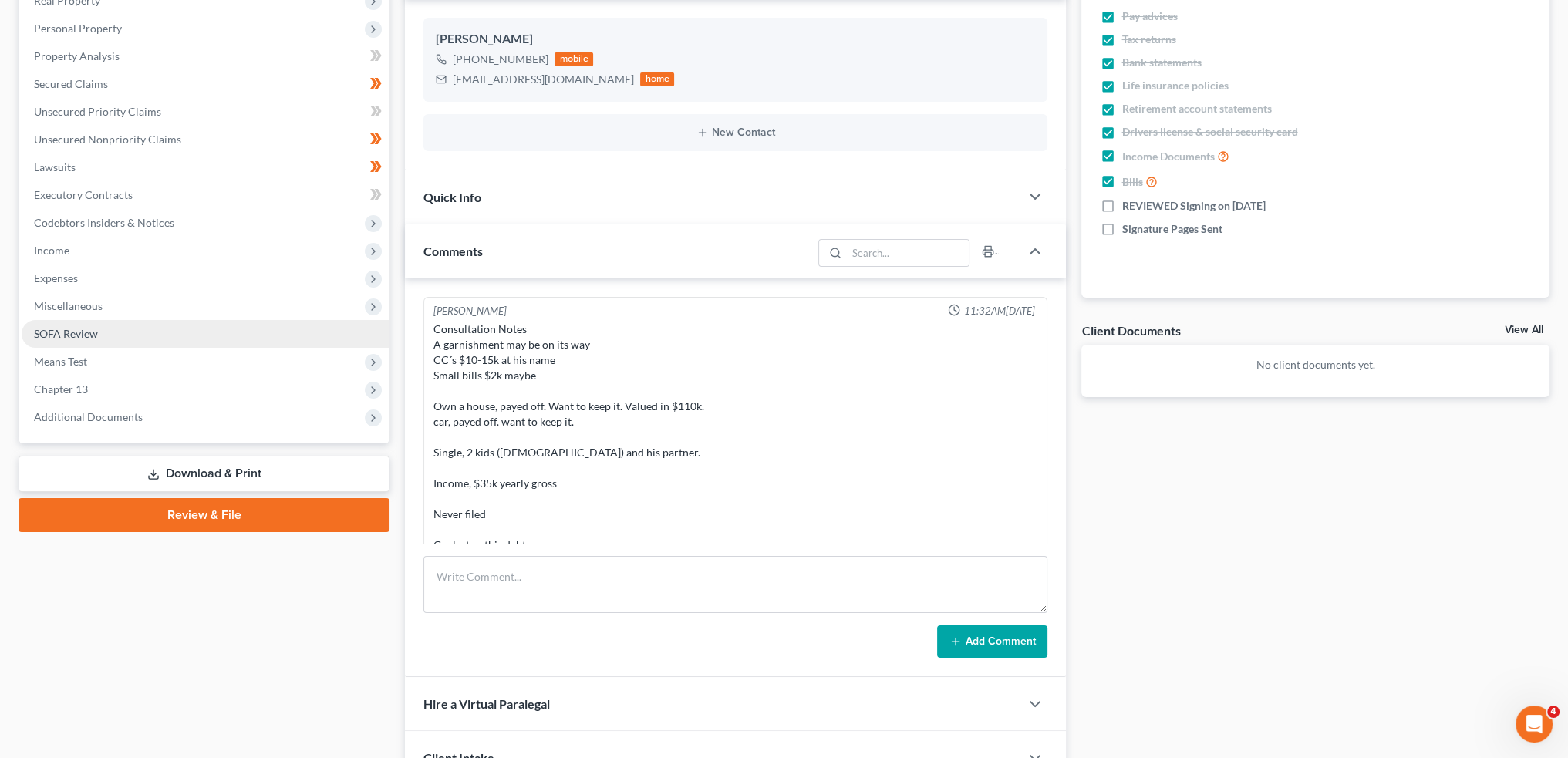
click at [152, 337] on link "SOFA Review" at bounding box center [205, 334] width 368 height 27
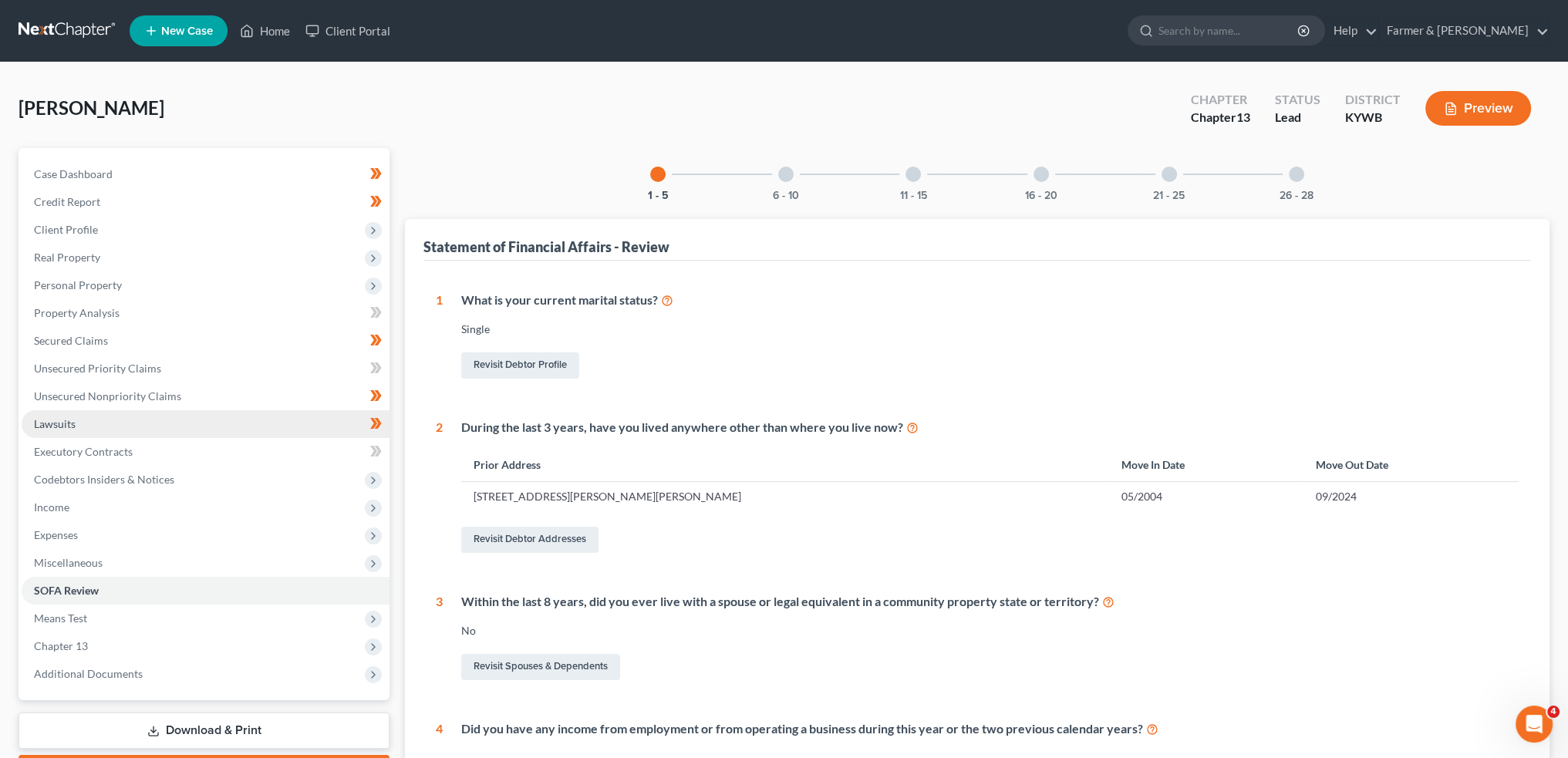
click at [119, 419] on link "Lawsuits" at bounding box center [205, 424] width 368 height 27
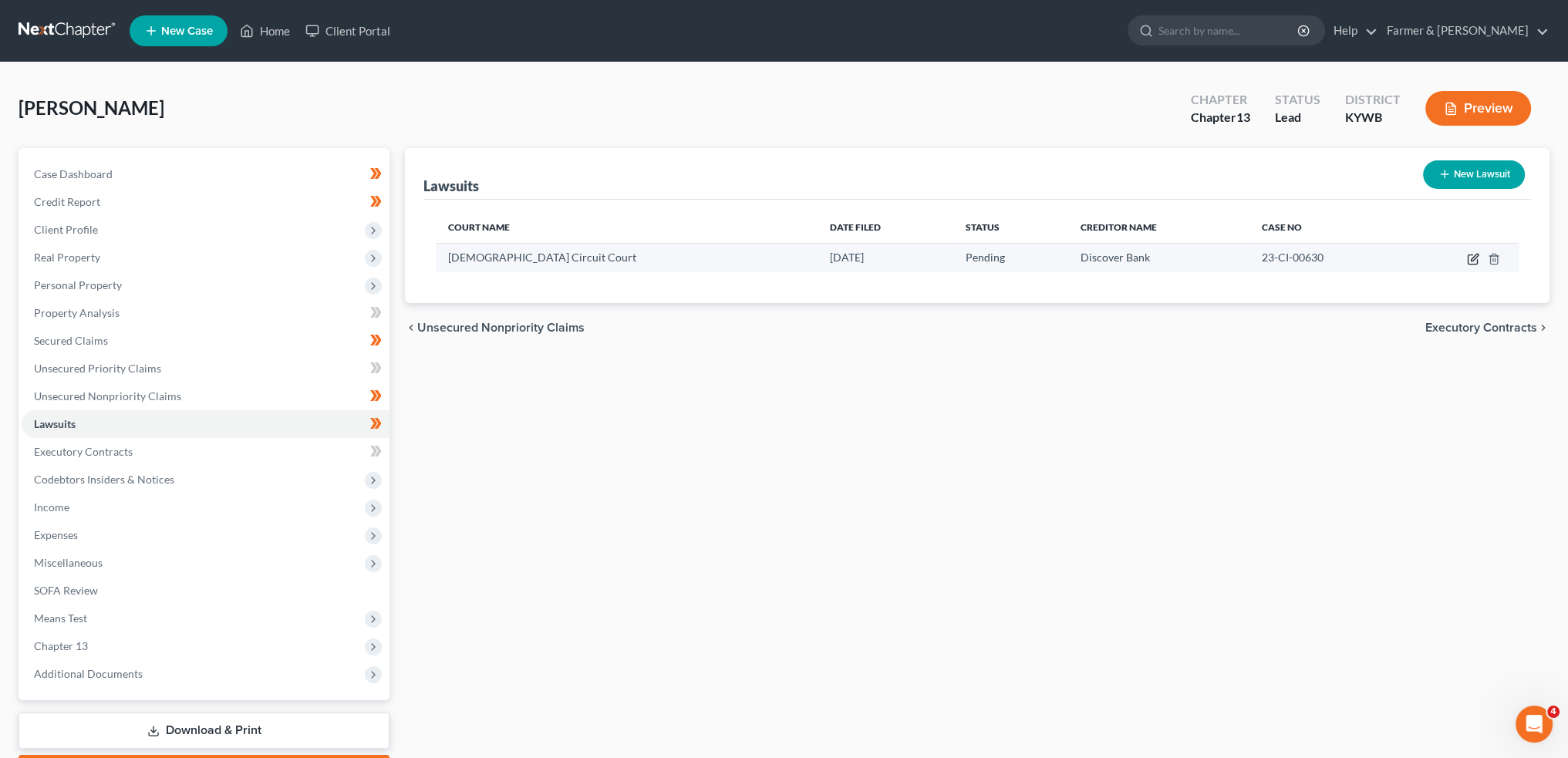
click at [1471, 256] on icon "button" at bounding box center [1472, 260] width 9 height 9
select select "18"
select select "0"
select select "1"
select select "36"
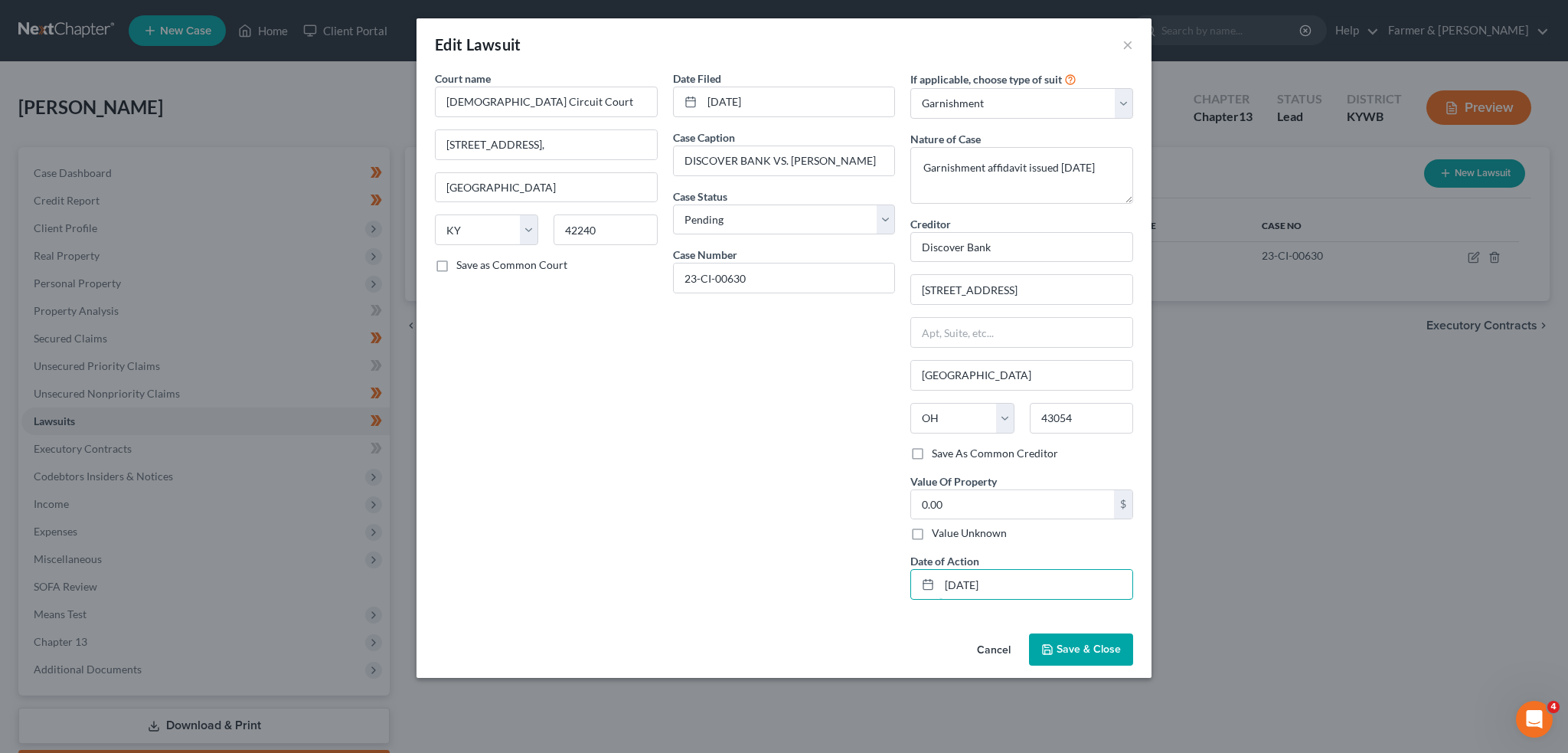
drag, startPoint x: 1066, startPoint y: 591, endPoint x: 922, endPoint y: 603, distance: 144.5
click at [935, 601] on div "If applicable, choose type of suit Select Repossession Garnishment Foreclosure …" at bounding box center [1022, 341] width 238 height 542
click at [1105, 657] on button "Save & Close" at bounding box center [1081, 649] width 104 height 32
